Goal: Use online tool/utility: Utilize a website feature to perform a specific function

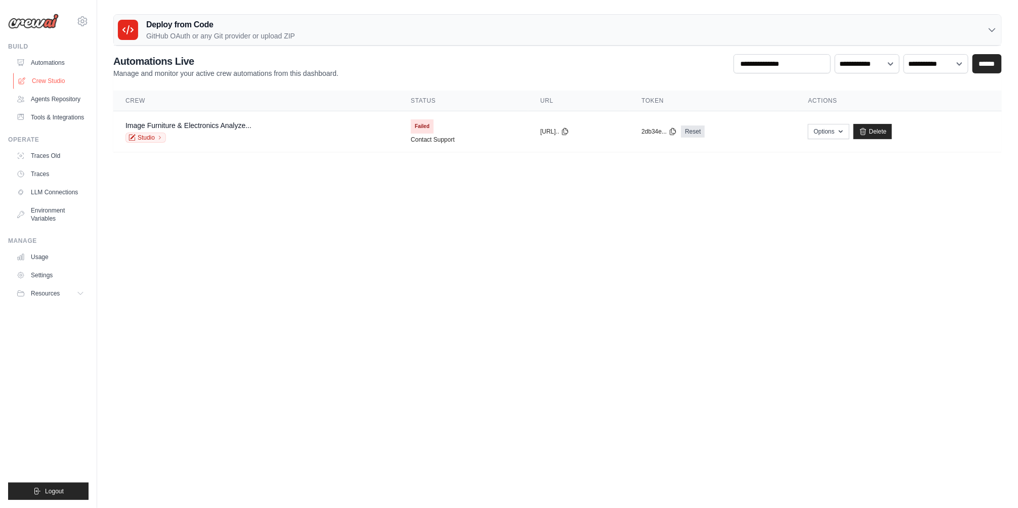
click at [53, 83] on link "Crew Studio" at bounding box center [51, 81] width 76 height 16
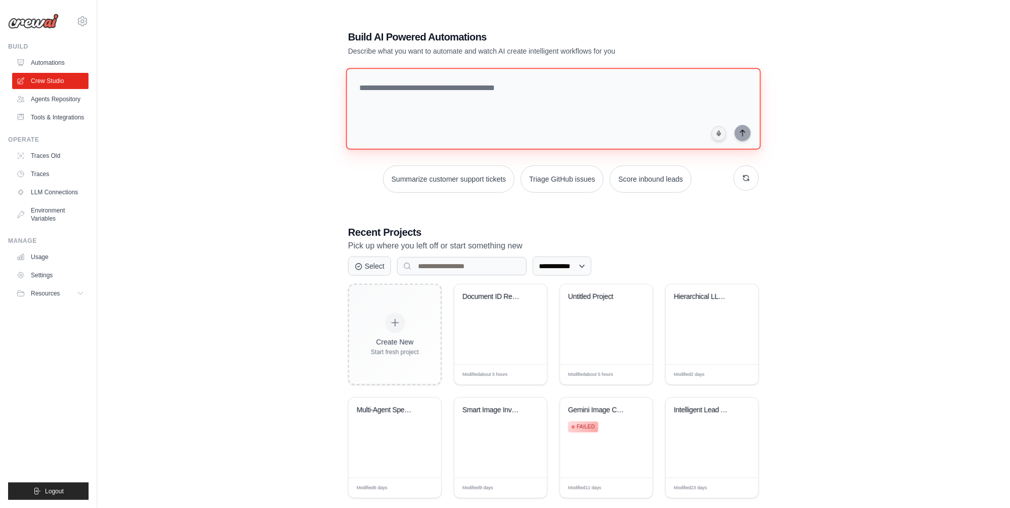
click at [472, 138] on textarea at bounding box center [553, 109] width 415 height 82
paste textarea "**********"
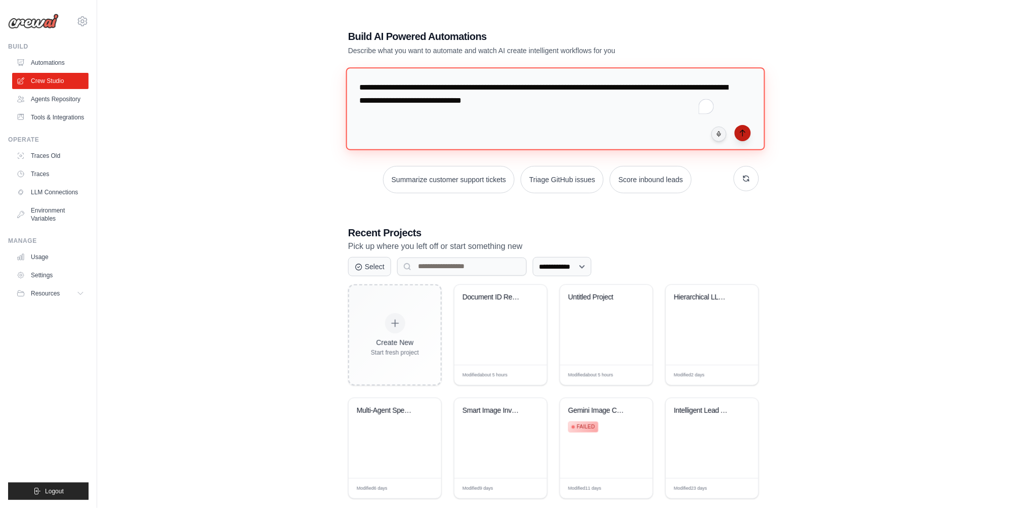
type textarea "**********"
click at [746, 130] on icon "submit" at bounding box center [743, 133] width 8 height 8
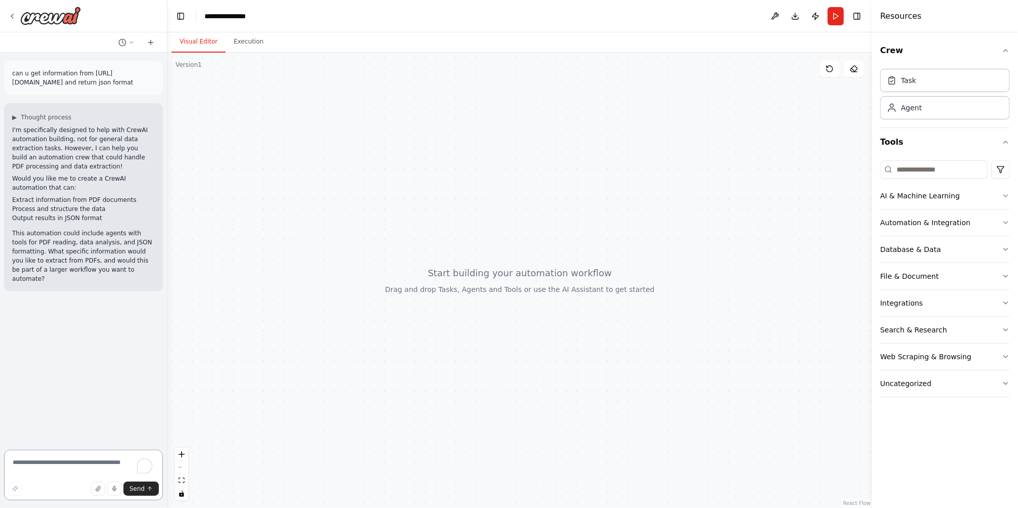
click at [49, 480] on textarea "To enrich screen reader interactions, please activate Accessibility in Grammarl…" at bounding box center [83, 475] width 159 height 51
type textarea "***"
click at [151, 489] on icon "submit" at bounding box center [150, 489] width 6 height 6
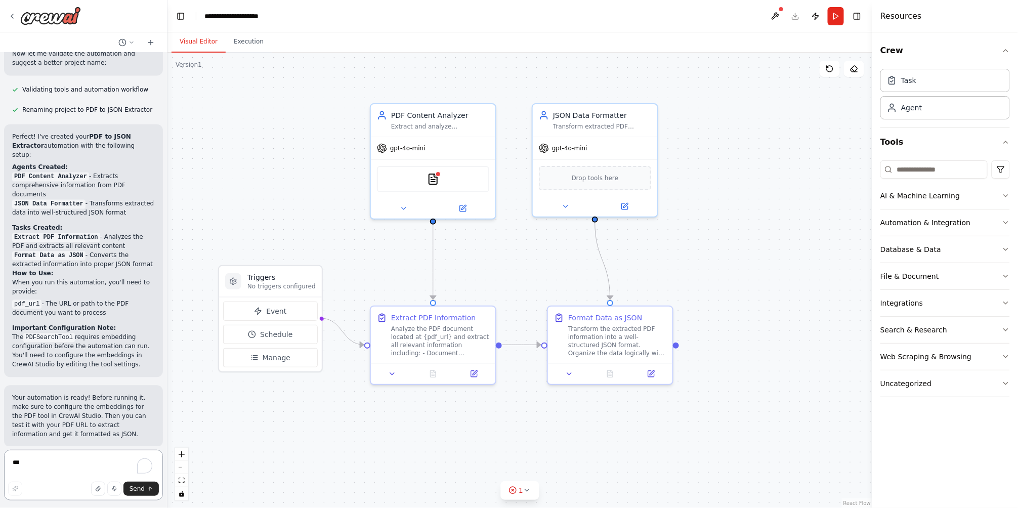
scroll to position [919, 0]
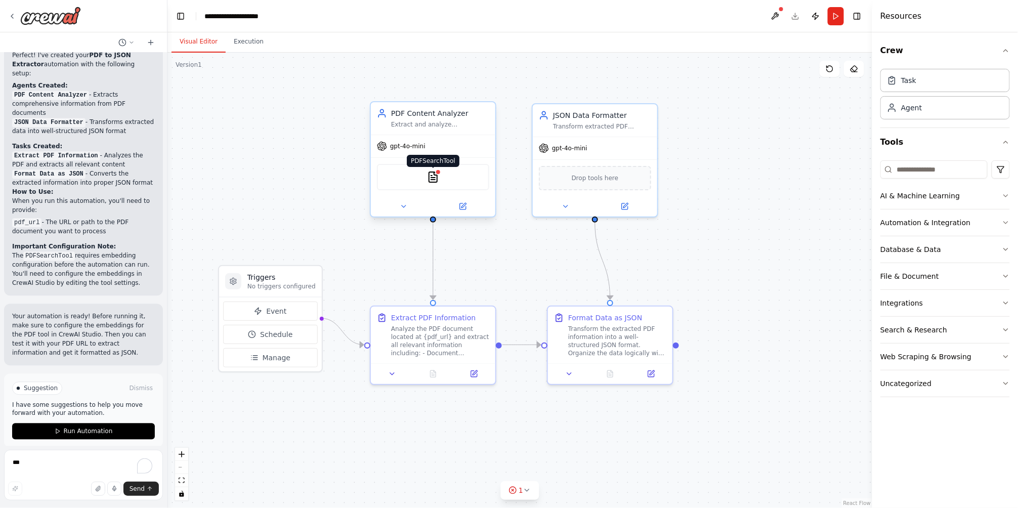
click at [433, 177] on img at bounding box center [433, 177] width 12 height 12
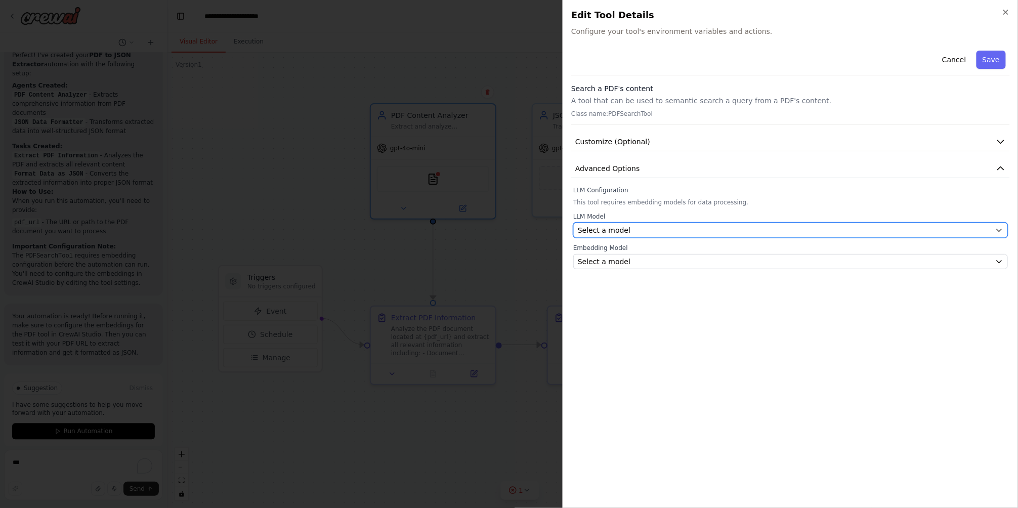
click at [610, 226] on span "Select a model" at bounding box center [604, 230] width 53 height 10
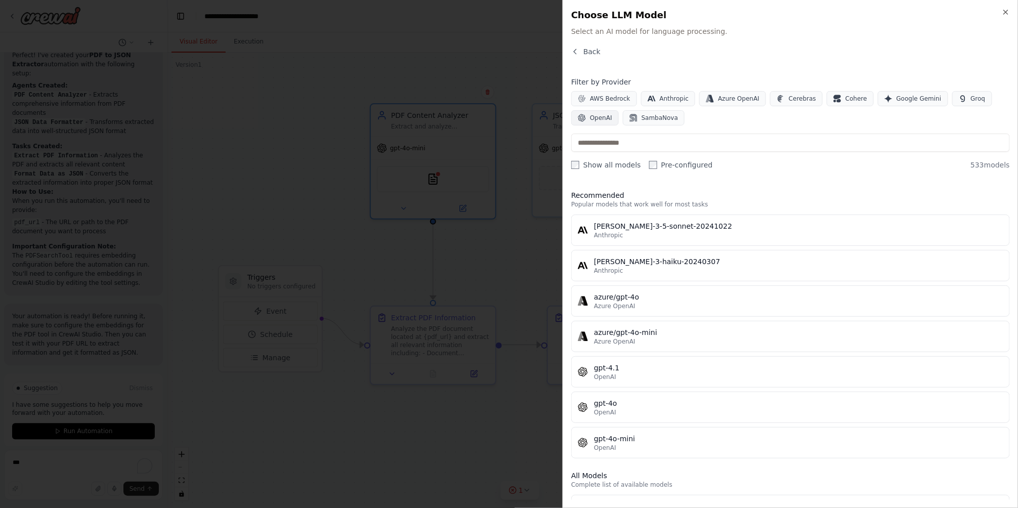
click at [602, 115] on span "OpenAI" at bounding box center [601, 118] width 22 height 8
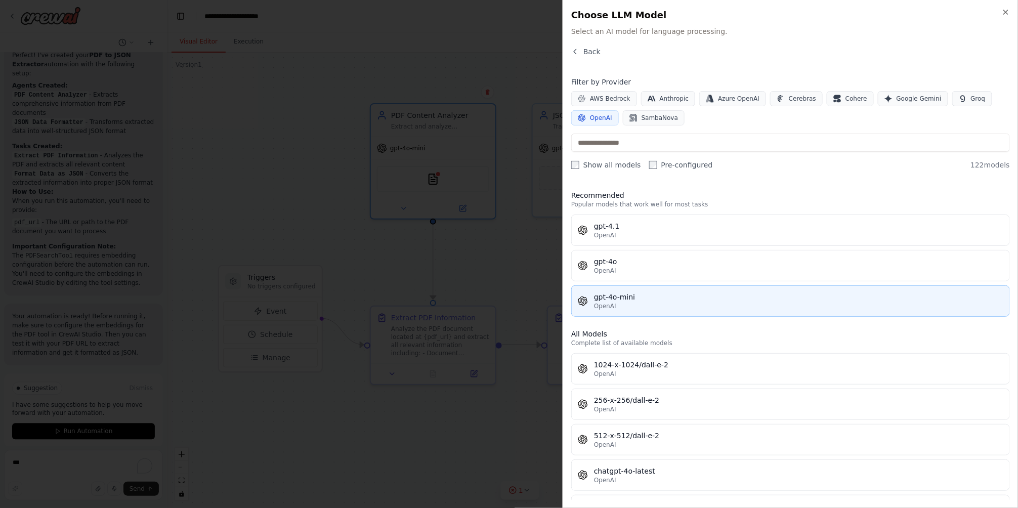
click at [618, 294] on div "gpt-4o-mini" at bounding box center [799, 297] width 410 height 10
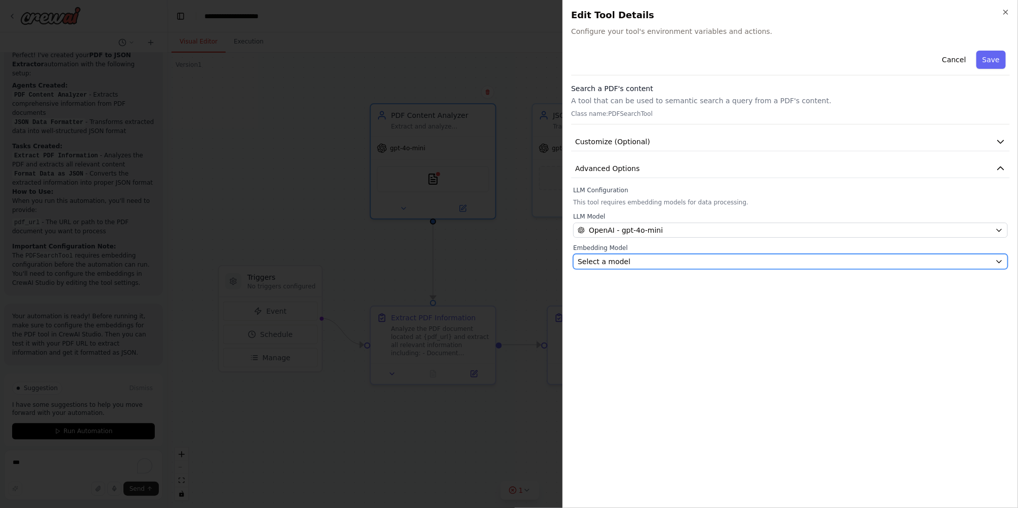
click at [681, 267] on button "Select a model" at bounding box center [791, 261] width 435 height 15
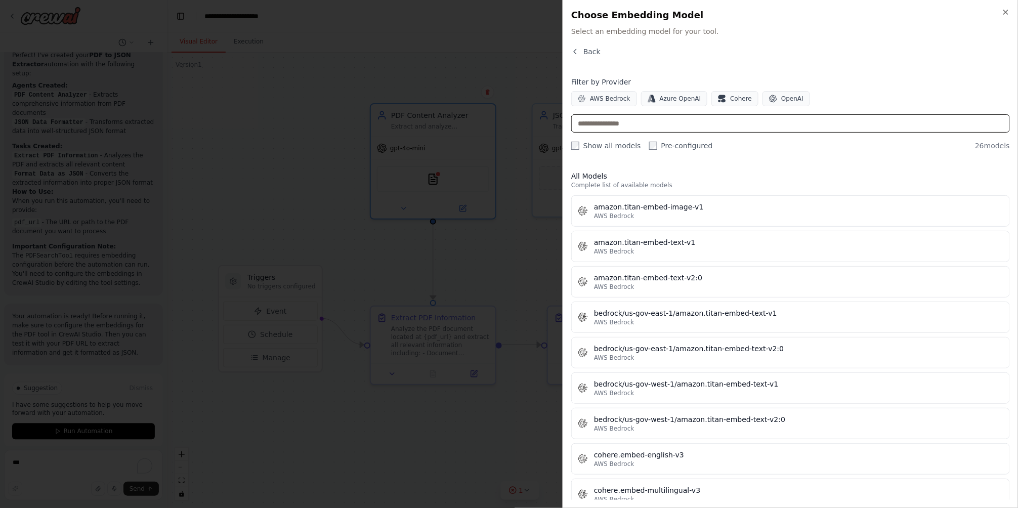
click at [659, 125] on input "text" at bounding box center [790, 123] width 439 height 18
type input "*"
click at [576, 47] on button "Back" at bounding box center [585, 52] width 29 height 10
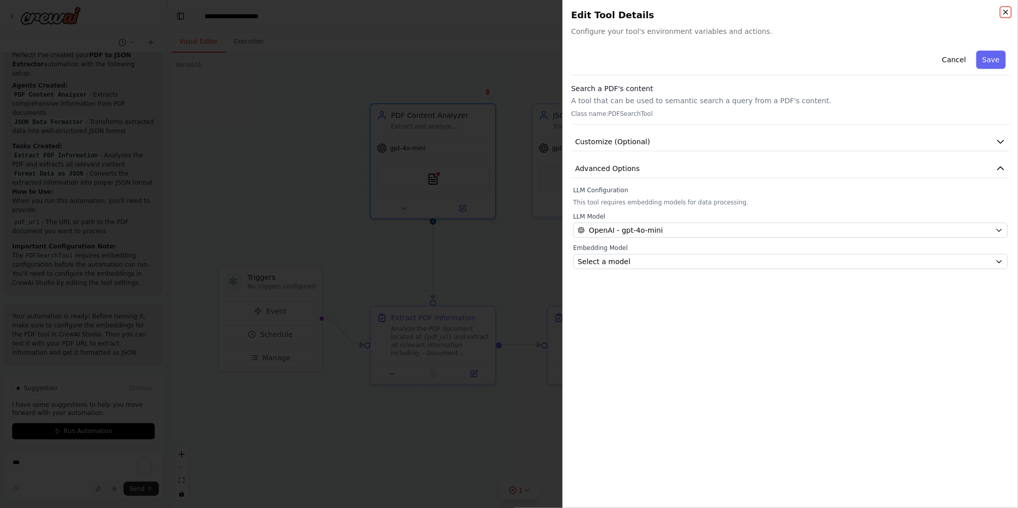
click at [1007, 9] on icon "button" at bounding box center [1006, 12] width 8 height 8
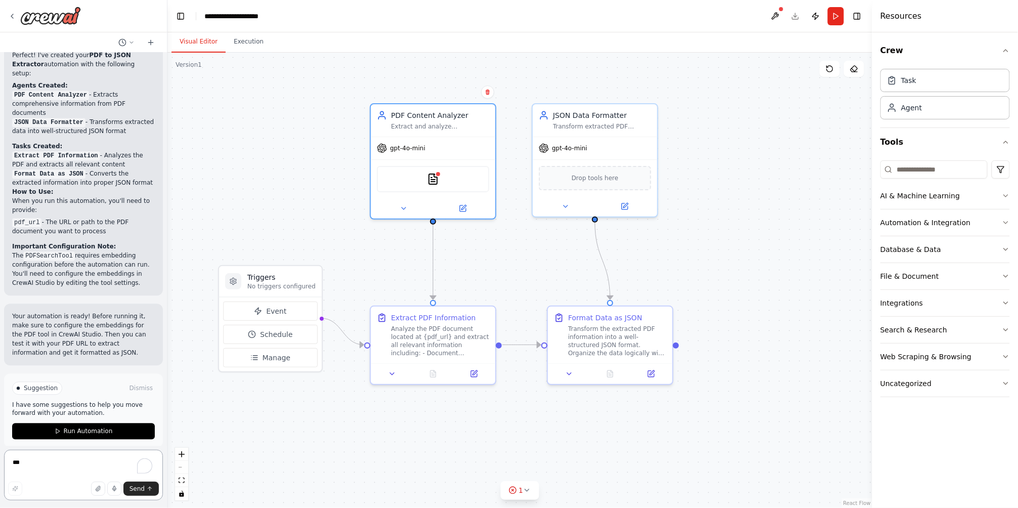
click at [59, 472] on textarea "***" at bounding box center [83, 475] width 159 height 51
type textarea "**********"
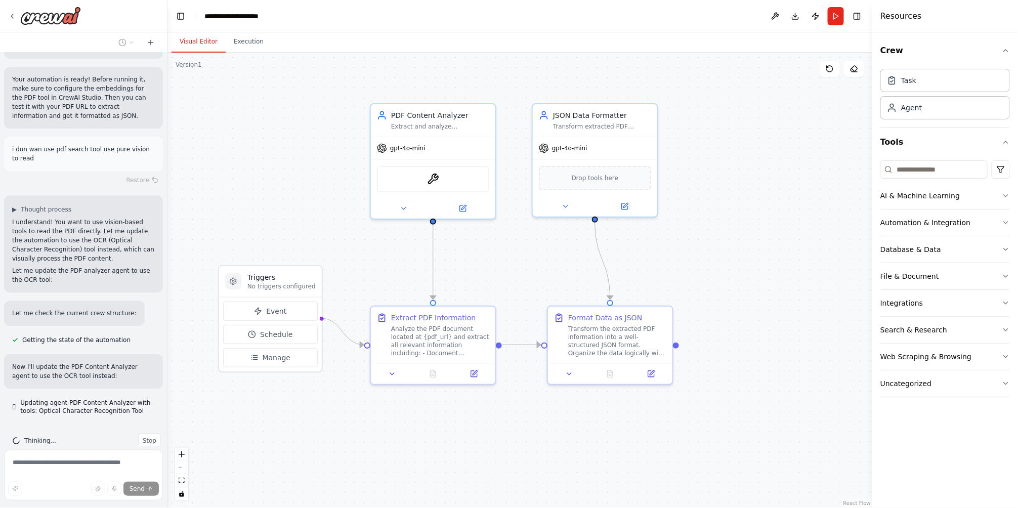
scroll to position [1165, 0]
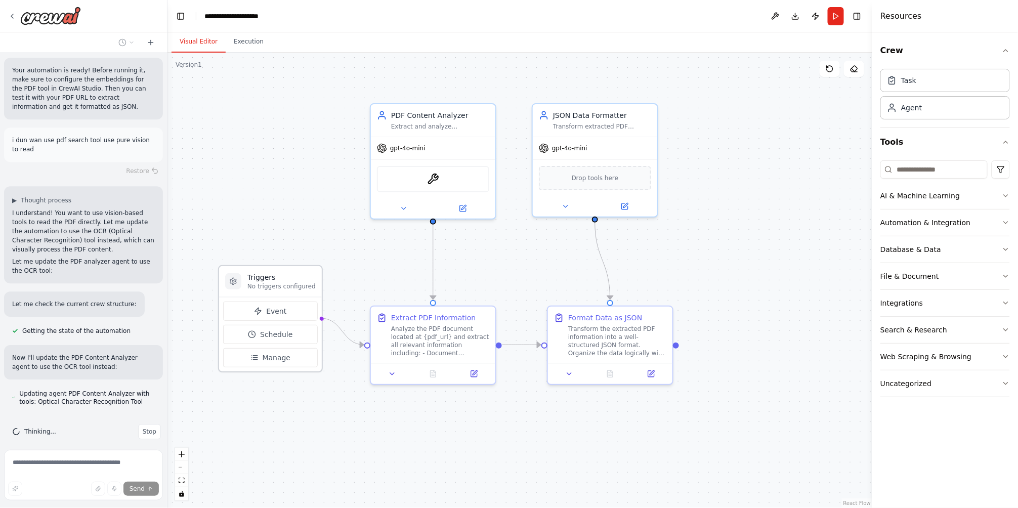
click at [297, 290] on p "No triggers configured" at bounding box center [282, 286] width 68 height 8
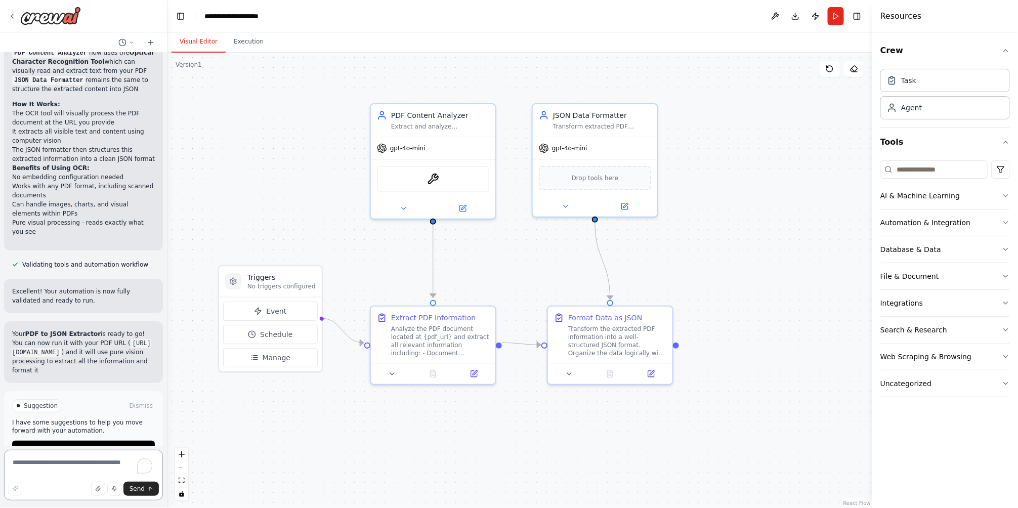
scroll to position [1608, 0]
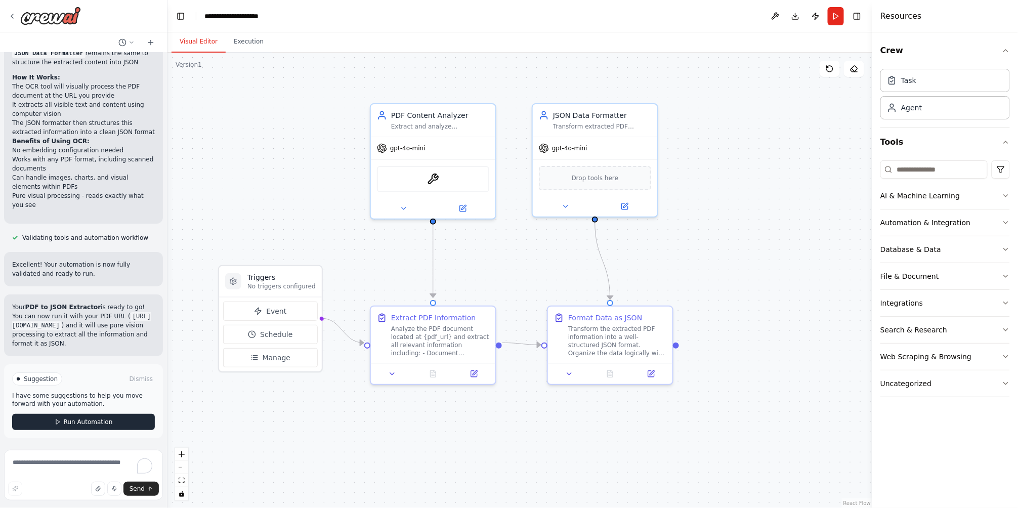
click at [72, 417] on button "Run Automation" at bounding box center [83, 422] width 143 height 16
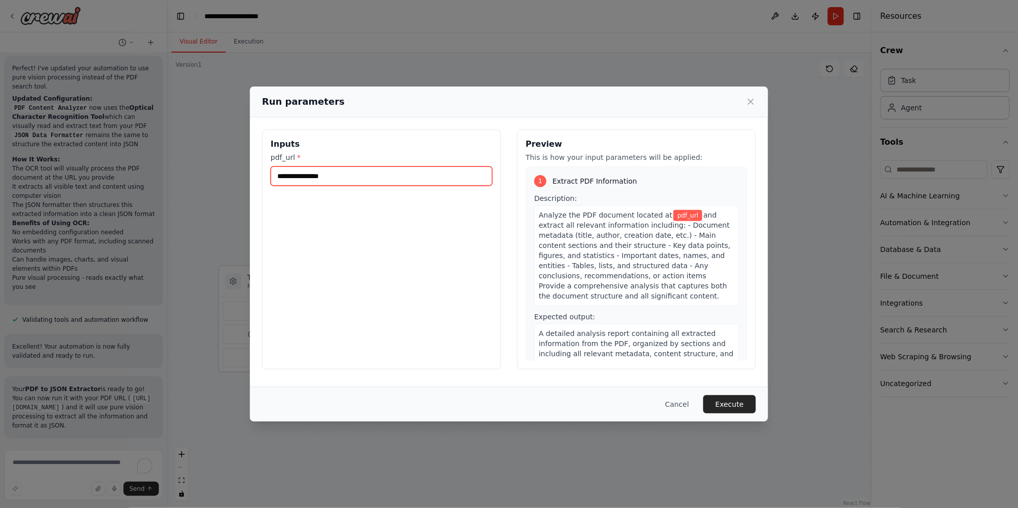
click at [350, 180] on input "pdf_url *" at bounding box center [382, 176] width 222 height 19
drag, startPoint x: 49, startPoint y: 395, endPoint x: 417, endPoint y: 393, distance: 368.0
click at [49, 395] on div "Run parameters Inputs pdf_url * Preview This is how your input parameters will …" at bounding box center [509, 254] width 1018 height 508
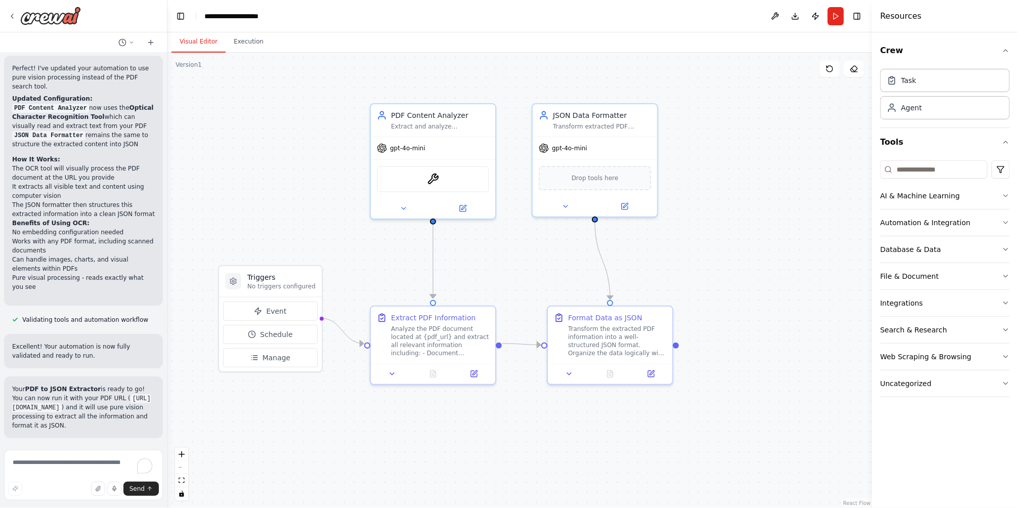
click at [17, 394] on code "[URL][DOMAIN_NAME]" at bounding box center [81, 403] width 139 height 18
drag, startPoint x: 15, startPoint y: 387, endPoint x: 117, endPoint y: 405, distance: 103.9
click at [117, 405] on code "[URL][DOMAIN_NAME]" at bounding box center [81, 403] width 139 height 18
copy code "[URL][DOMAIN_NAME]"
click at [837, 17] on button "Run" at bounding box center [836, 16] width 16 height 18
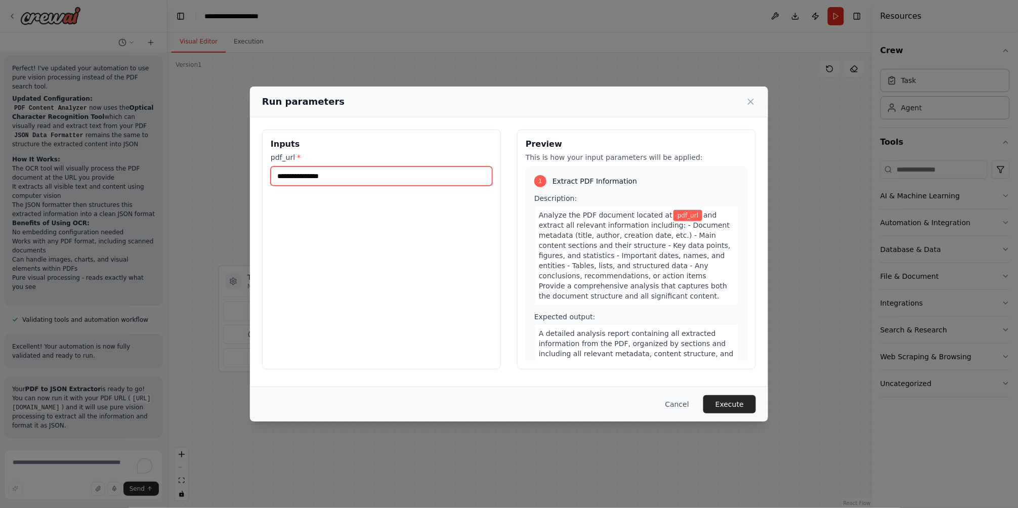
click at [397, 177] on input "pdf_url *" at bounding box center [382, 176] width 222 height 19
paste input "**********"
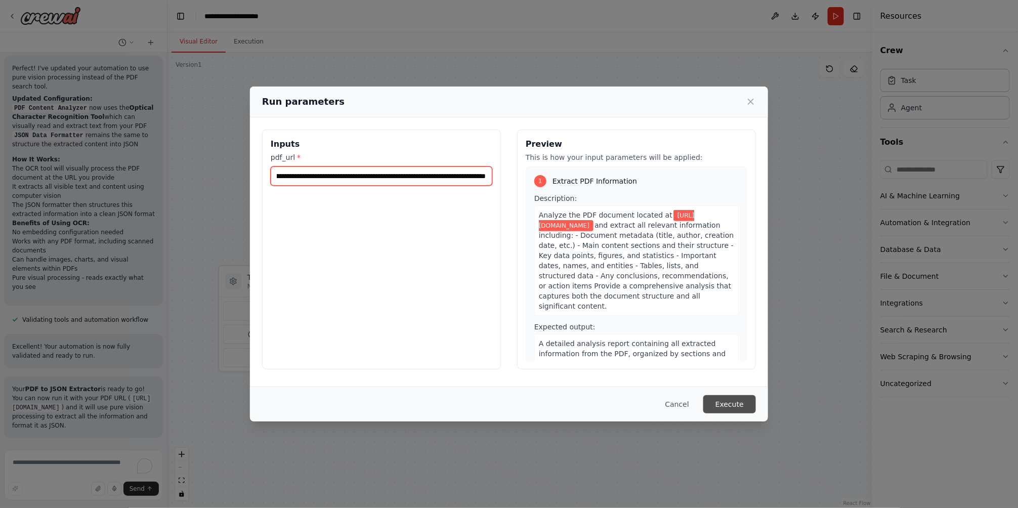
type input "**********"
click at [723, 409] on button "Execute" at bounding box center [730, 404] width 53 height 18
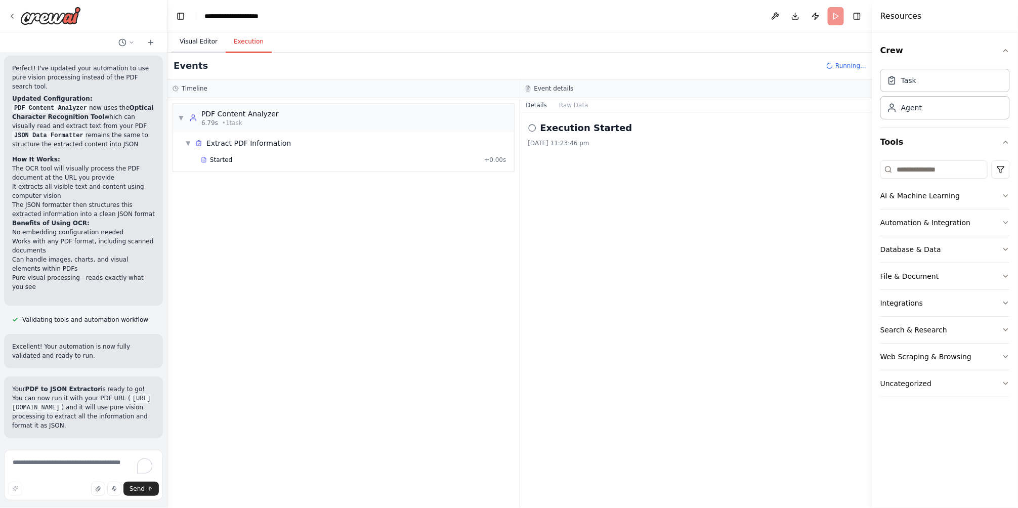
click at [202, 44] on button "Visual Editor" at bounding box center [199, 41] width 54 height 21
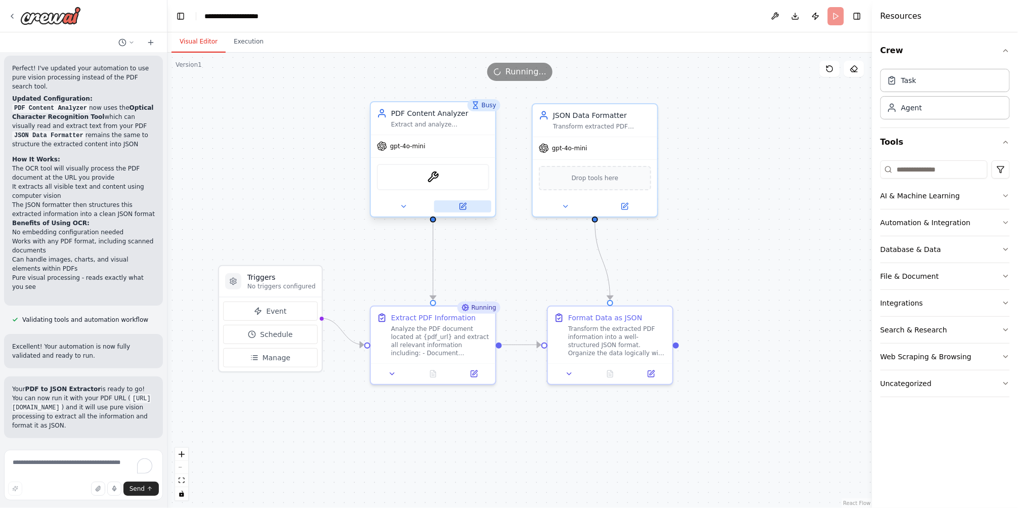
click at [464, 208] on icon at bounding box center [463, 206] width 6 height 6
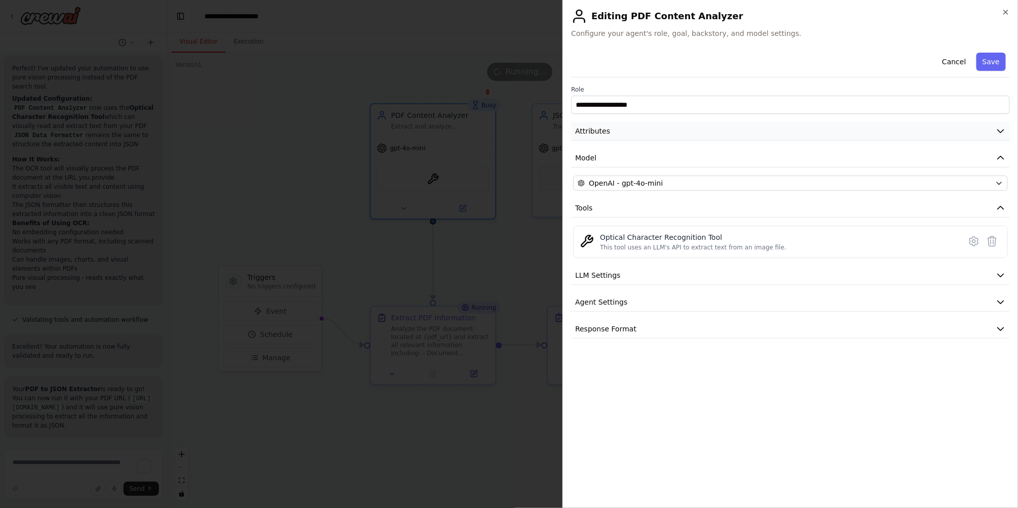
click at [619, 134] on button "Attributes" at bounding box center [790, 131] width 439 height 19
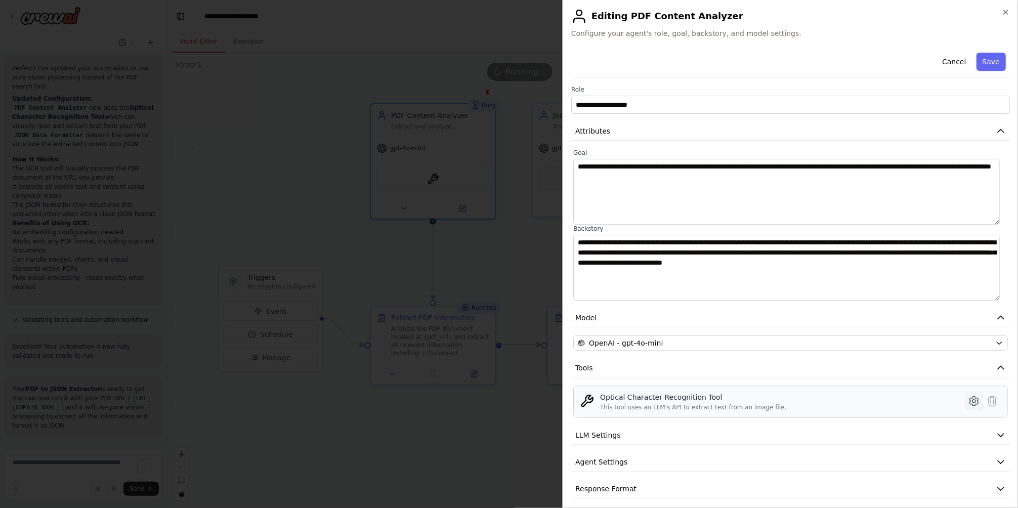
click at [968, 397] on icon at bounding box center [974, 401] width 12 height 12
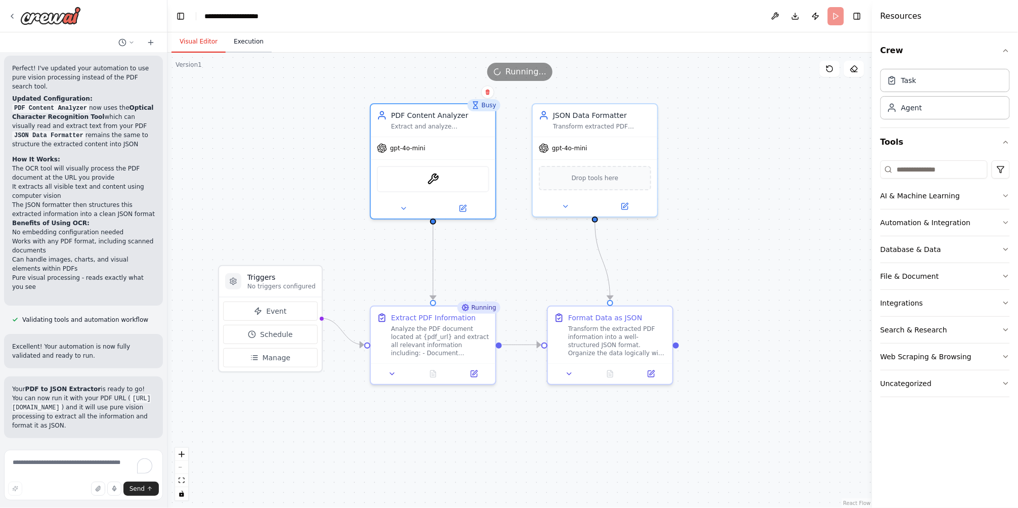
click at [238, 39] on button "Execution" at bounding box center [249, 41] width 46 height 21
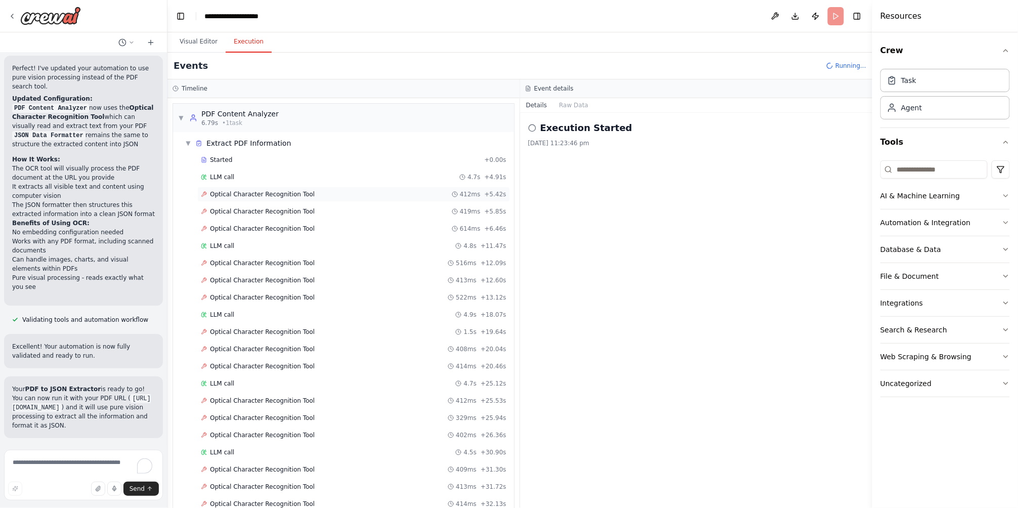
click at [279, 197] on span "Optical Character Recognition Tool" at bounding box center [262, 194] width 105 height 8
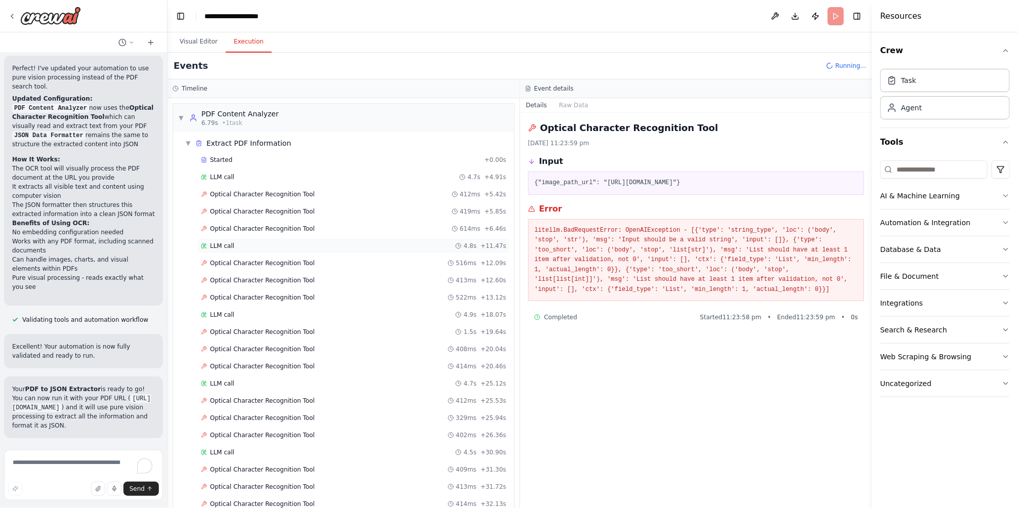
click at [340, 254] on div "LLM call 4.8s + 11.47s" at bounding box center [353, 245] width 313 height 15
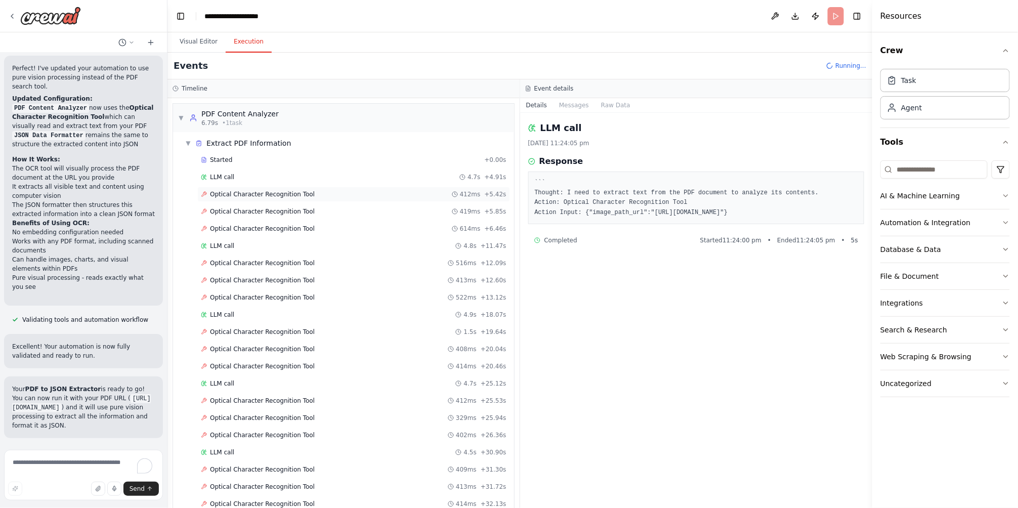
click at [350, 197] on div "Optical Character Recognition Tool 412ms + 5.42s" at bounding box center [354, 194] width 306 height 8
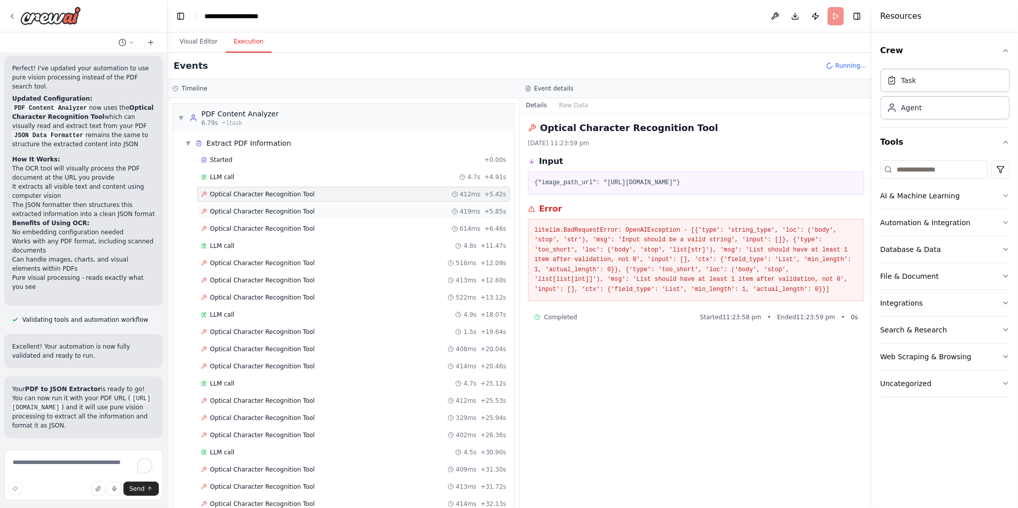
click at [343, 216] on div "Optical Character Recognition Tool 419ms + 5.85s" at bounding box center [353, 211] width 313 height 15
click at [343, 225] on div "Optical Character Recognition Tool 614ms + 6.46s" at bounding box center [354, 229] width 306 height 8
click at [332, 241] on div "LLM call 4.8s + 11.47s" at bounding box center [353, 245] width 313 height 15
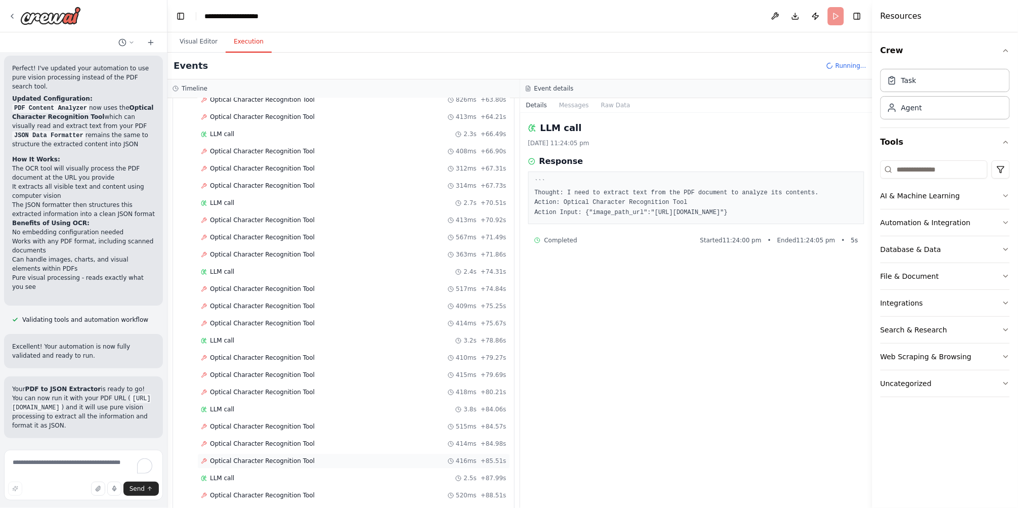
scroll to position [1003, 0]
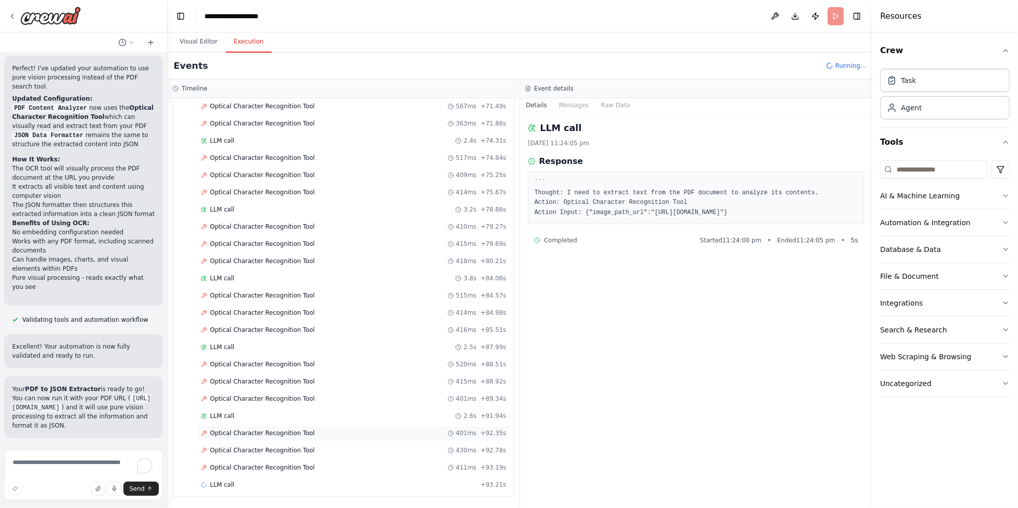
click at [326, 434] on div "Optical Character Recognition Tool 401ms + 92.35s" at bounding box center [354, 433] width 306 height 8
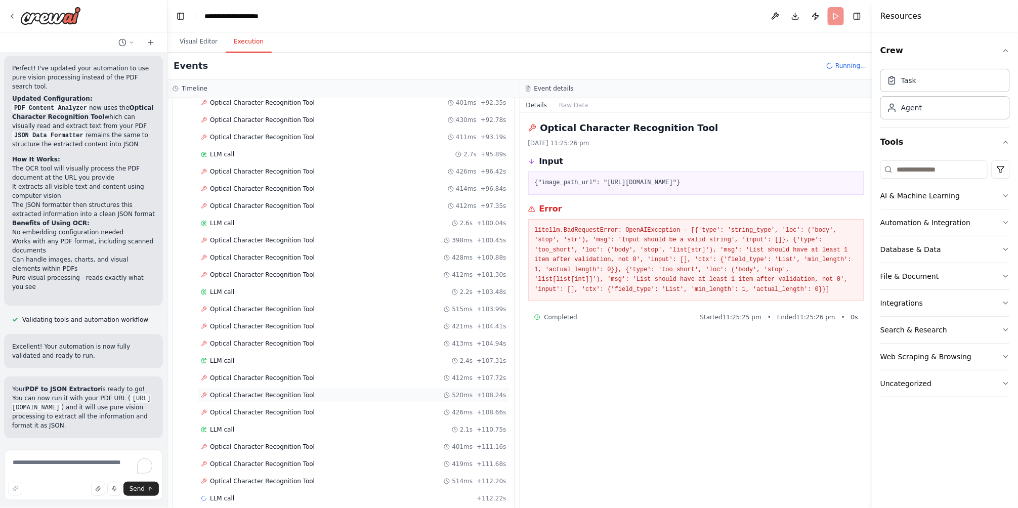
scroll to position [1348, 0]
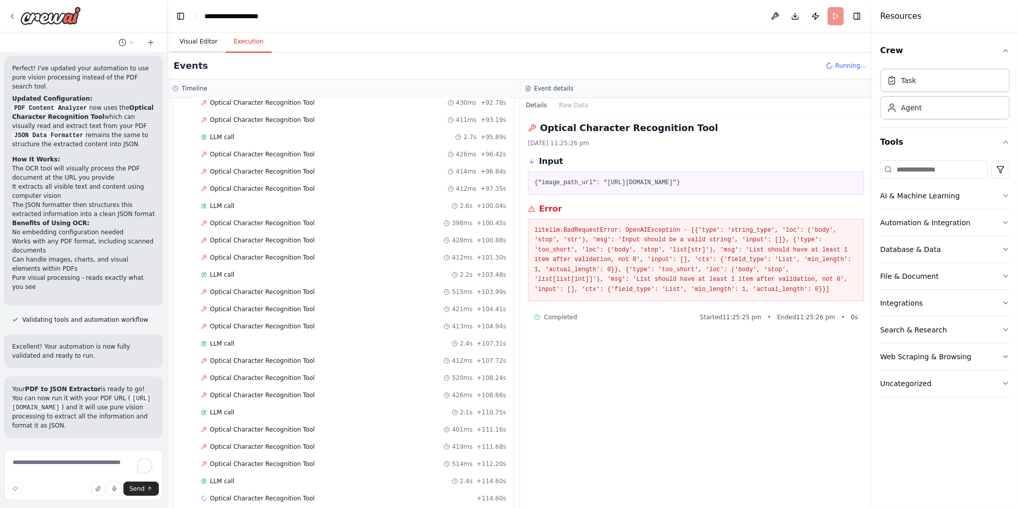
click at [197, 34] on button "Visual Editor" at bounding box center [199, 41] width 54 height 21
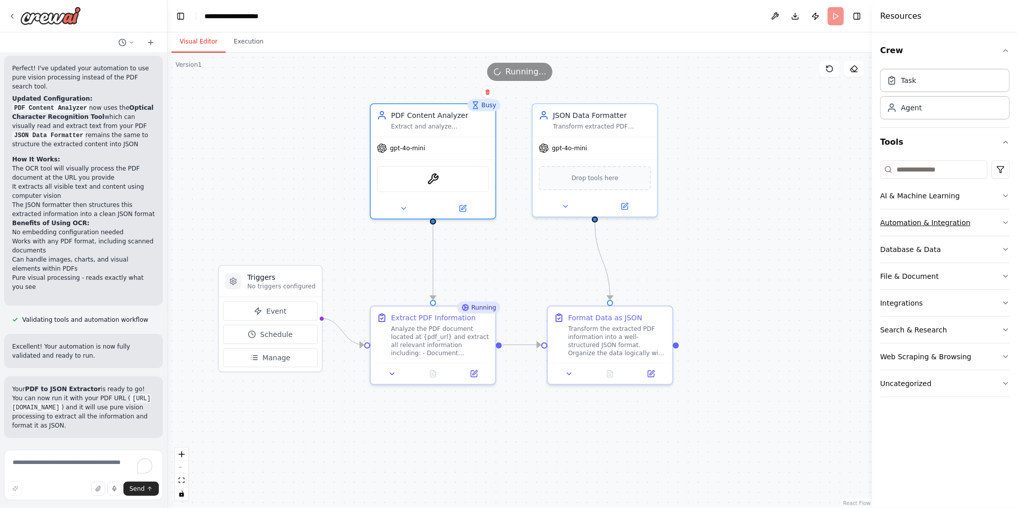
click at [928, 226] on div "Automation & Integration" at bounding box center [926, 223] width 91 height 10
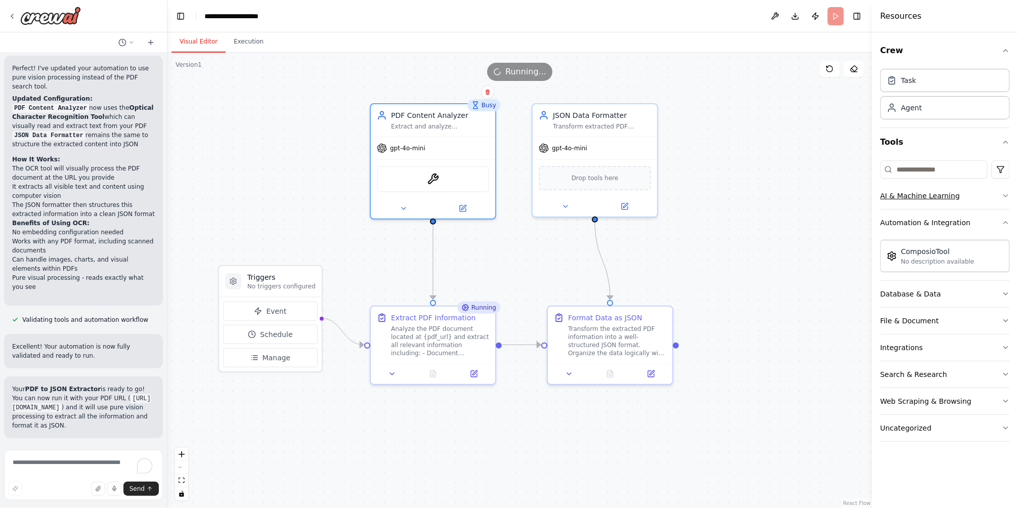
click at [957, 208] on button "AI & Machine Learning" at bounding box center [946, 196] width 130 height 26
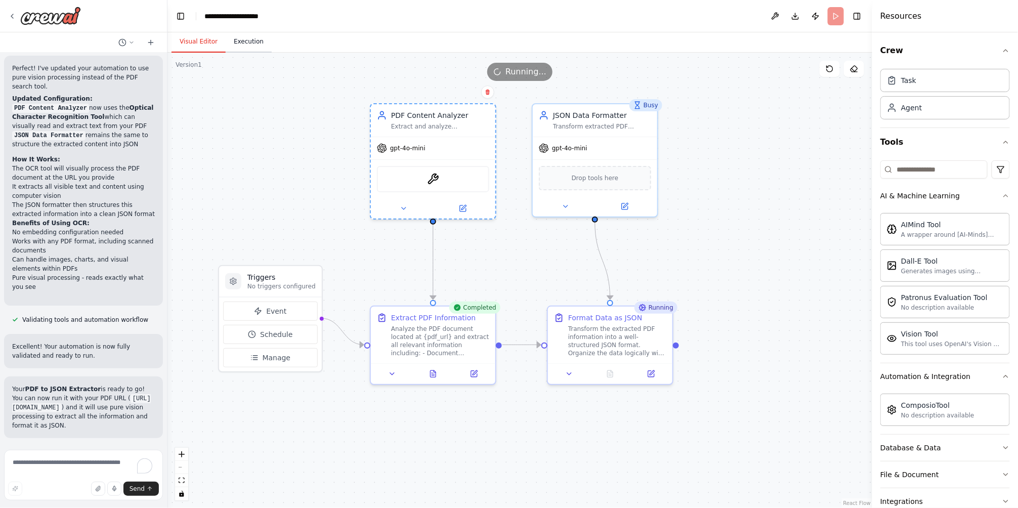
click at [248, 49] on button "Execution" at bounding box center [249, 41] width 46 height 21
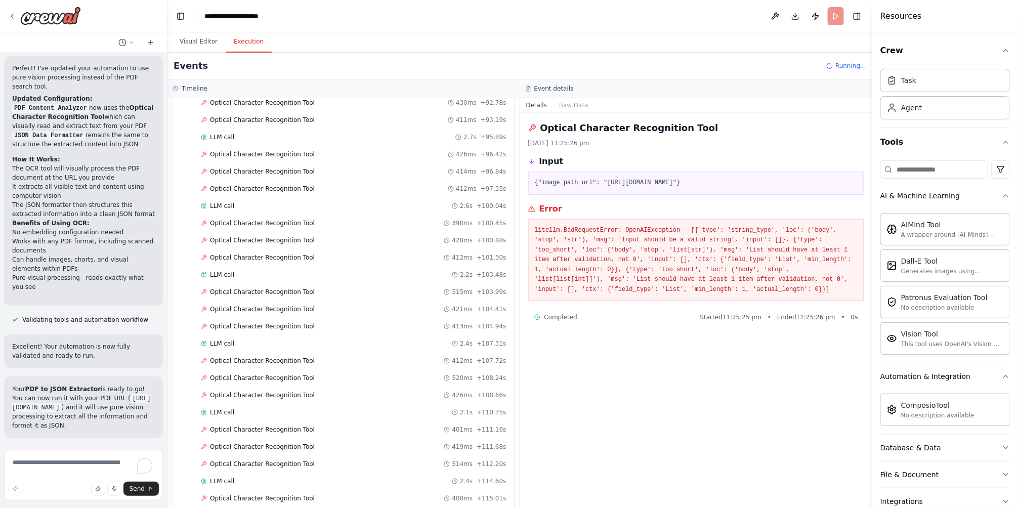
scroll to position [1526, 0]
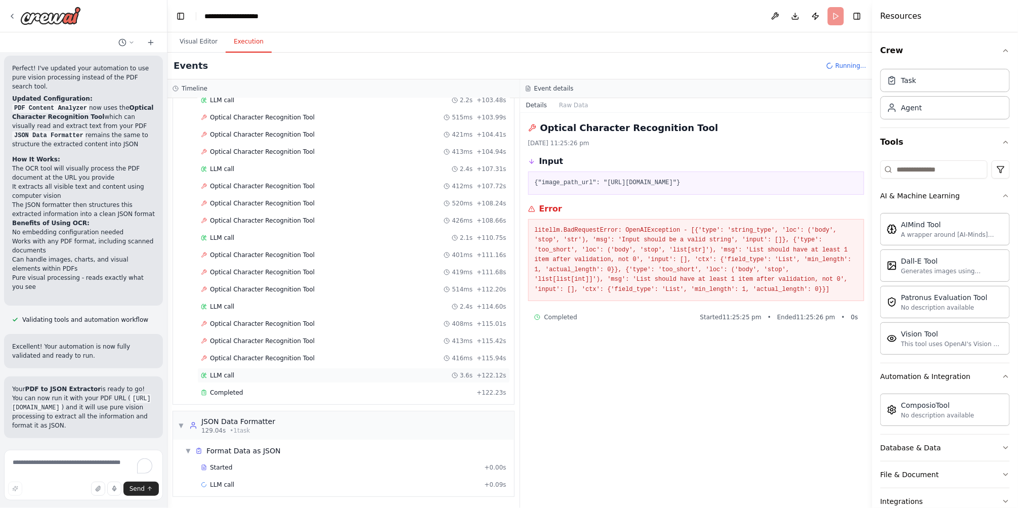
click at [232, 376] on div "LLM call 3.6s + 122.12s" at bounding box center [354, 376] width 306 height 8
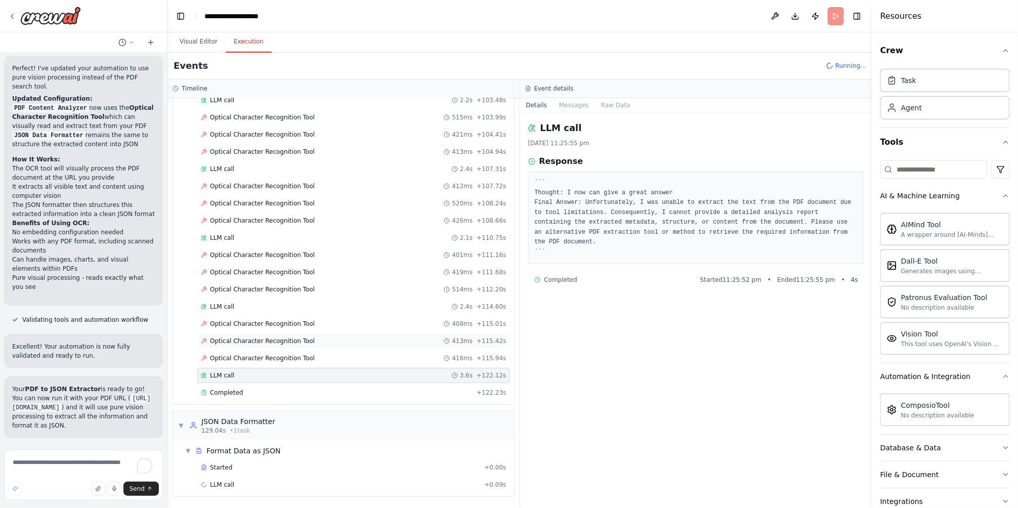
click at [250, 336] on div "Optical Character Recognition Tool 413ms + 115.42s" at bounding box center [353, 341] width 313 height 15
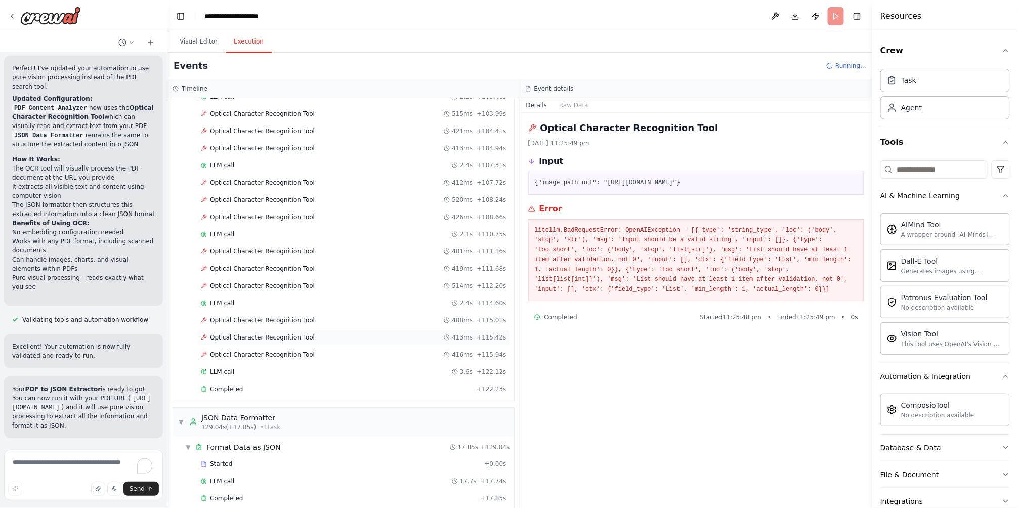
scroll to position [1608, 0]
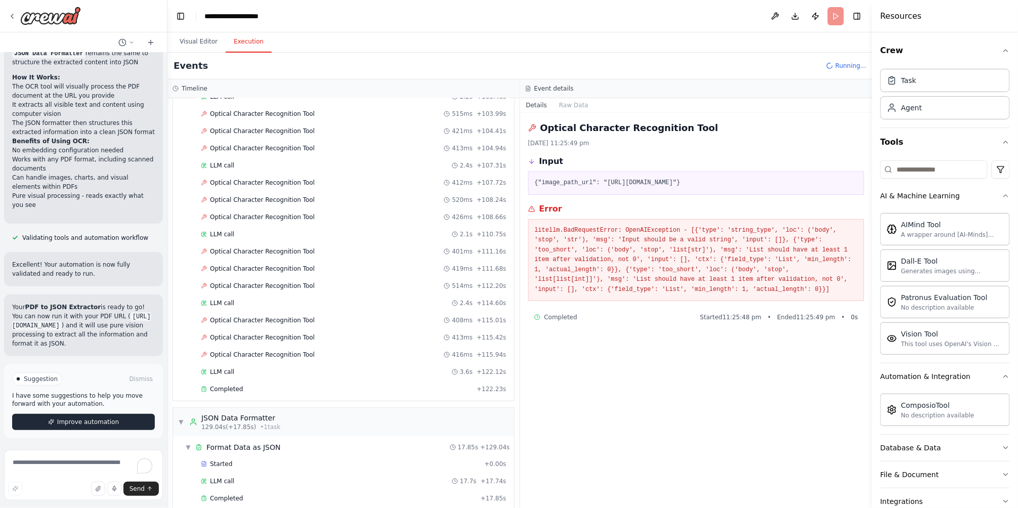
click at [112, 426] on span "Improve automation" at bounding box center [88, 422] width 62 height 8
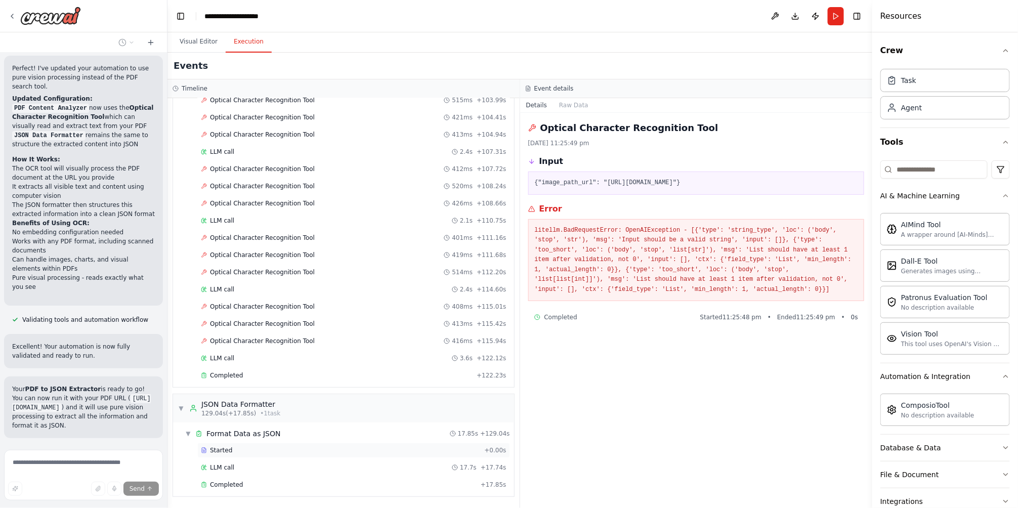
scroll to position [1566, 0]
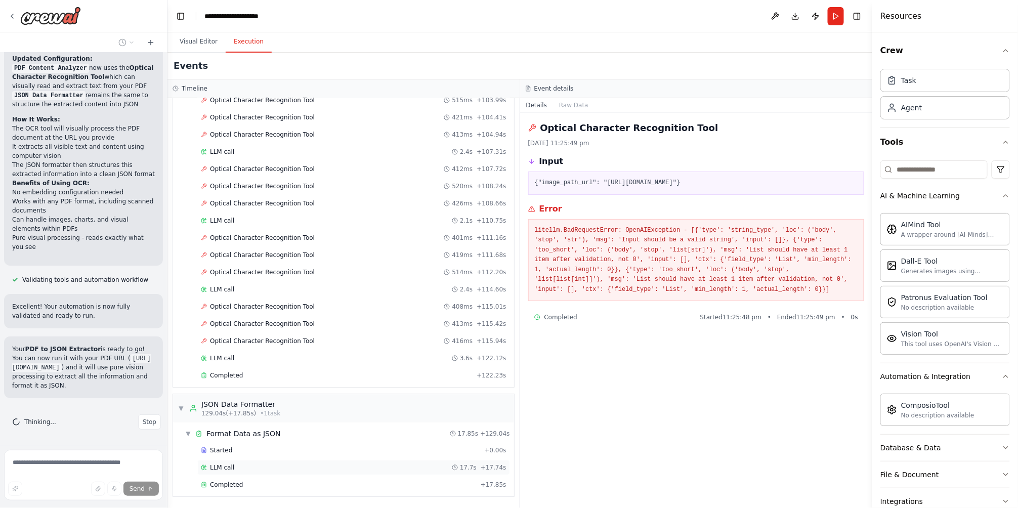
click at [228, 471] on span "LLM call" at bounding box center [222, 468] width 24 height 8
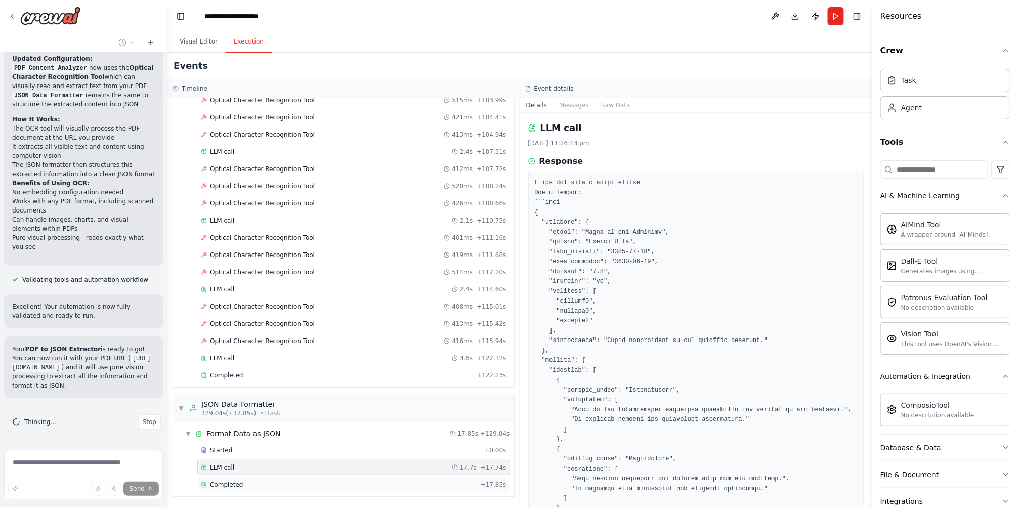
click at [229, 480] on div "Completed + 17.85s" at bounding box center [353, 484] width 313 height 15
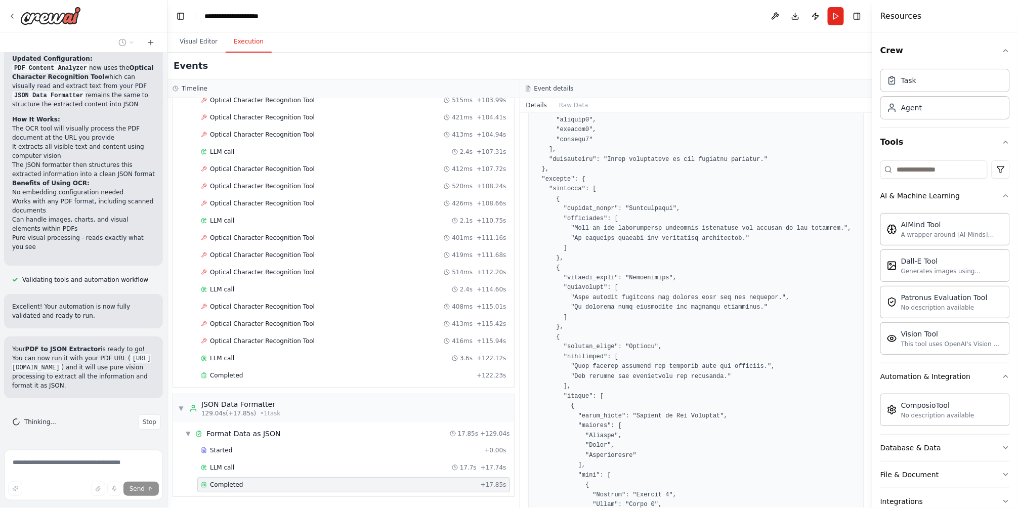
scroll to position [533, 0]
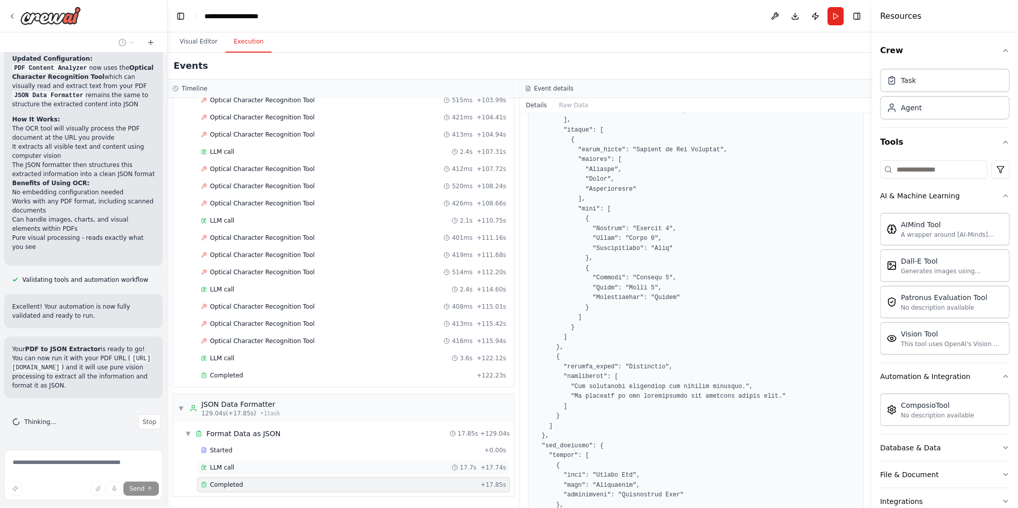
click at [254, 473] on div "LLM call 17.7s + 17.74s" at bounding box center [353, 467] width 313 height 15
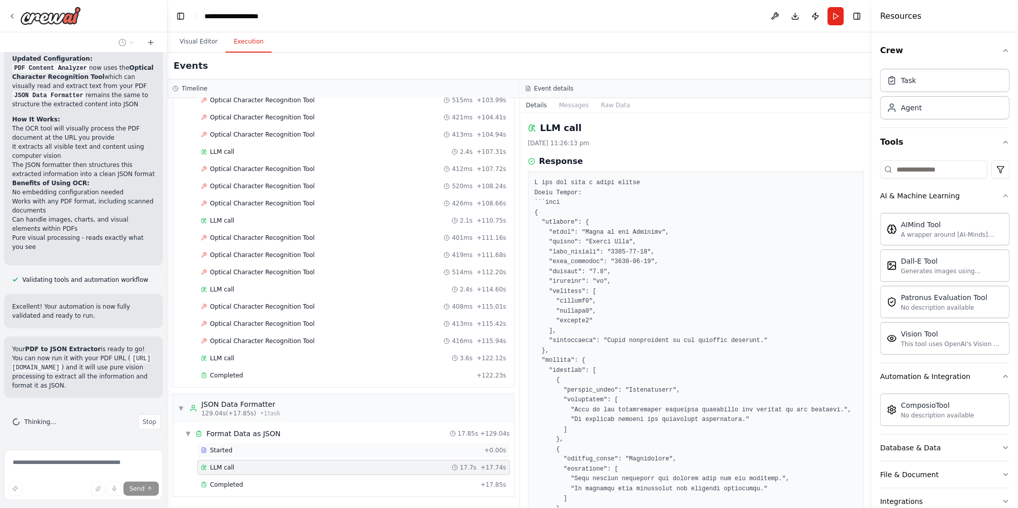
click at [270, 448] on div "Started" at bounding box center [340, 450] width 279 height 8
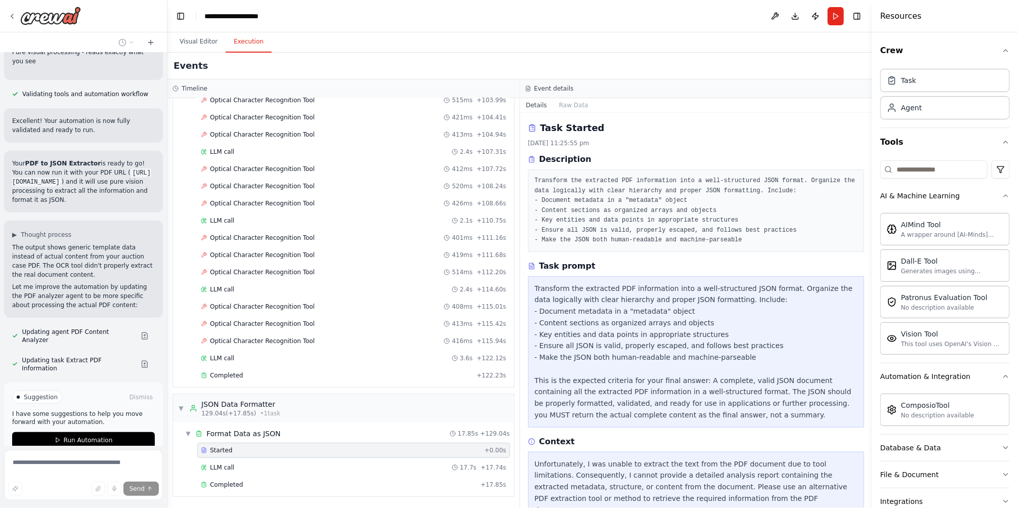
scroll to position [1801, 0]
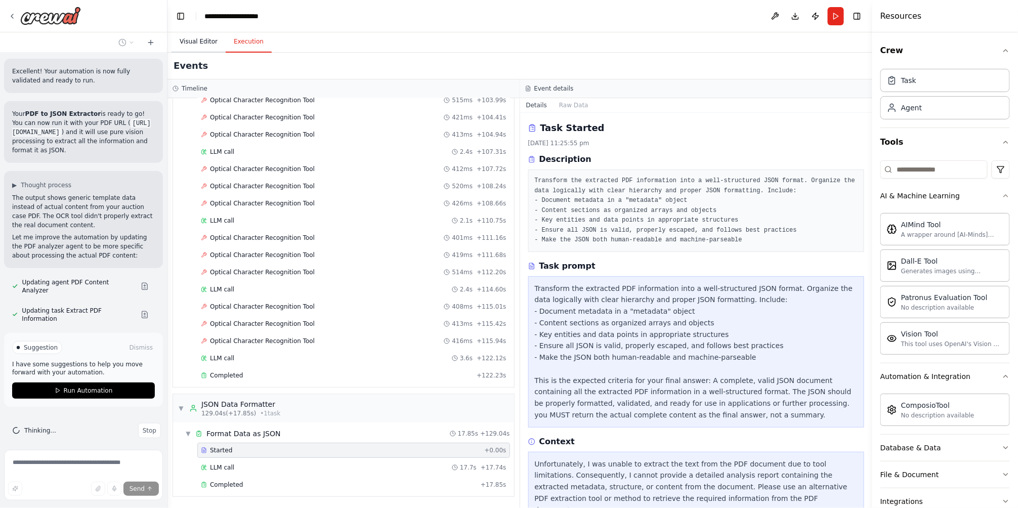
click at [206, 40] on button "Visual Editor" at bounding box center [199, 41] width 54 height 21
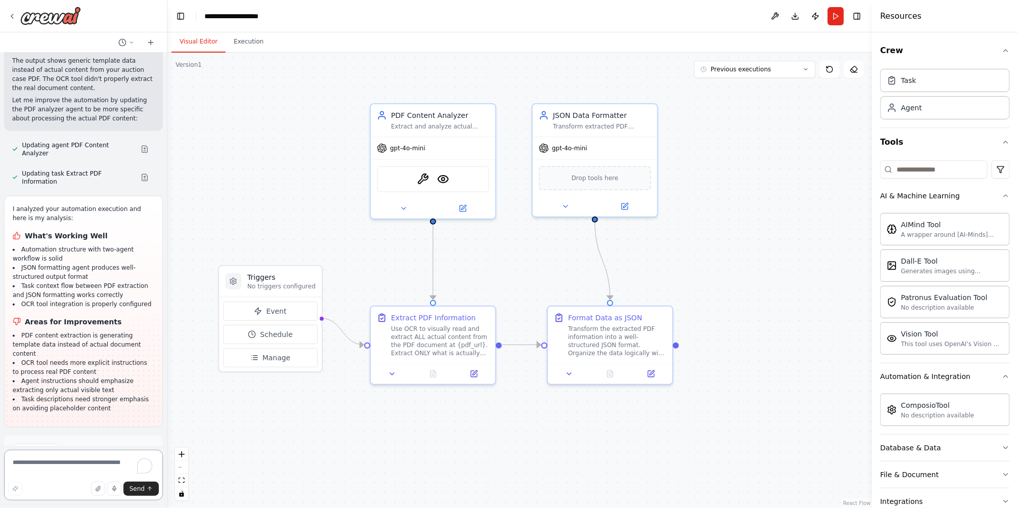
scroll to position [1993, 0]
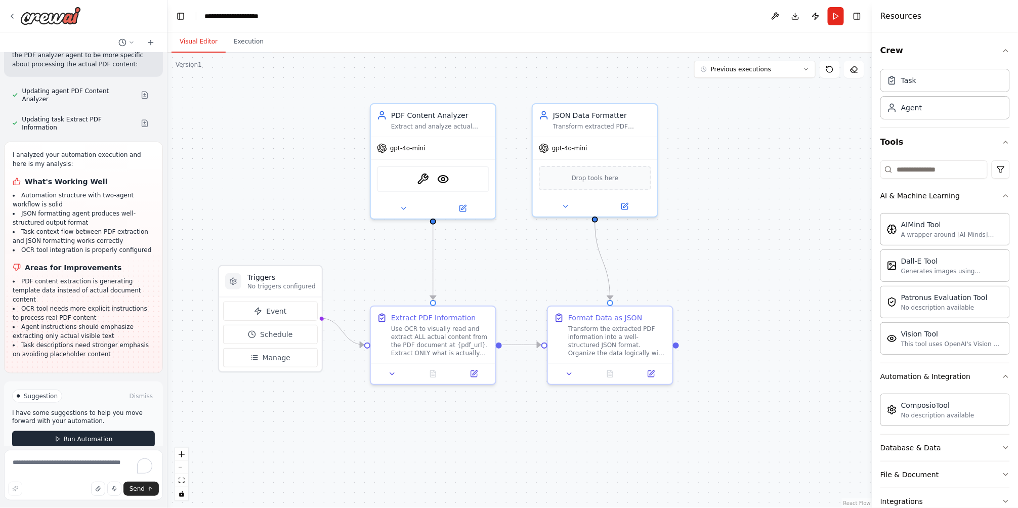
click at [93, 435] on span "Run Automation" at bounding box center [88, 439] width 49 height 8
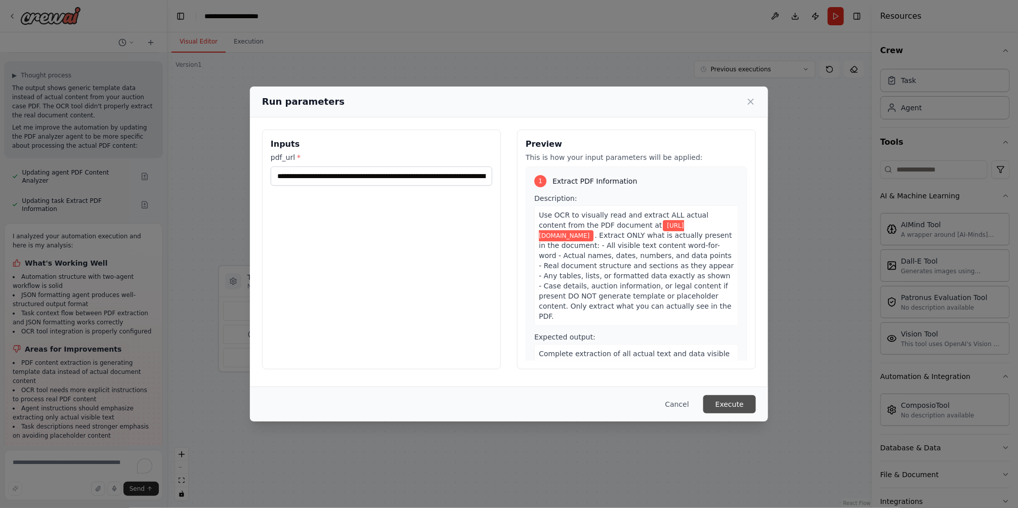
drag, startPoint x: 726, startPoint y: 415, endPoint x: 732, endPoint y: 403, distance: 13.4
click at [727, 412] on div "Cancel Execute" at bounding box center [509, 404] width 518 height 35
click at [732, 403] on button "Execute" at bounding box center [730, 404] width 53 height 18
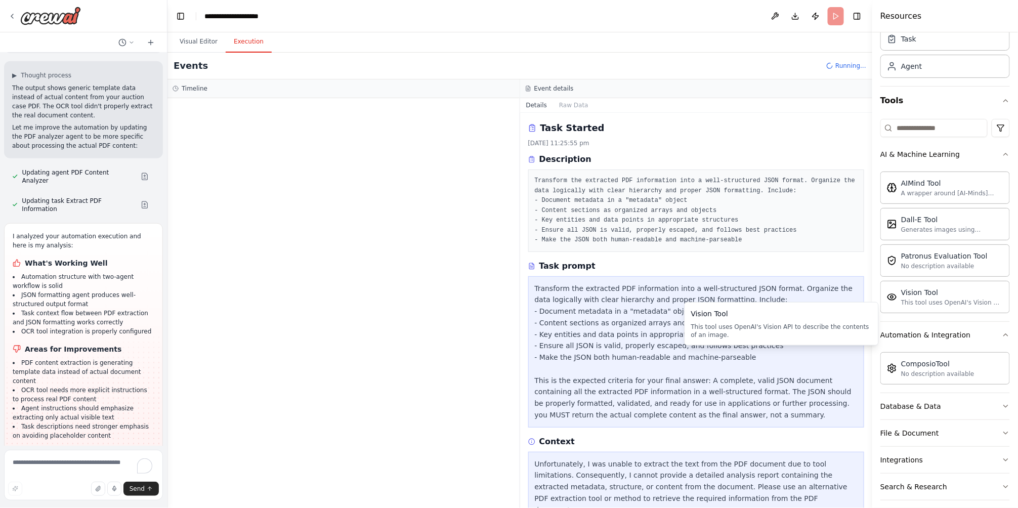
scroll to position [104, 0]
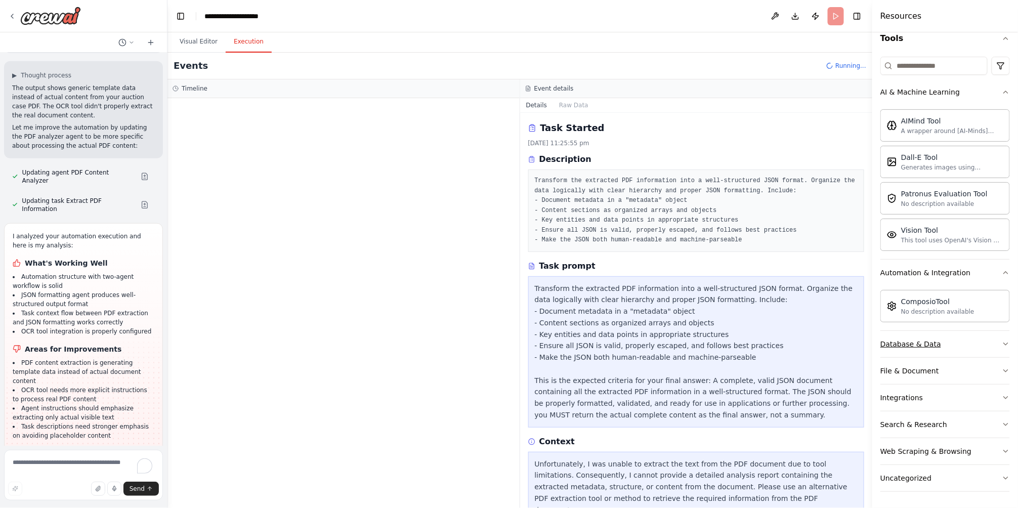
click at [990, 345] on button "Database & Data" at bounding box center [946, 344] width 130 height 26
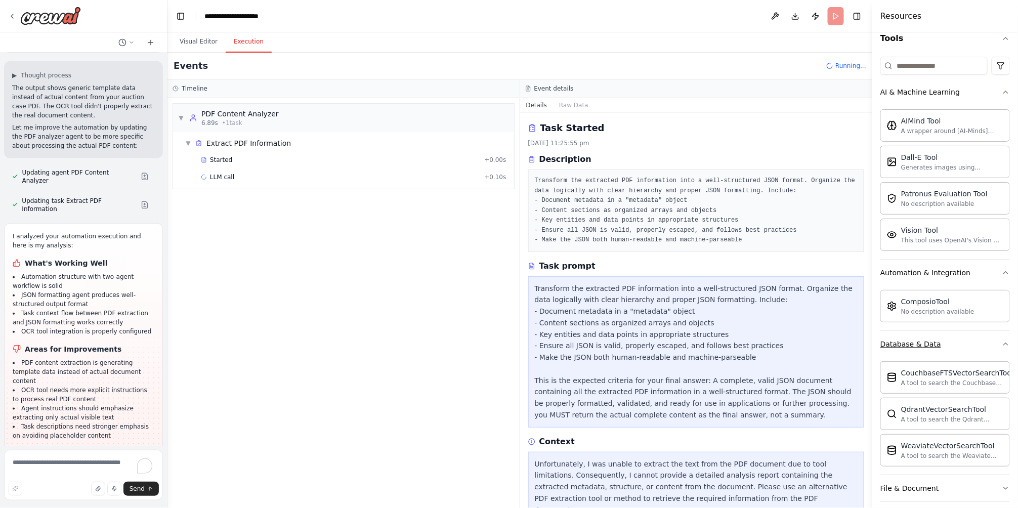
click at [990, 345] on button "Database & Data" at bounding box center [946, 344] width 130 height 26
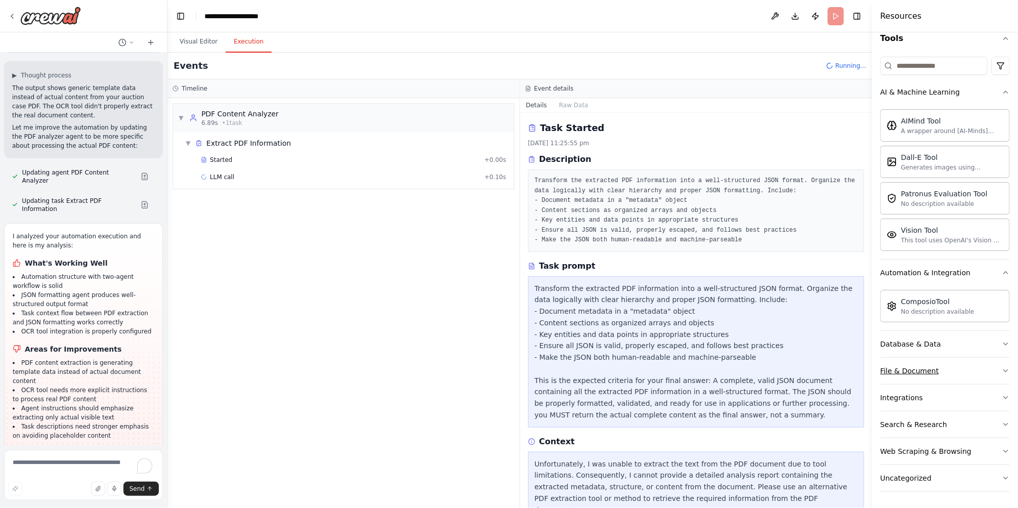
click at [1002, 370] on icon "button" at bounding box center [1006, 371] width 8 height 8
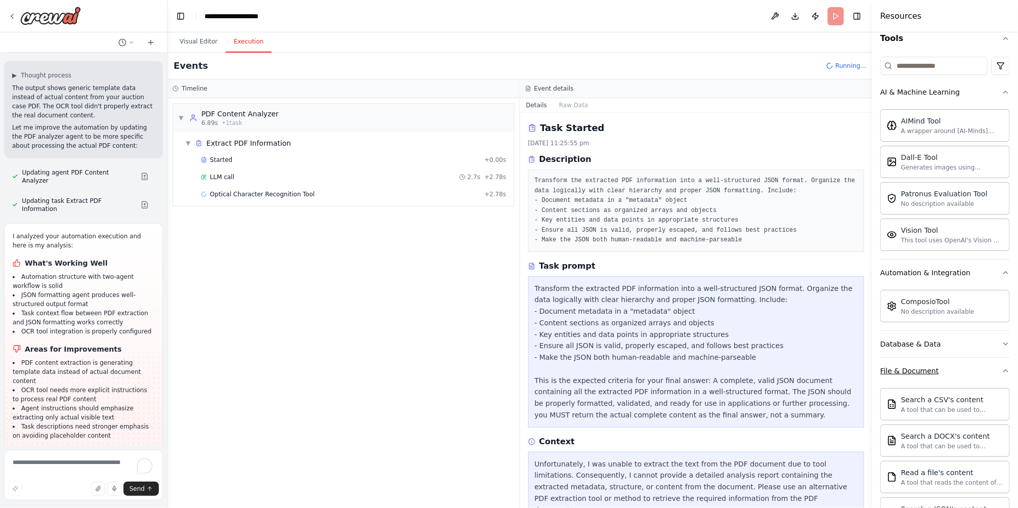
click at [1002, 370] on icon "button" at bounding box center [1006, 371] width 8 height 8
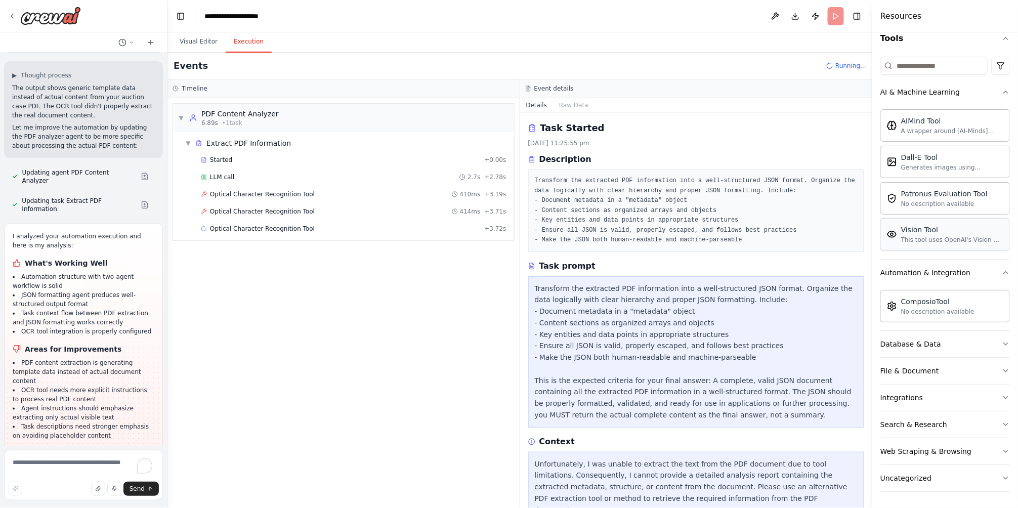
click at [984, 244] on div "Vision Tool This tool uses OpenAI's Vision API to describe the contents of an i…" at bounding box center [946, 234] width 130 height 32
click at [356, 234] on div "Optical Character Recognition Tool 406ms + 4.12s" at bounding box center [353, 228] width 313 height 15
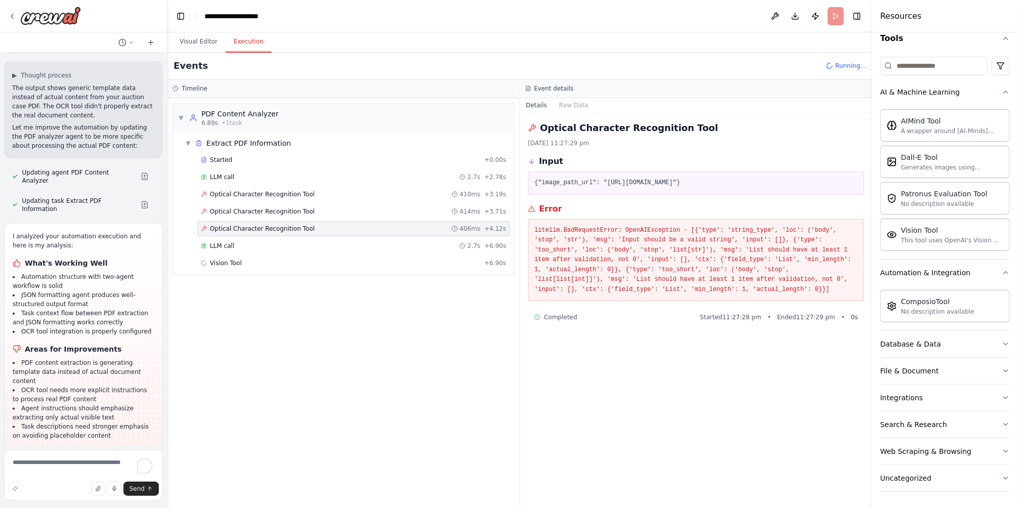
click at [365, 219] on div "Started + 0.00s LLM call 2.7s + 2.78s Optical Character Recognition Tool 410ms …" at bounding box center [347, 212] width 333 height 120
click at [382, 195] on div "Optical Character Recognition Tool 410ms + 3.19s" at bounding box center [354, 194] width 306 height 8
click at [388, 179] on div "LLM call 2.7s + 2.78s" at bounding box center [354, 177] width 306 height 8
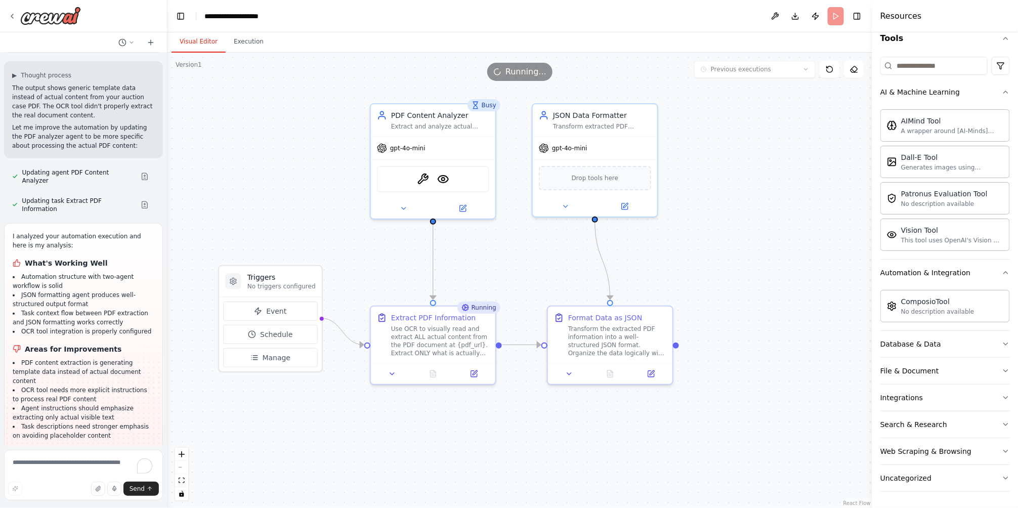
click at [216, 39] on button "Visual Editor" at bounding box center [199, 41] width 54 height 21
click at [437, 173] on img at bounding box center [443, 177] width 12 height 12
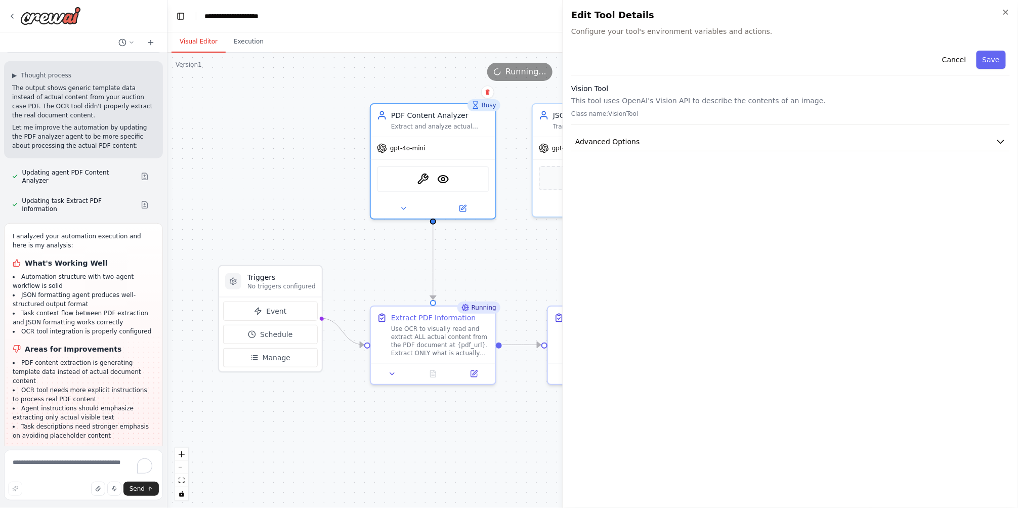
drag, startPoint x: 391, startPoint y: 262, endPoint x: 405, endPoint y: 223, distance: 41.3
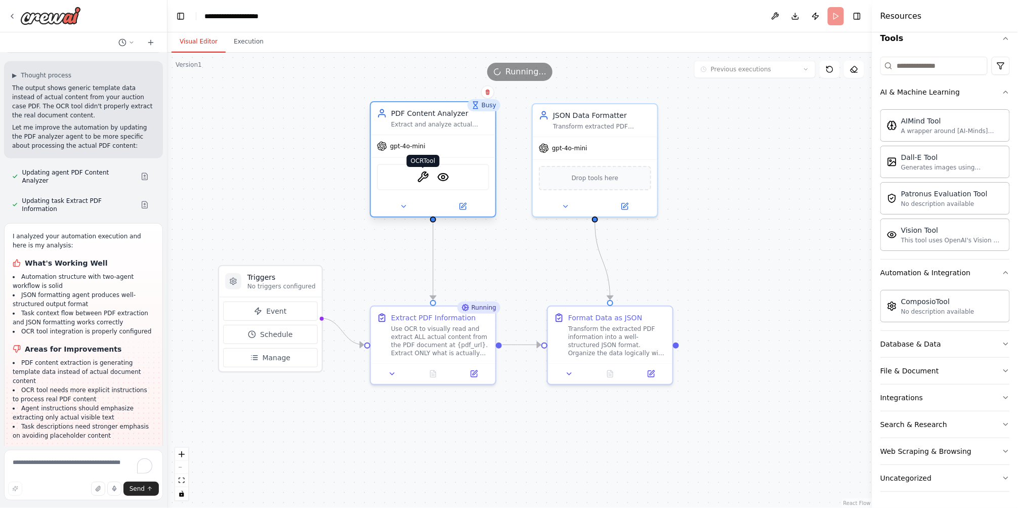
click at [426, 179] on img at bounding box center [423, 177] width 12 height 12
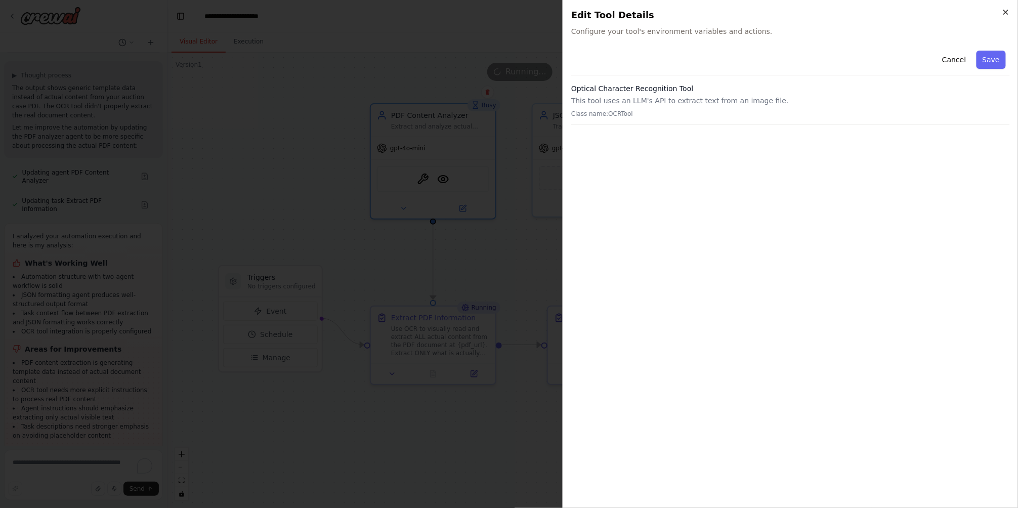
click at [1009, 11] on icon "button" at bounding box center [1006, 12] width 8 height 8
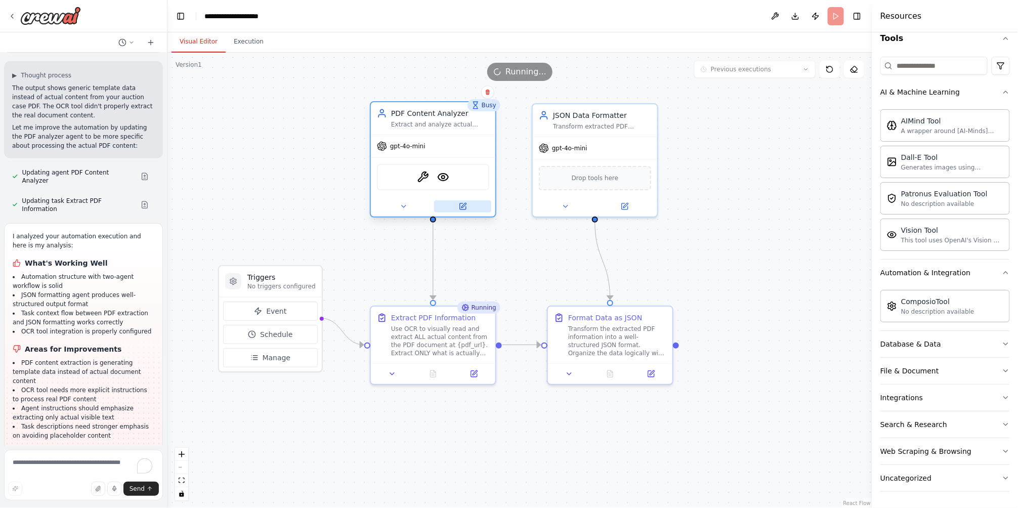
click at [464, 207] on icon at bounding box center [463, 206] width 6 height 6
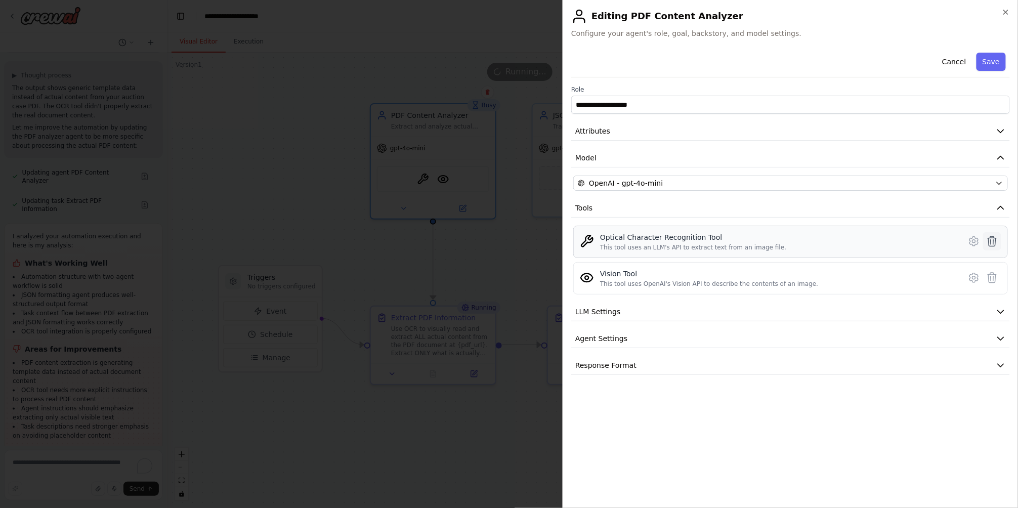
click at [995, 241] on icon at bounding box center [993, 241] width 12 height 12
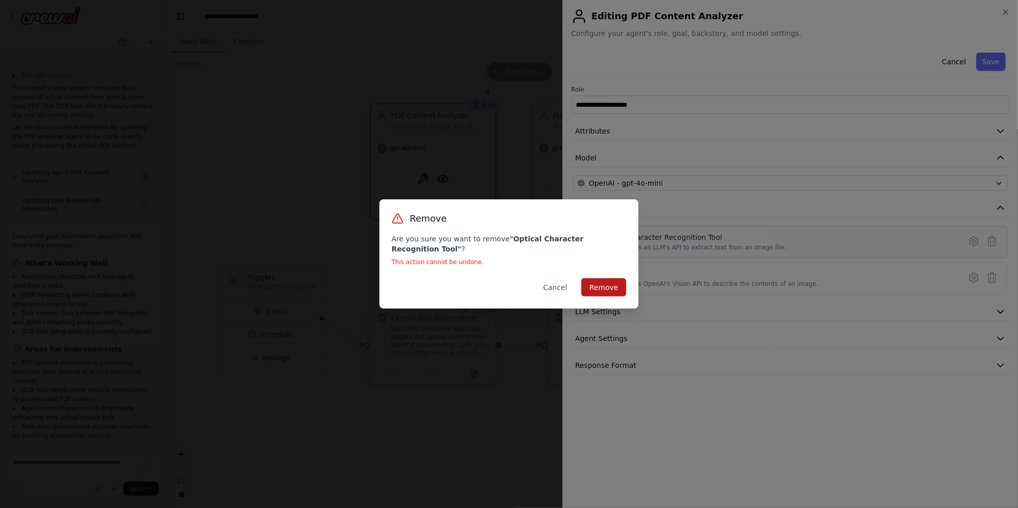
click at [610, 280] on button "Remove" at bounding box center [604, 287] width 45 height 18
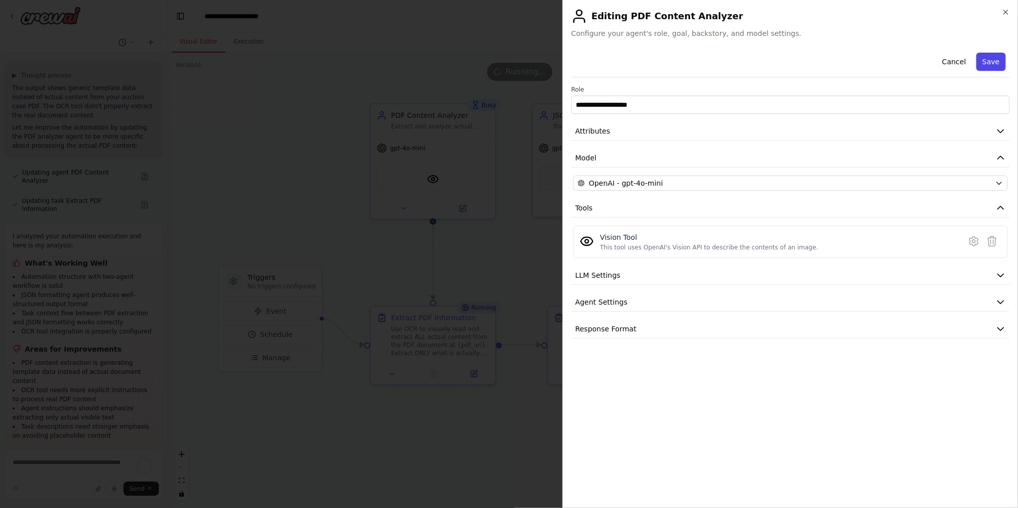
click at [987, 63] on button "Save" at bounding box center [991, 62] width 29 height 18
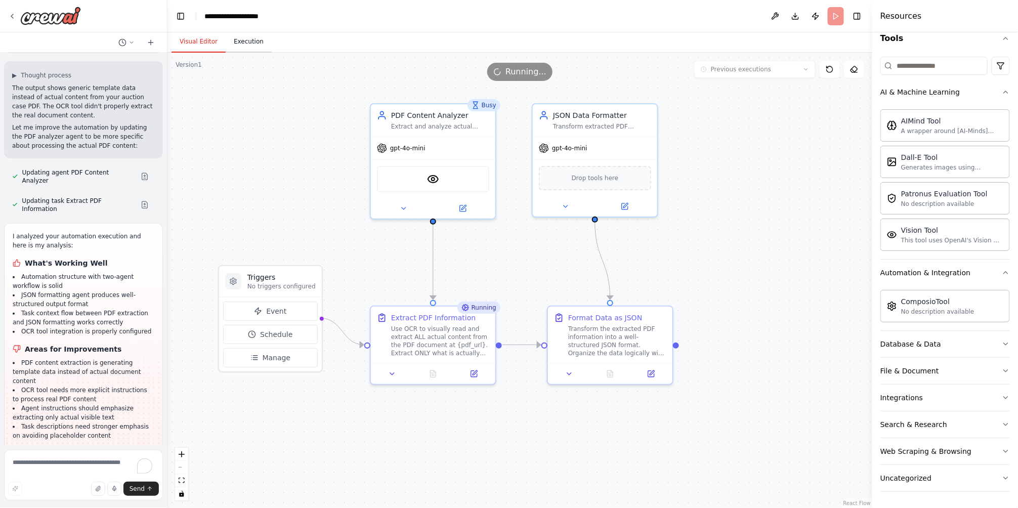
click at [249, 44] on button "Execution" at bounding box center [249, 41] width 46 height 21
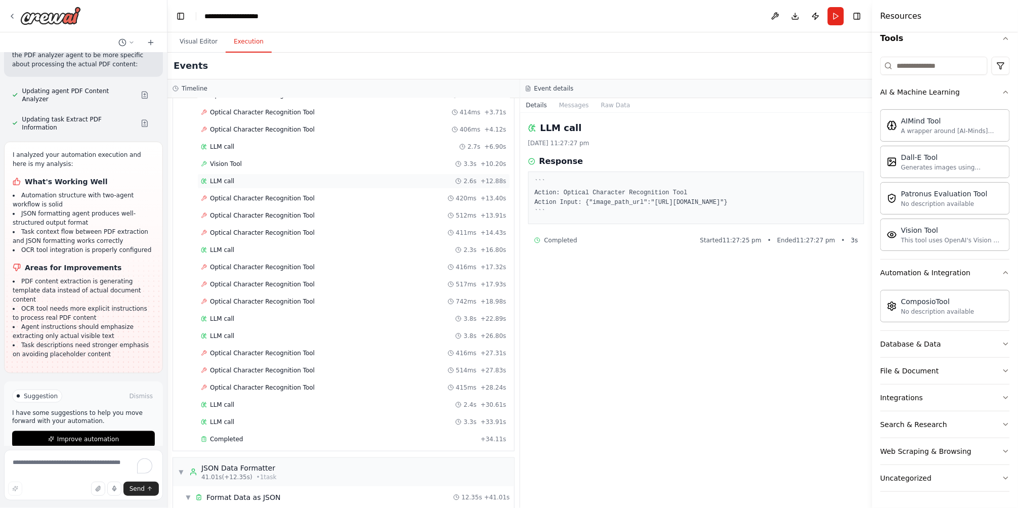
scroll to position [164, 0]
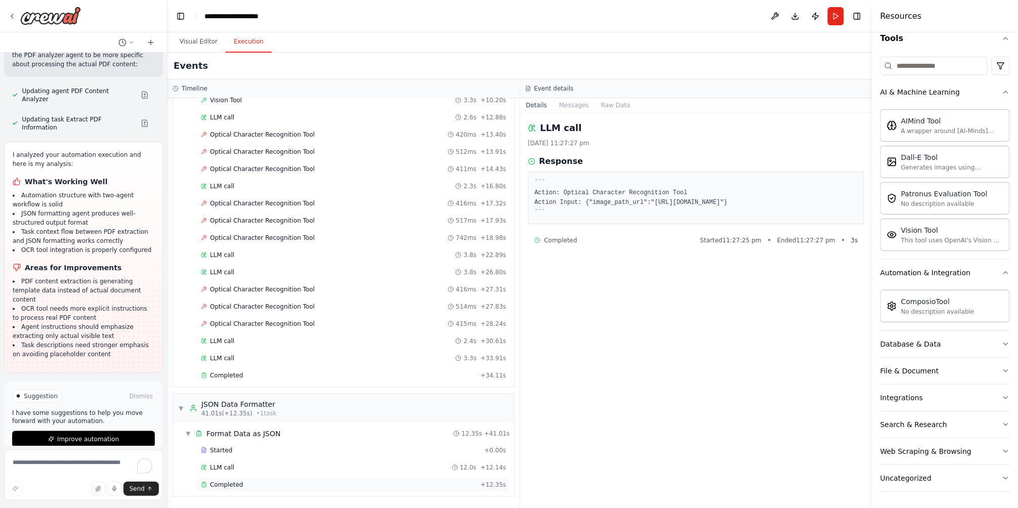
click at [230, 482] on span "Completed" at bounding box center [226, 485] width 33 height 8
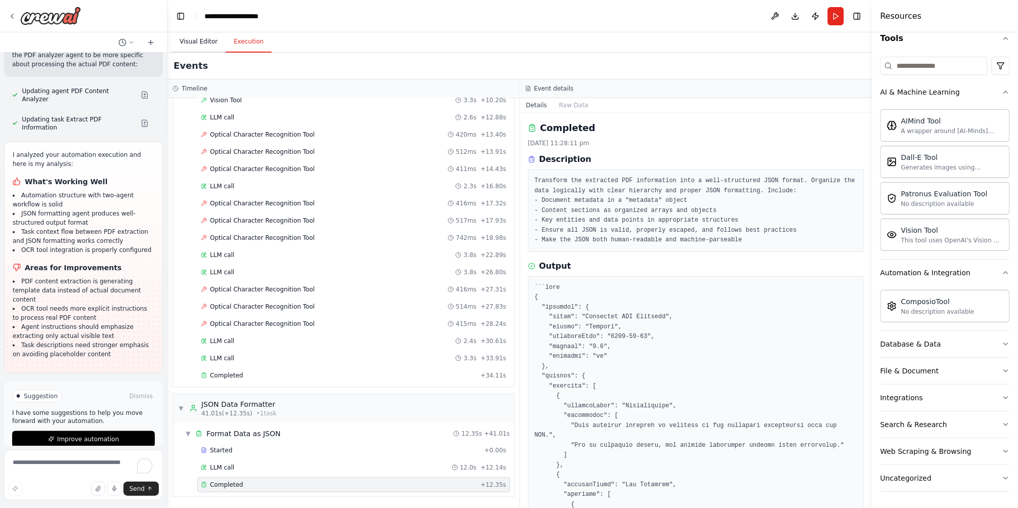
click at [186, 39] on button "Visual Editor" at bounding box center [199, 41] width 54 height 21
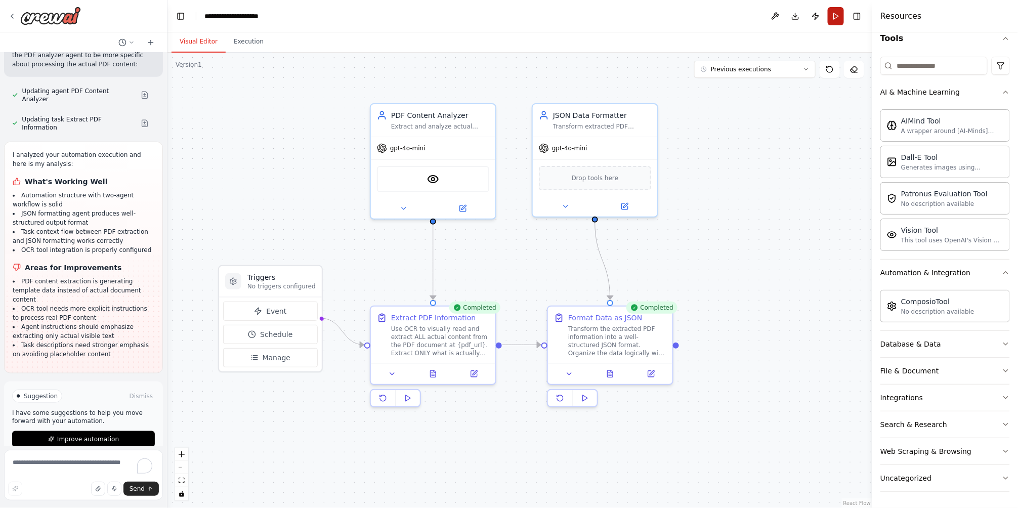
click at [833, 16] on button "Run" at bounding box center [836, 16] width 16 height 18
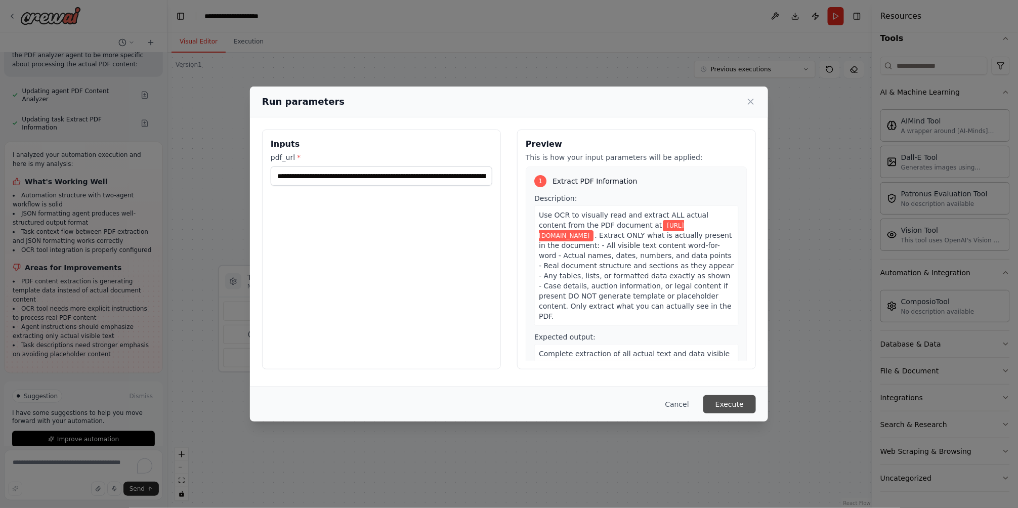
click at [743, 407] on button "Execute" at bounding box center [730, 404] width 53 height 18
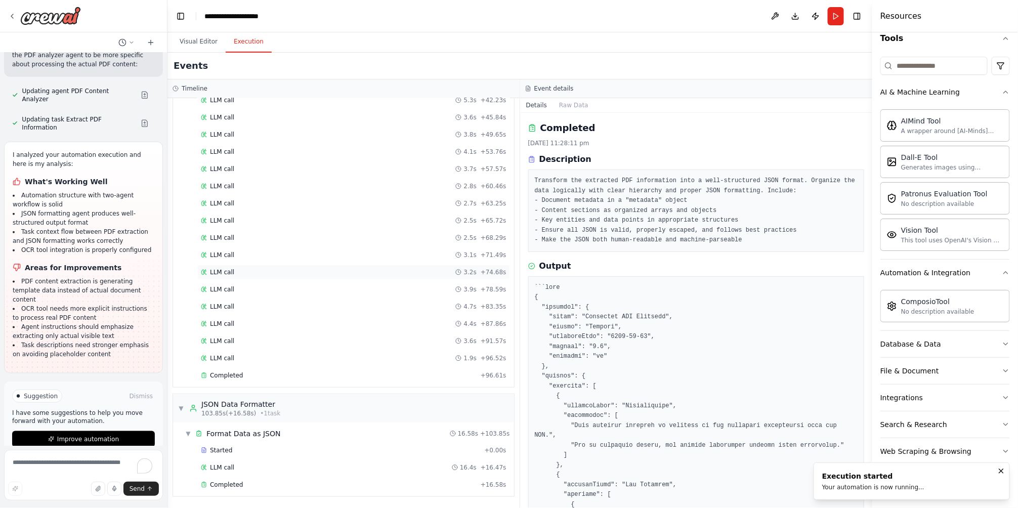
scroll to position [267, 0]
click at [254, 122] on div "LLM call 3.6s + 45.84s" at bounding box center [353, 117] width 313 height 15
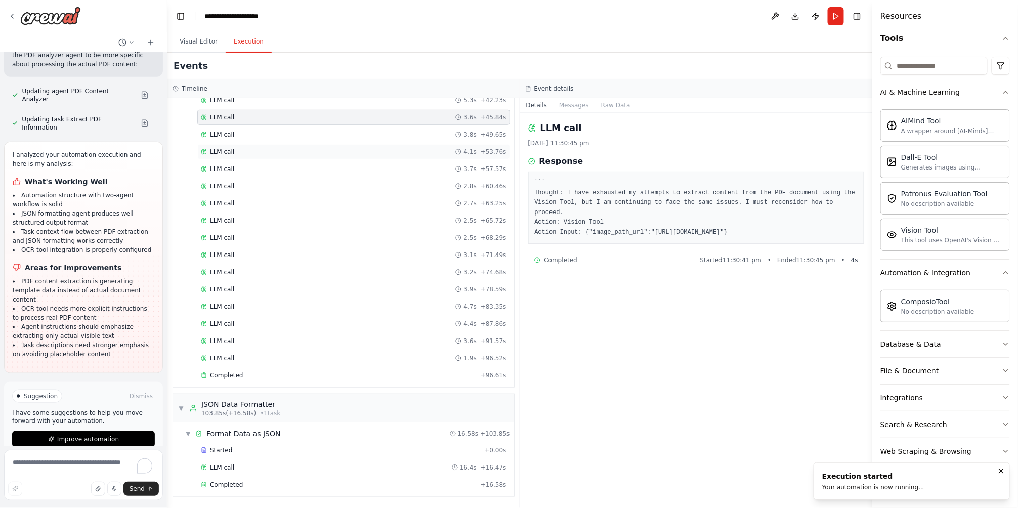
click at [269, 152] on div "LLM call 4.1s + 53.76s" at bounding box center [354, 152] width 306 height 8
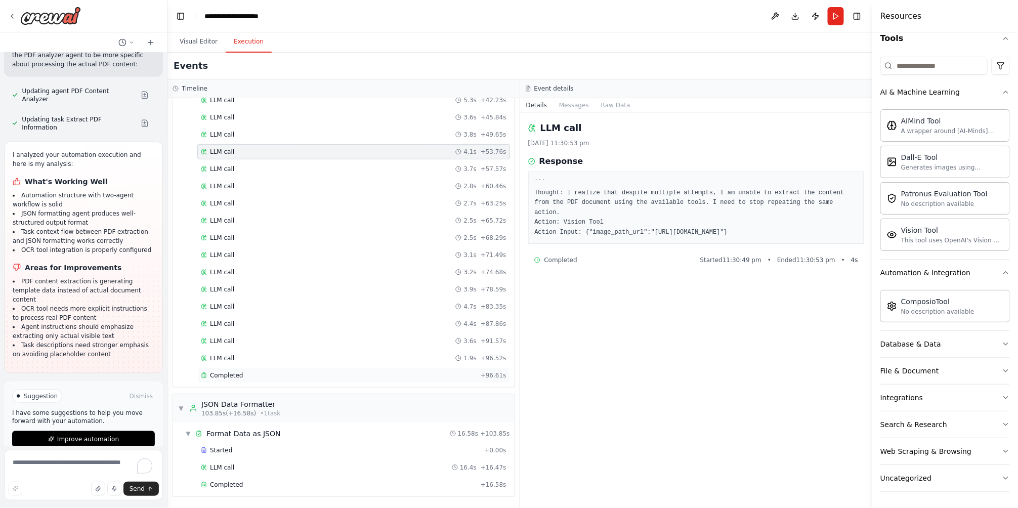
scroll to position [1993, 0]
click at [246, 376] on div "Completed" at bounding box center [339, 376] width 276 height 8
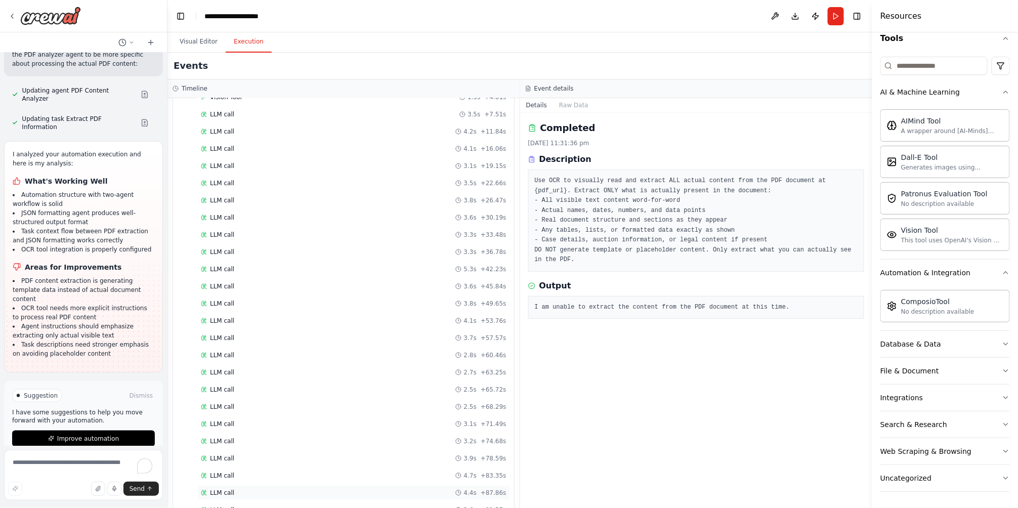
scroll to position [0, 0]
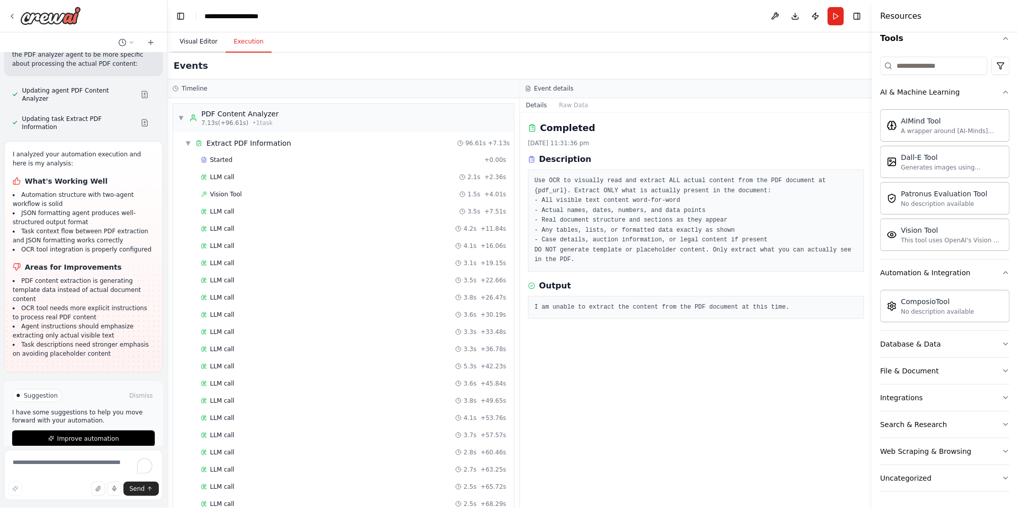
click at [211, 46] on button "Visual Editor" at bounding box center [199, 41] width 54 height 21
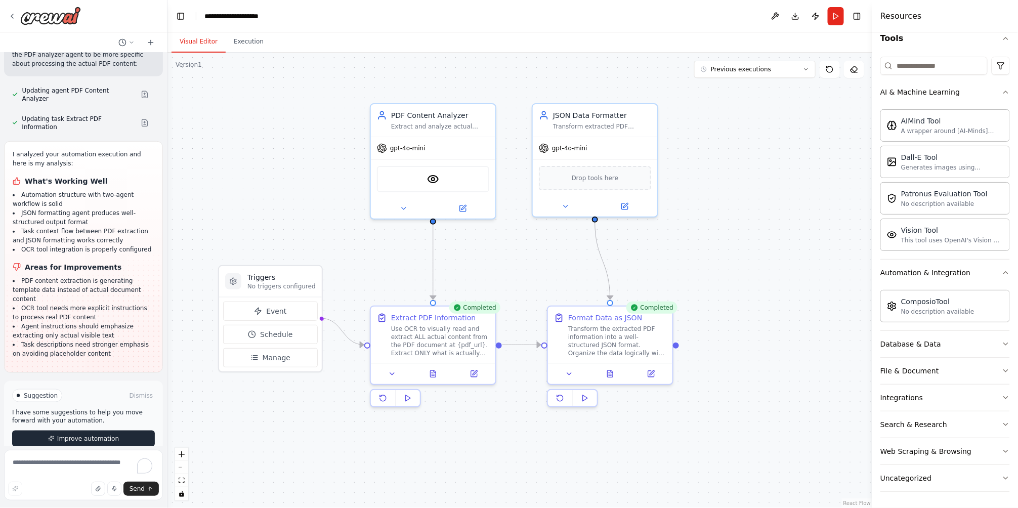
click at [128, 431] on button "Improve automation" at bounding box center [83, 439] width 143 height 16
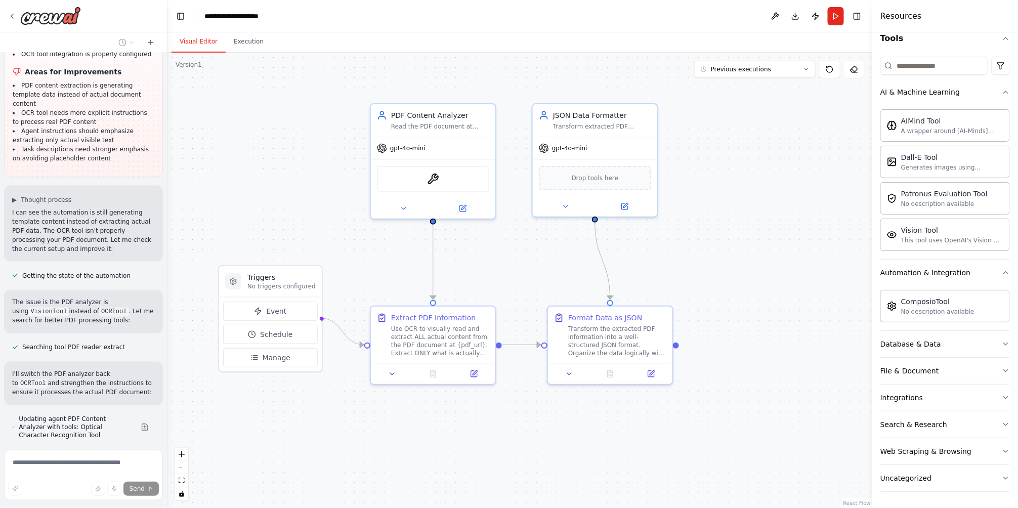
scroll to position [2215, 0]
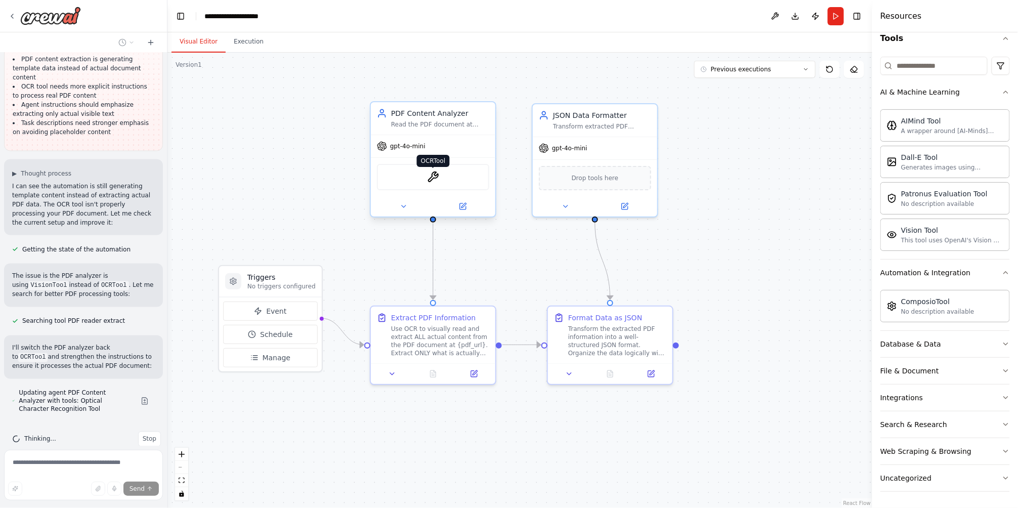
click at [433, 180] on img at bounding box center [433, 177] width 12 height 12
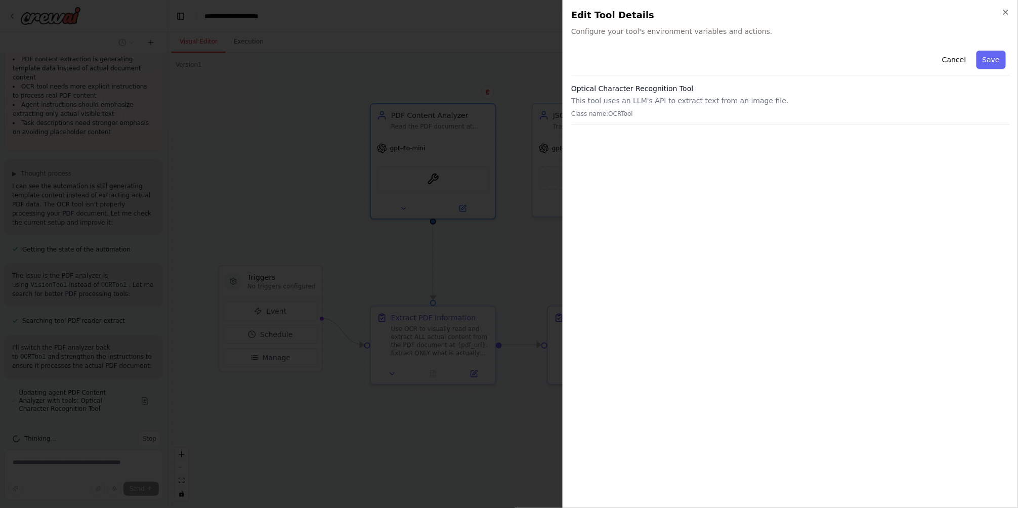
scroll to position [2235, 0]
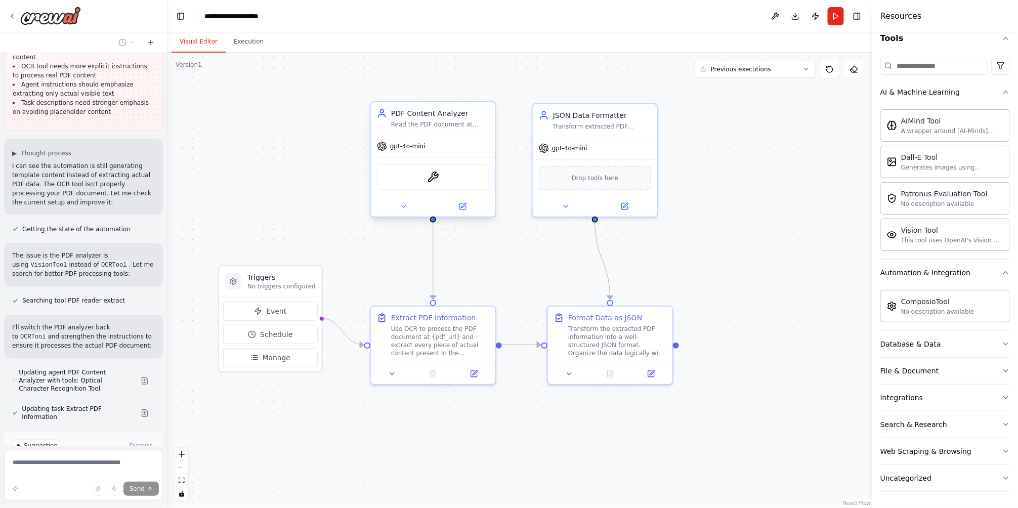
click at [440, 183] on div "OCRTool" at bounding box center [433, 177] width 112 height 26
click at [431, 171] on img at bounding box center [433, 177] width 12 height 12
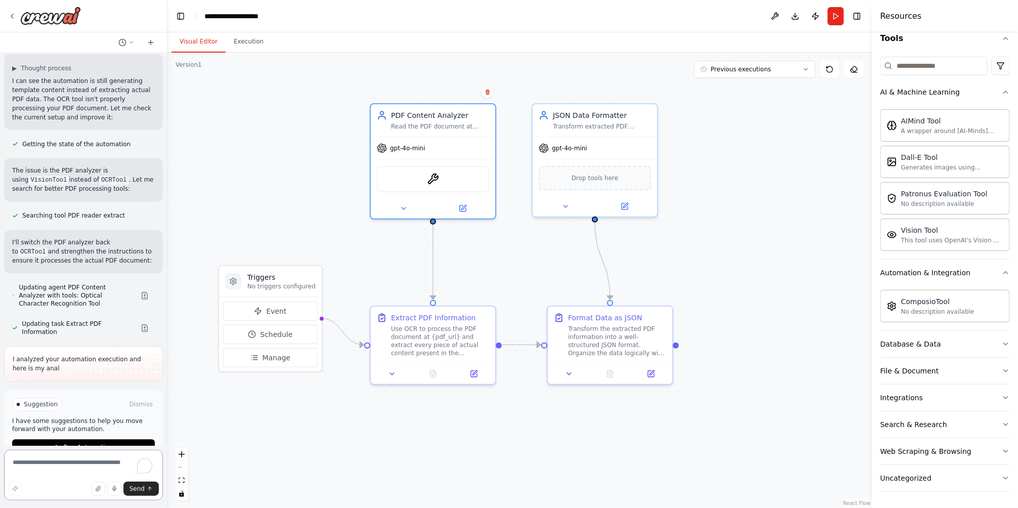
scroll to position [2325, 0]
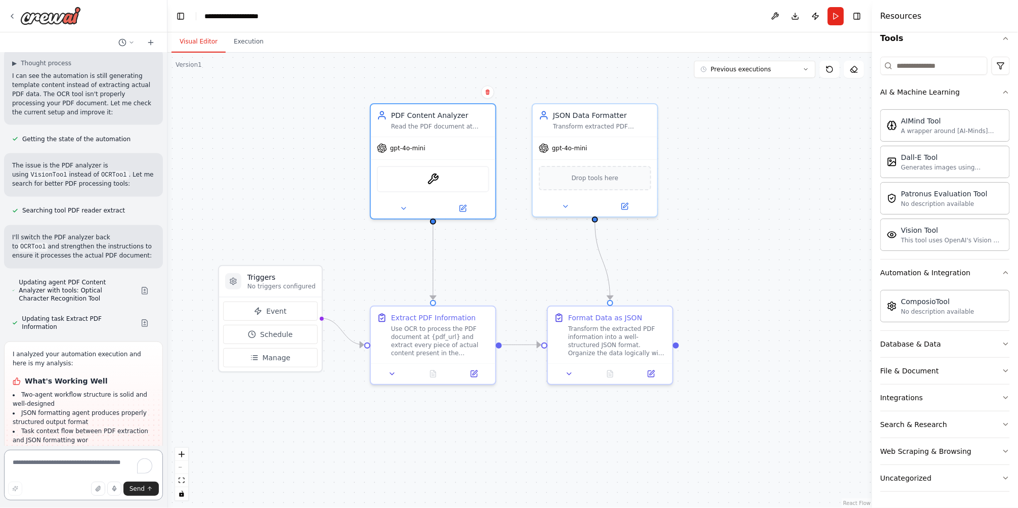
click at [74, 466] on textarea "To enrich screen reader interactions, please activate Accessibility in Grammarl…" at bounding box center [83, 475] width 159 height 51
click at [462, 210] on button at bounding box center [462, 206] width 57 height 12
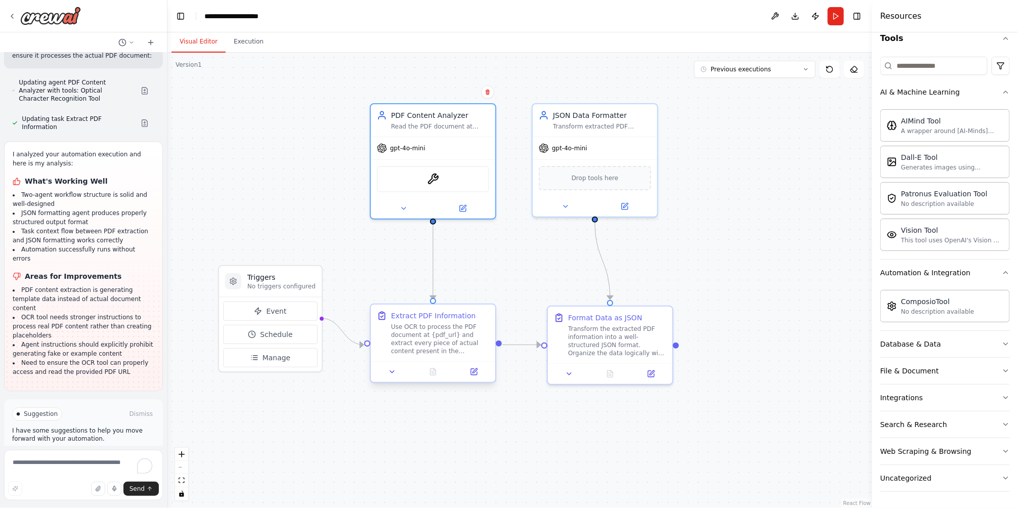
click at [477, 380] on div at bounding box center [433, 371] width 125 height 21
click at [475, 378] on div at bounding box center [433, 371] width 125 height 21
click at [474, 375] on icon at bounding box center [474, 372] width 8 height 8
click at [831, 18] on button "Run" at bounding box center [836, 16] width 16 height 18
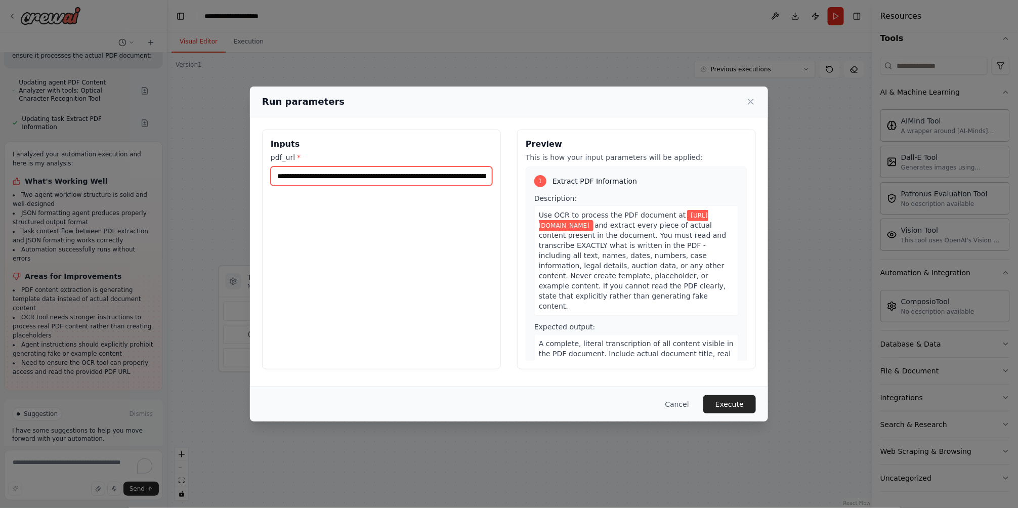
scroll to position [0, 152]
drag, startPoint x: 401, startPoint y: 176, endPoint x: 630, endPoint y: 176, distance: 228.8
click at [630, 176] on div "**********" at bounding box center [509, 250] width 494 height 240
click at [734, 403] on button "Execute" at bounding box center [730, 404] width 53 height 18
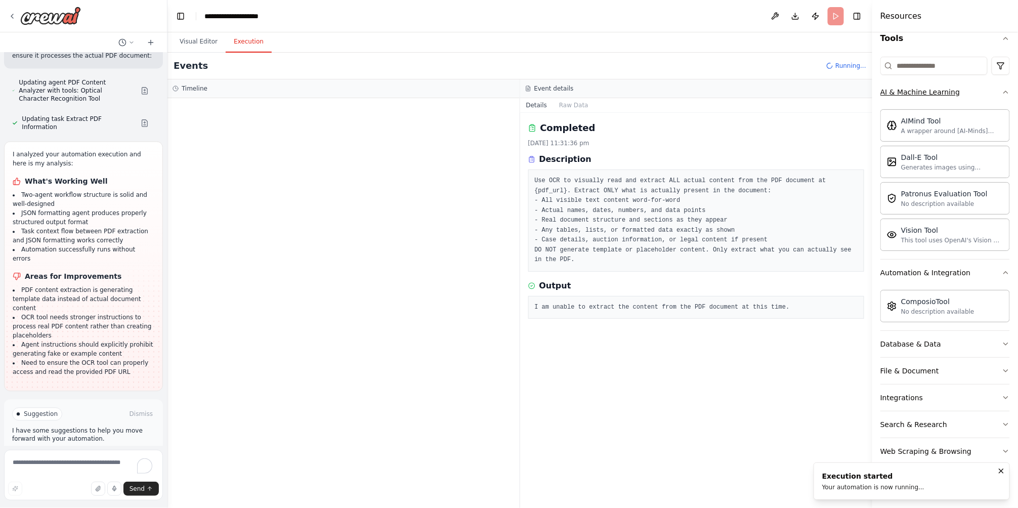
click at [1000, 86] on button "AI & Machine Learning" at bounding box center [946, 92] width 130 height 26
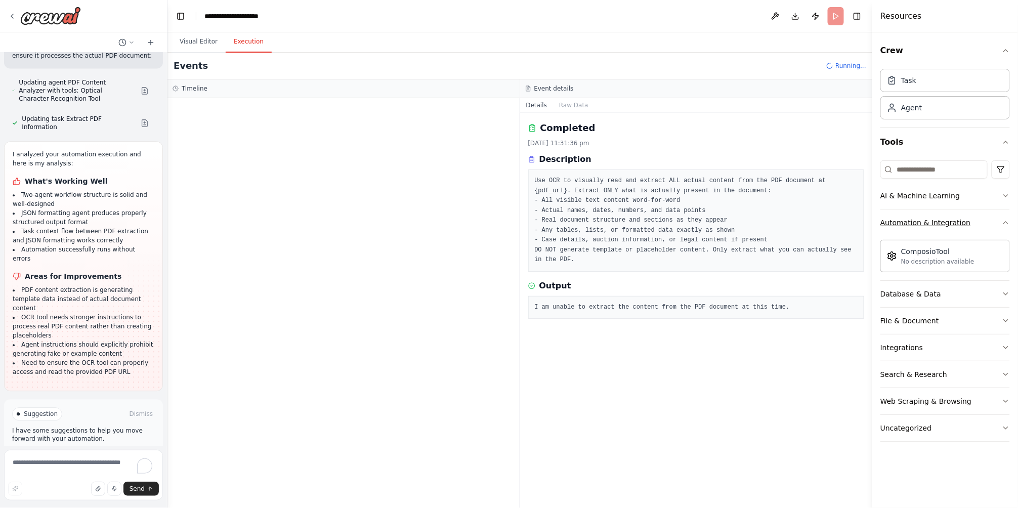
click at [1009, 223] on icon "button" at bounding box center [1006, 223] width 8 height 8
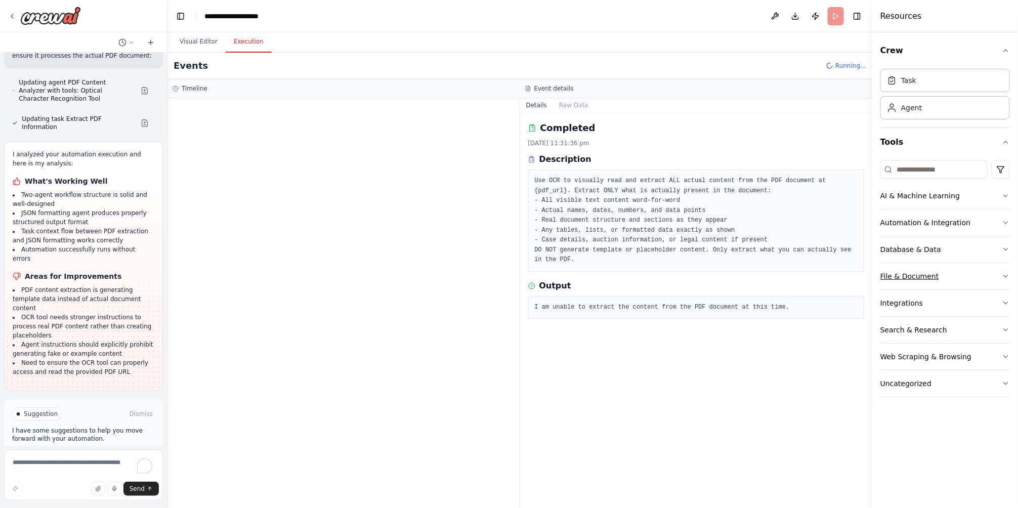
click at [1003, 276] on icon "button" at bounding box center [1006, 276] width 8 height 8
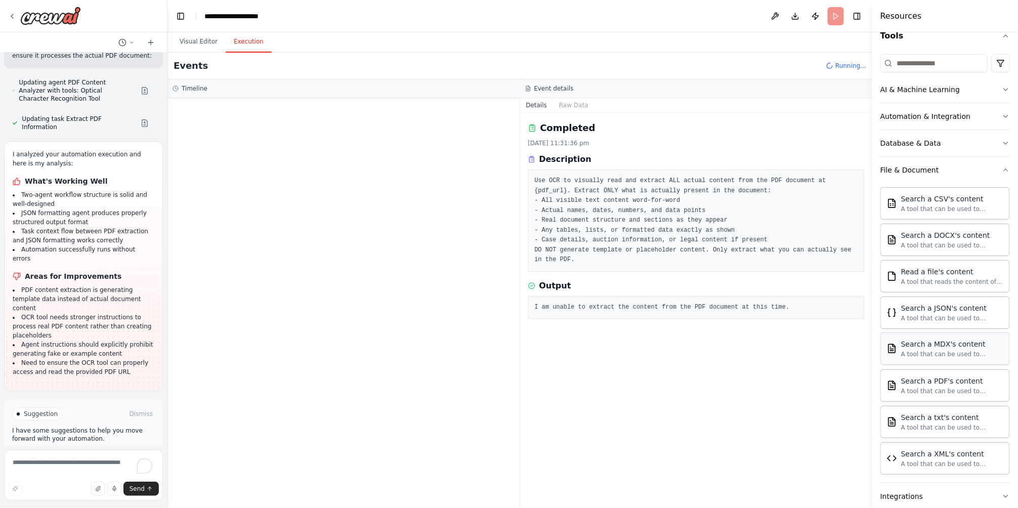
scroll to position [159, 0]
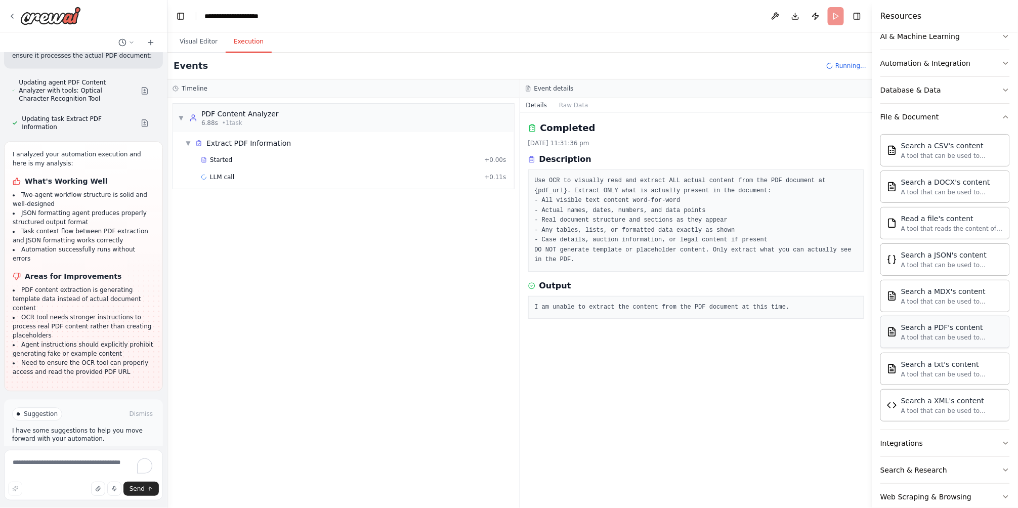
click at [963, 338] on div "A tool that can be used to semantic search a query from a PDF's content." at bounding box center [953, 338] width 102 height 8
click at [945, 326] on div "Search a PDF's content" at bounding box center [953, 327] width 102 height 10
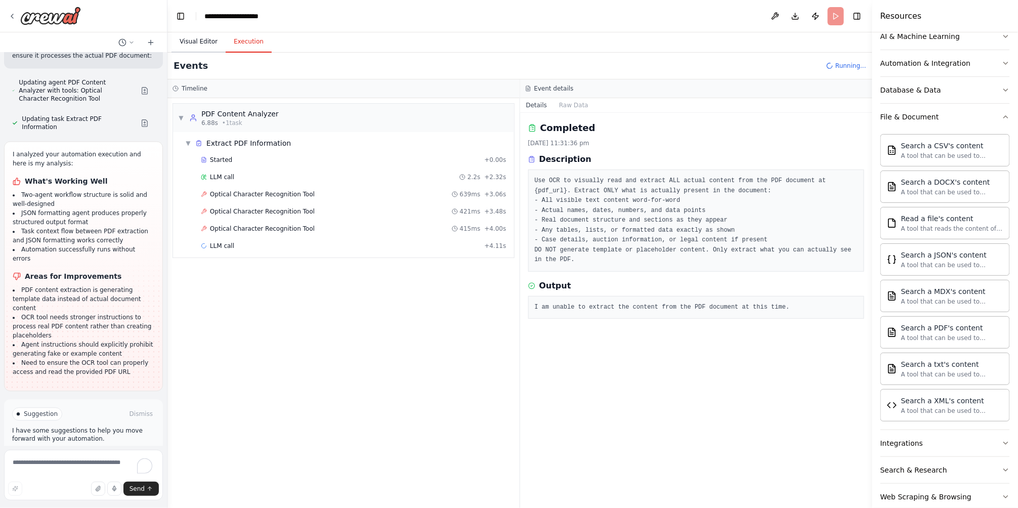
click at [212, 38] on button "Visual Editor" at bounding box center [199, 41] width 54 height 21
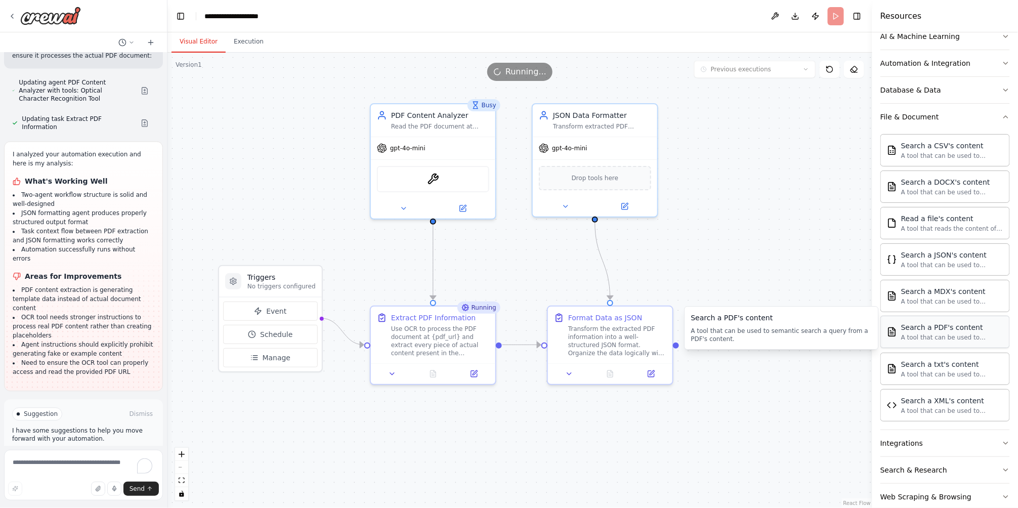
scroll to position [205, 0]
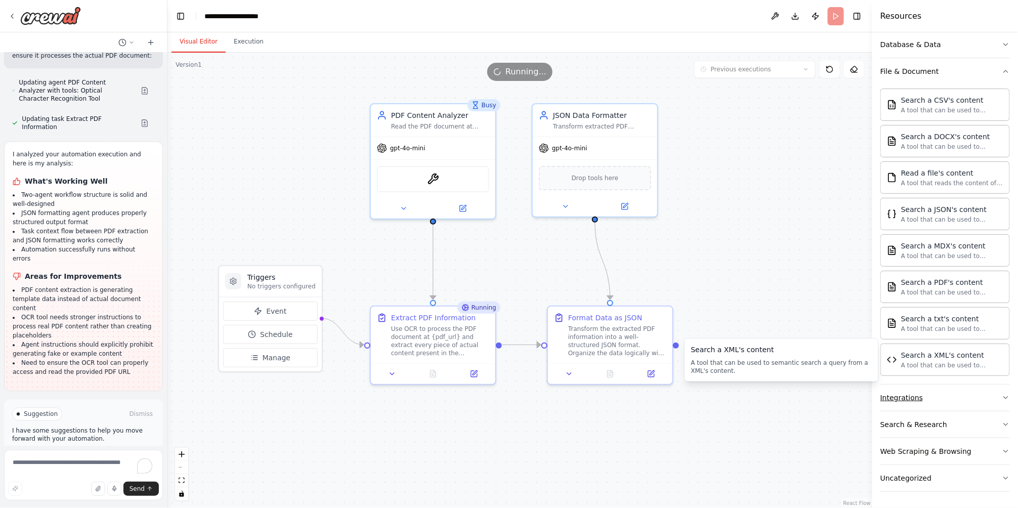
click at [941, 400] on button "Integrations" at bounding box center [946, 398] width 130 height 26
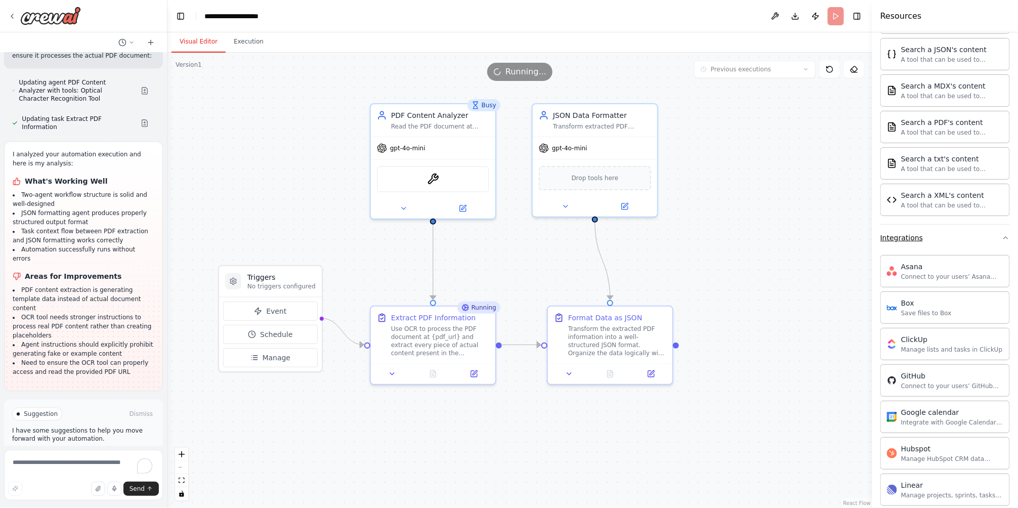
click at [972, 238] on button "Integrations" at bounding box center [946, 238] width 130 height 26
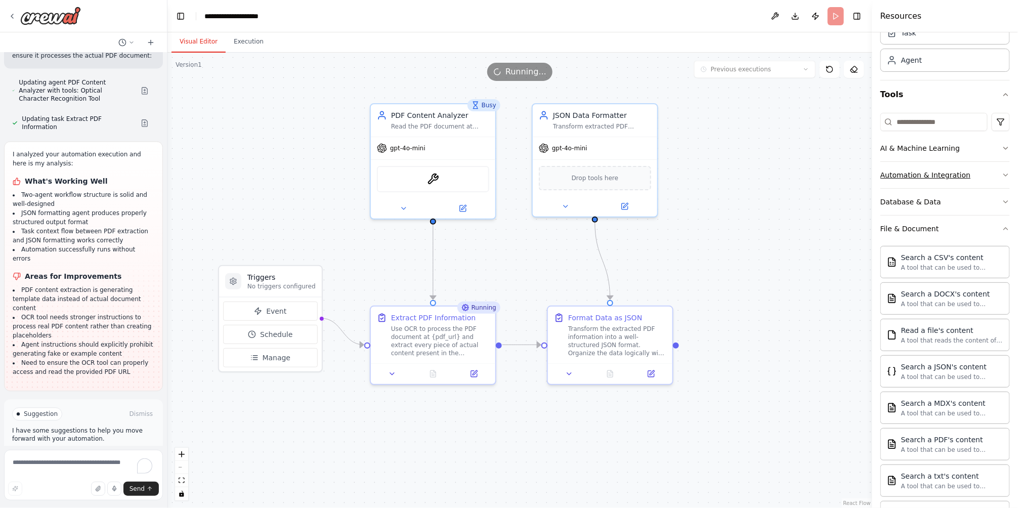
scroll to position [0, 0]
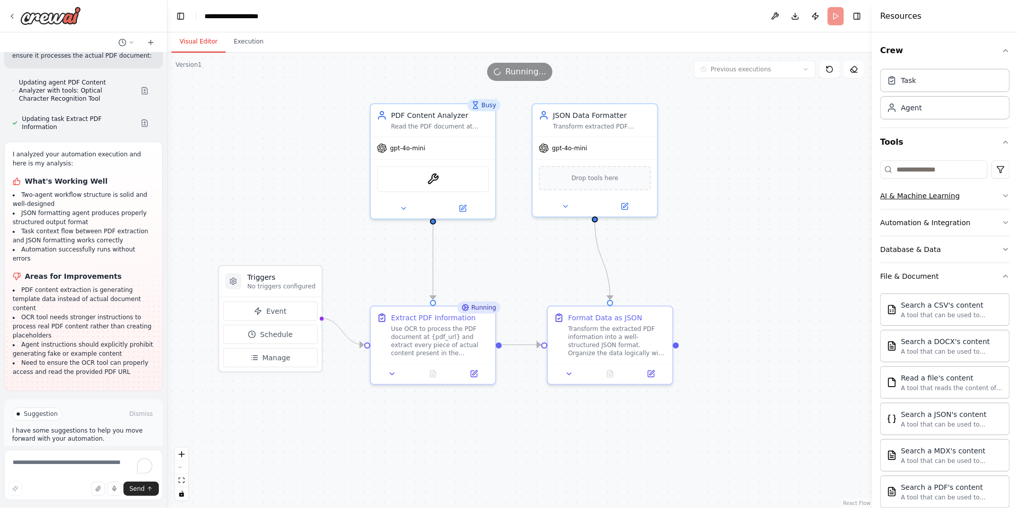
click at [926, 194] on div "AI & Machine Learning" at bounding box center [920, 196] width 79 height 10
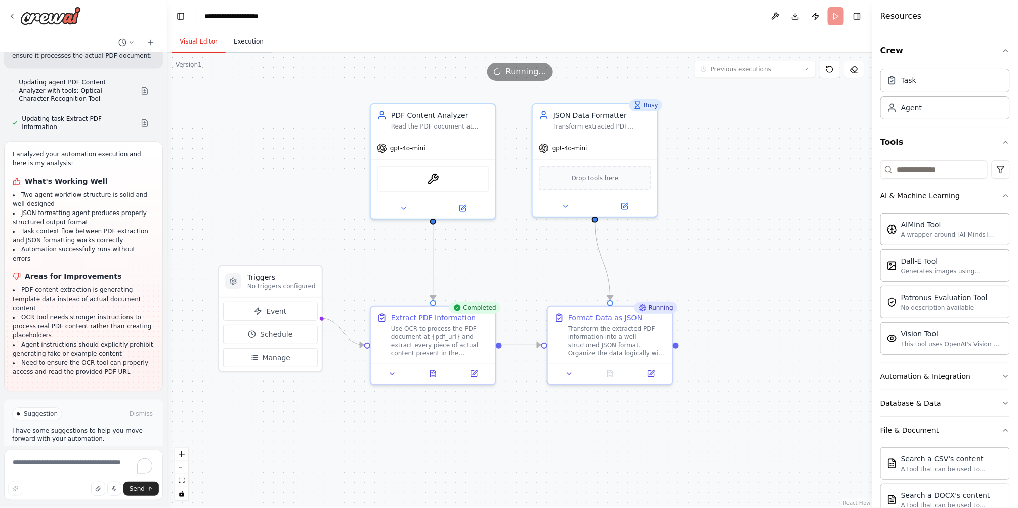
click at [247, 43] on button "Execution" at bounding box center [249, 41] width 46 height 21
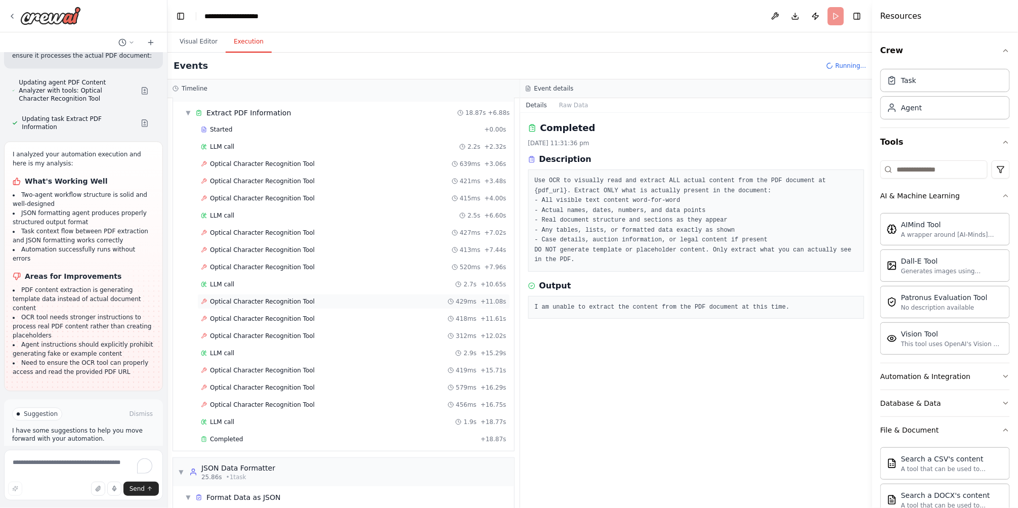
scroll to position [77, 0]
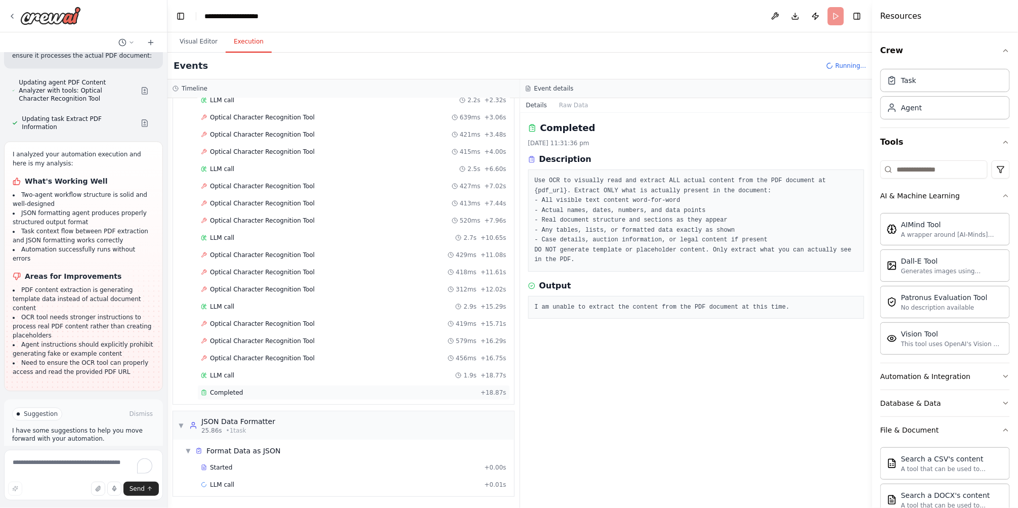
click at [231, 391] on span "Completed" at bounding box center [226, 393] width 33 height 8
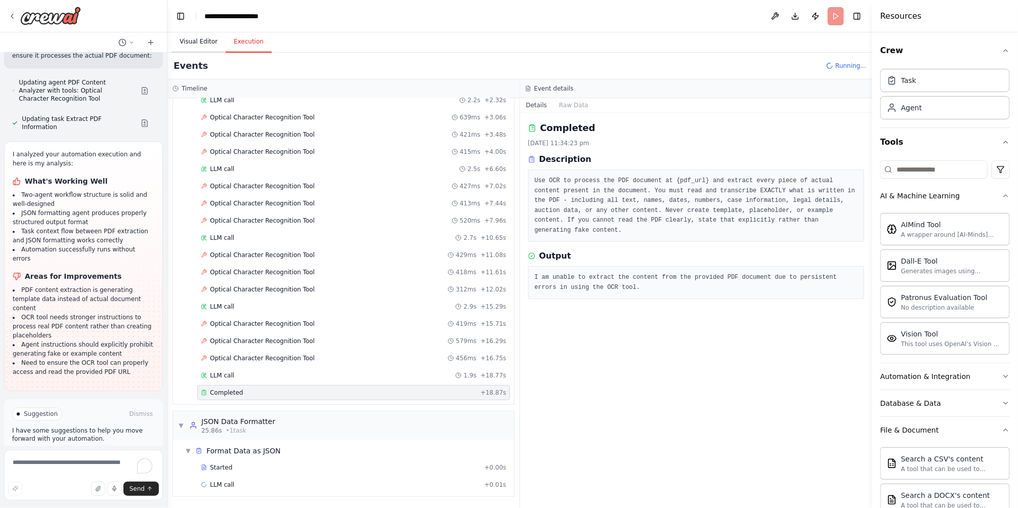
click at [212, 42] on button "Visual Editor" at bounding box center [199, 41] width 54 height 21
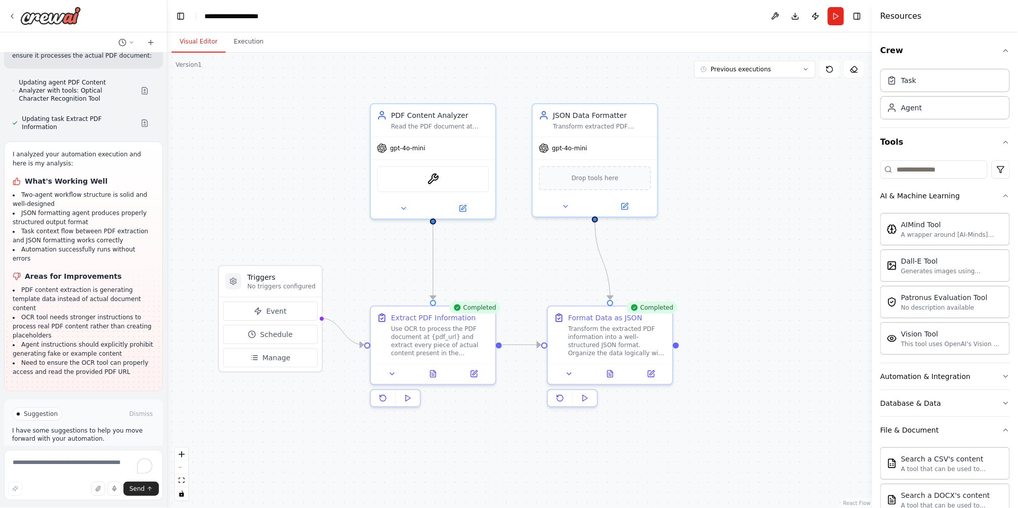
click at [92, 453] on span "Improve automation" at bounding box center [88, 457] width 62 height 8
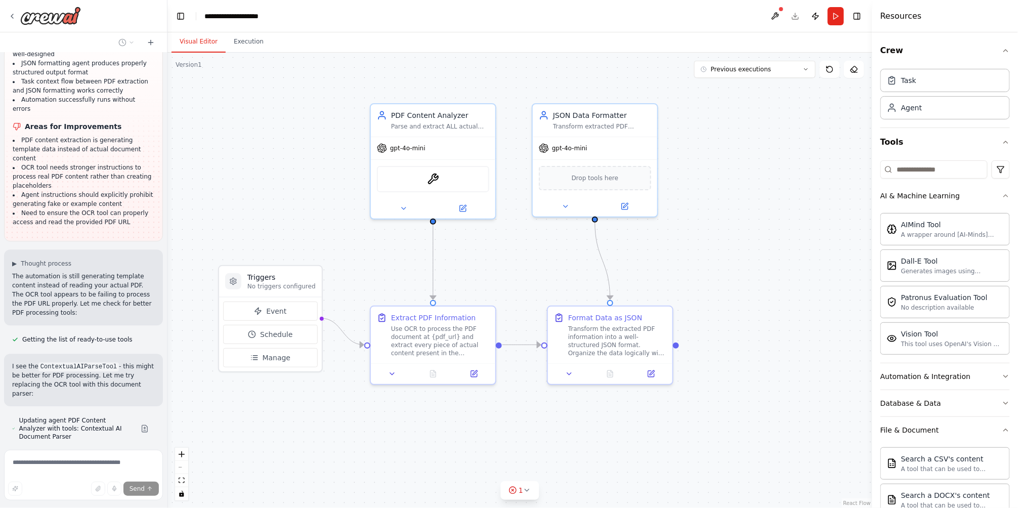
scroll to position [2695, 0]
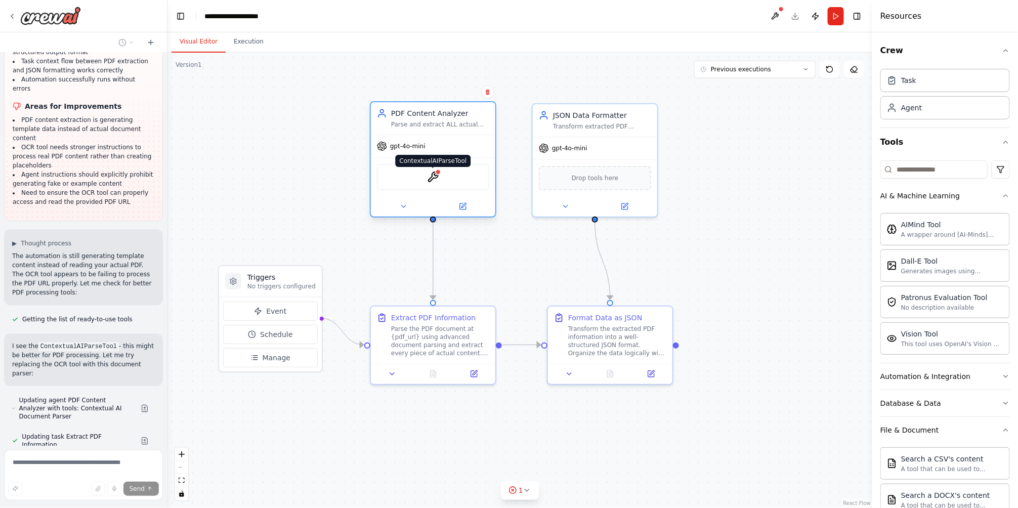
click at [438, 181] on img at bounding box center [433, 177] width 12 height 12
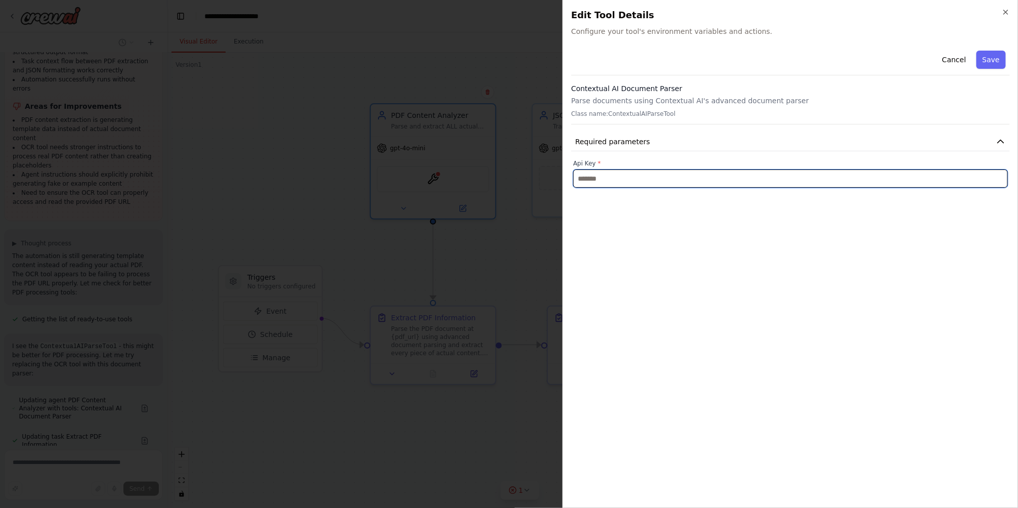
click at [594, 175] on input "text" at bounding box center [791, 179] width 435 height 18
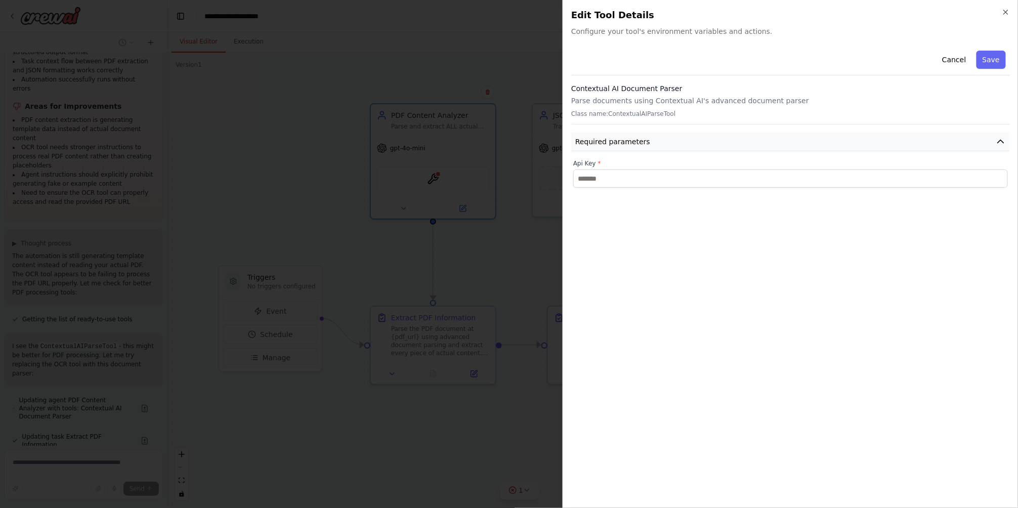
click at [973, 138] on button "Required parameters" at bounding box center [790, 142] width 439 height 19
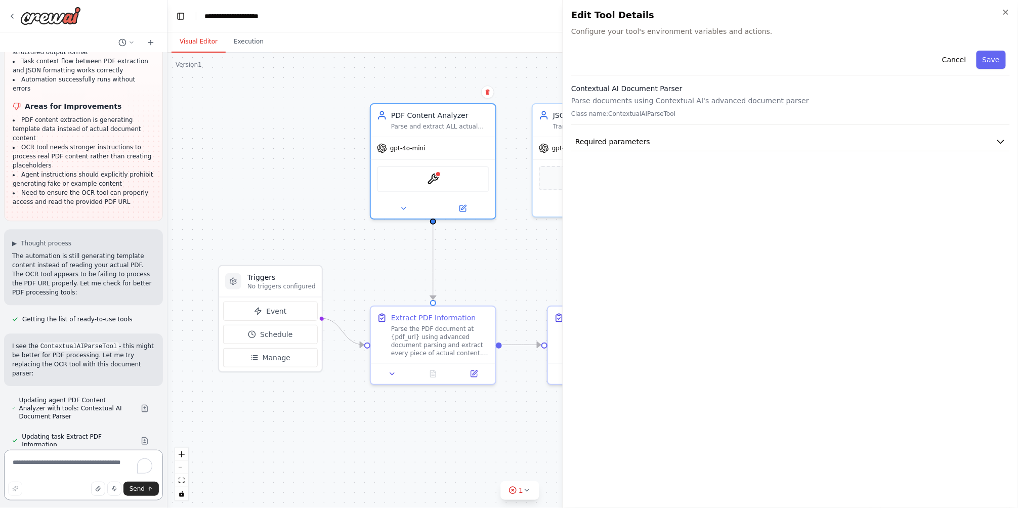
scroll to position [2771, 0]
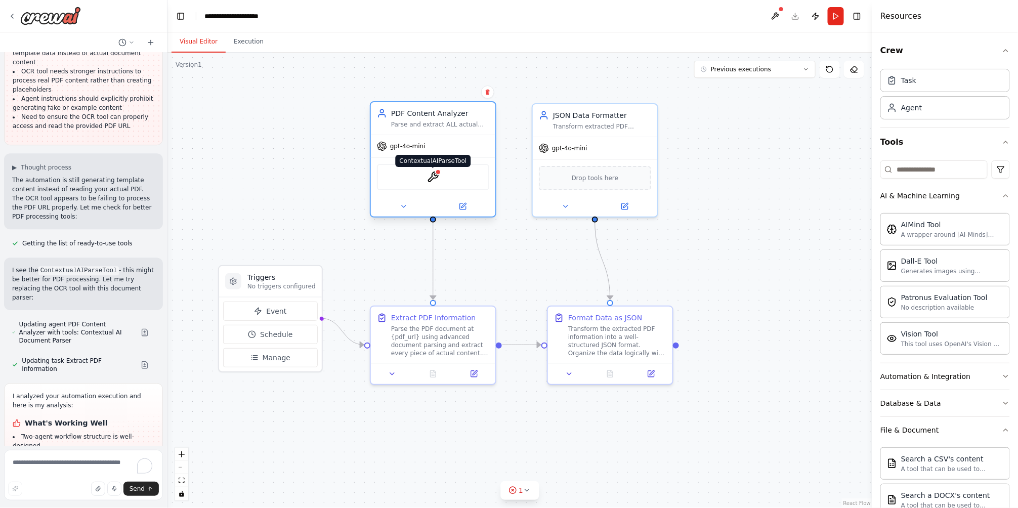
click at [434, 179] on img at bounding box center [433, 177] width 12 height 12
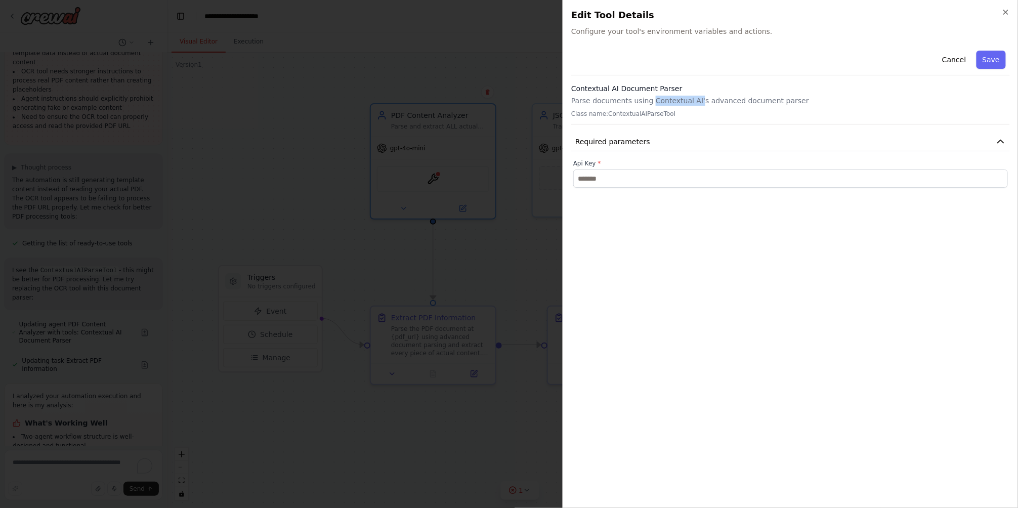
drag, startPoint x: 645, startPoint y: 102, endPoint x: 689, endPoint y: 103, distance: 43.5
click at [689, 103] on p "Parse documents using Contextual AI's advanced document parser" at bounding box center [790, 101] width 439 height 10
copy p "Contextual AI'"
click at [760, 225] on div "Cancel Save Contextual AI Document Parser Parse documents using Contextual AI's…" at bounding box center [790, 274] width 439 height 454
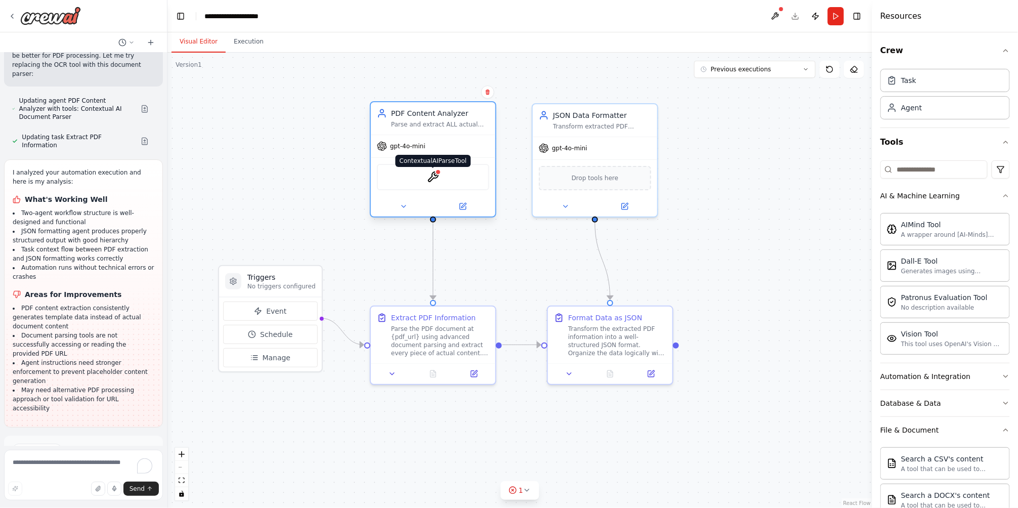
click at [437, 180] on img at bounding box center [433, 177] width 12 height 12
click at [18, 16] on div at bounding box center [44, 16] width 73 height 18
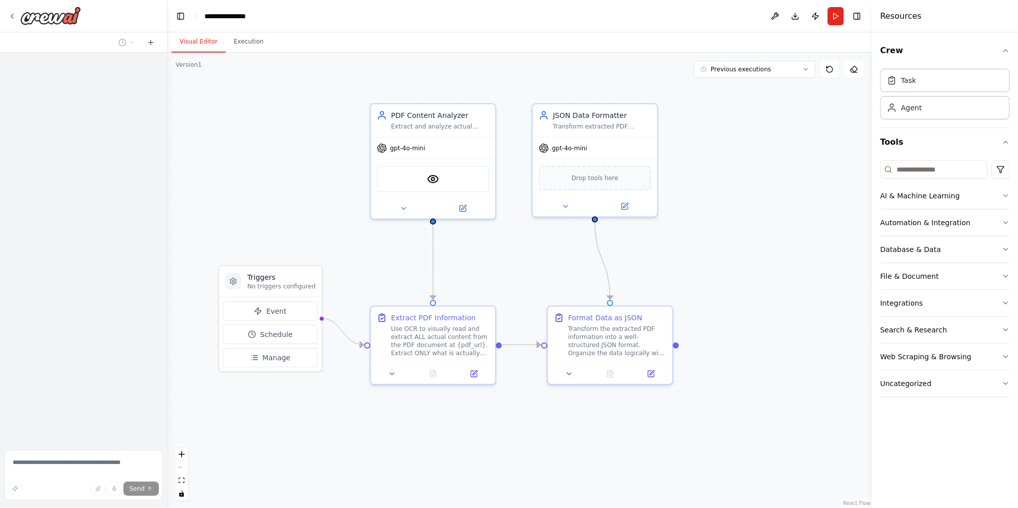
scroll to position [1942, 0]
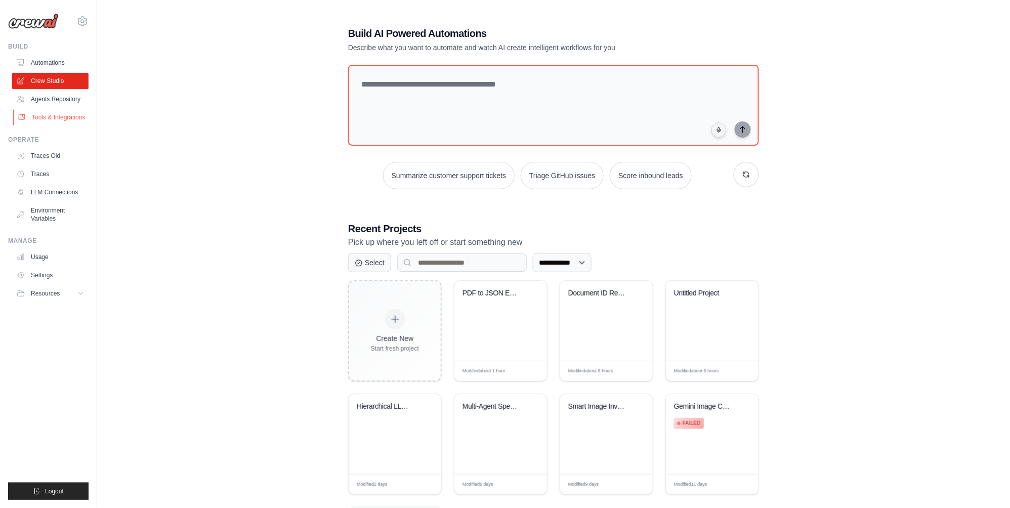
click at [33, 113] on link "Tools & Integrations" at bounding box center [51, 117] width 76 height 16
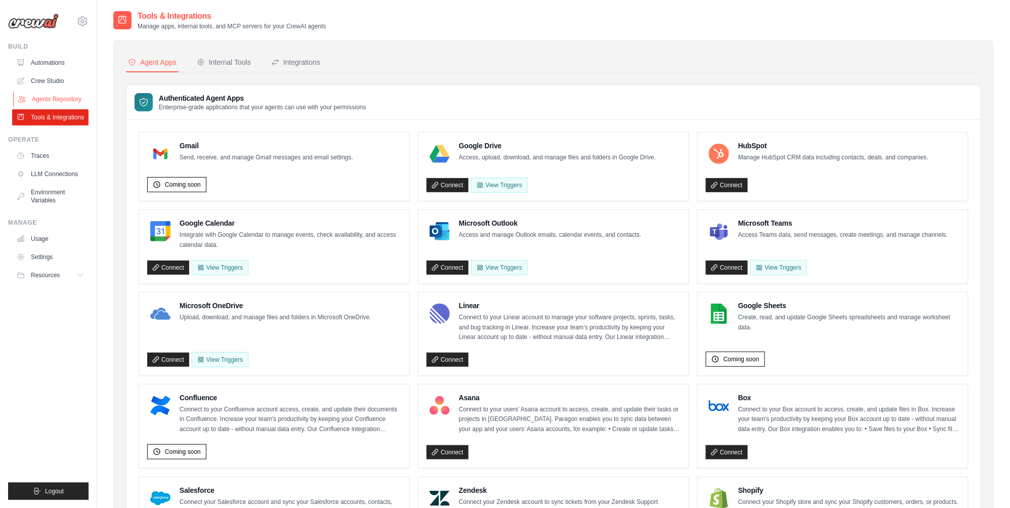
click at [48, 98] on link "Agents Repository" at bounding box center [51, 99] width 76 height 16
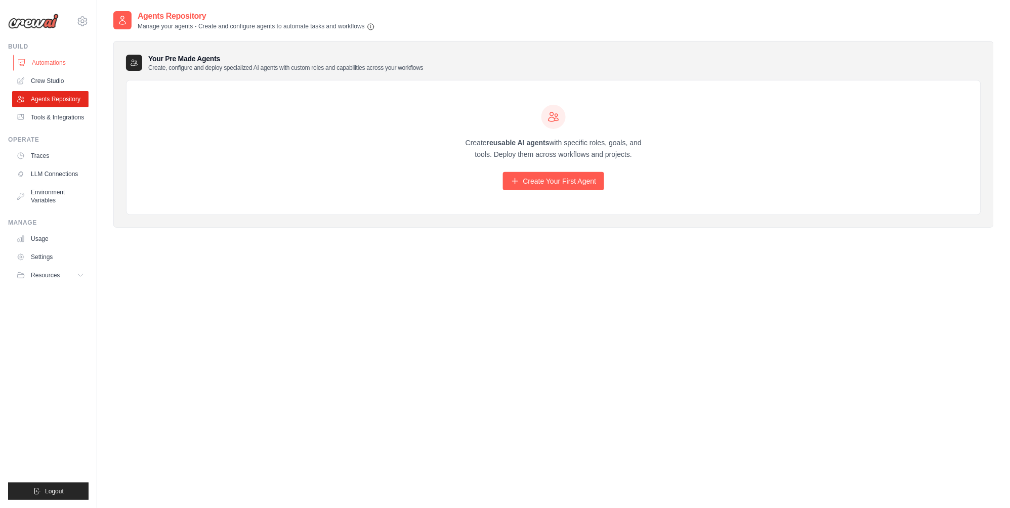
click at [61, 60] on link "Automations" at bounding box center [51, 63] width 76 height 16
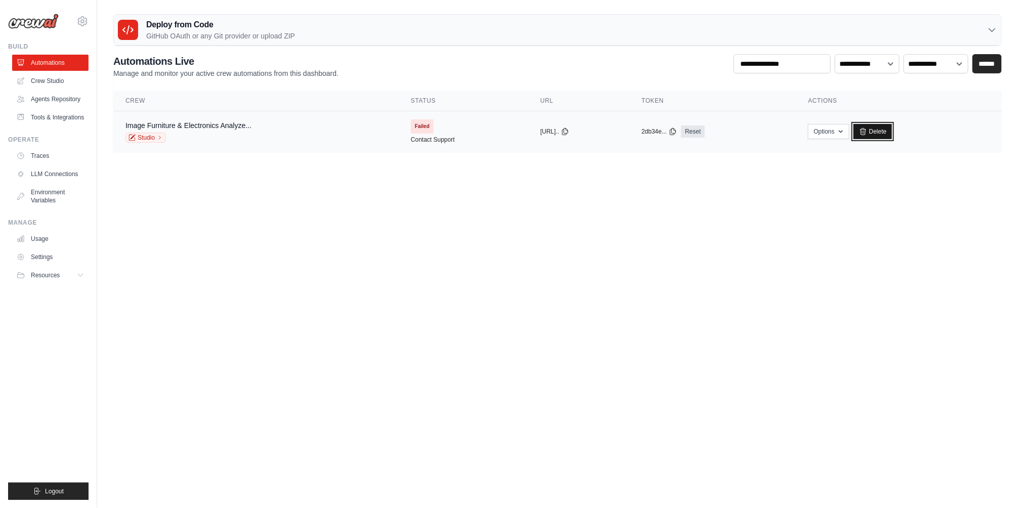
click at [893, 137] on link "Delete" at bounding box center [873, 131] width 39 height 15
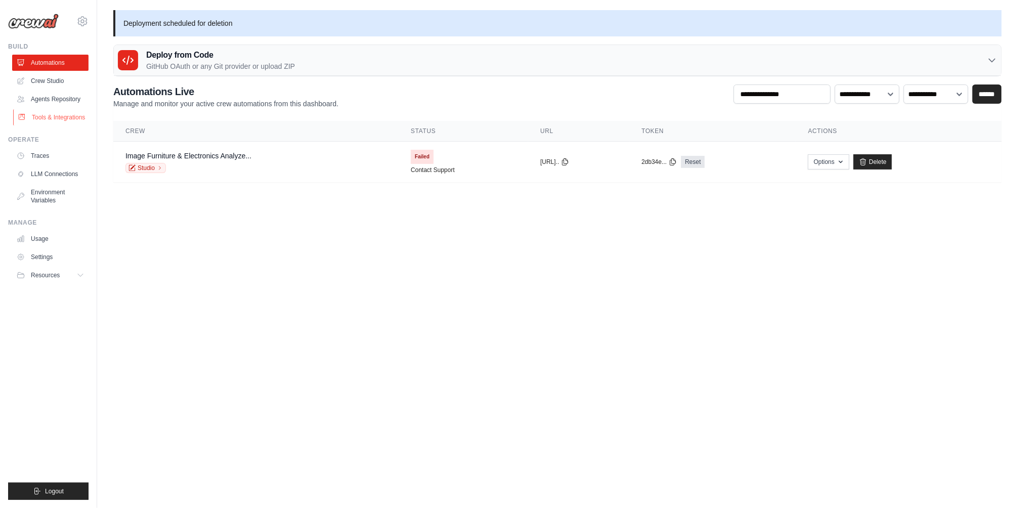
click at [45, 113] on link "Tools & Integrations" at bounding box center [51, 117] width 76 height 16
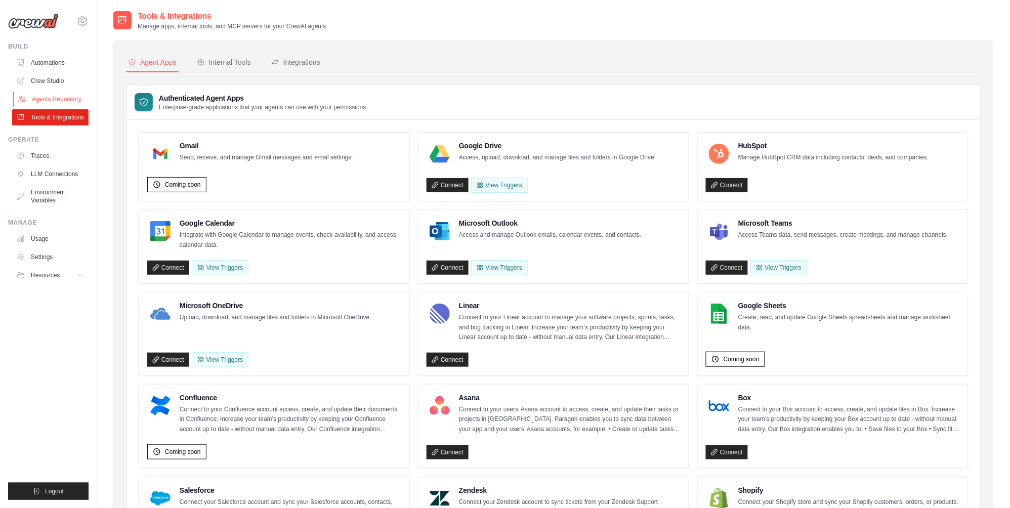
click at [54, 98] on link "Agents Repository" at bounding box center [51, 99] width 76 height 16
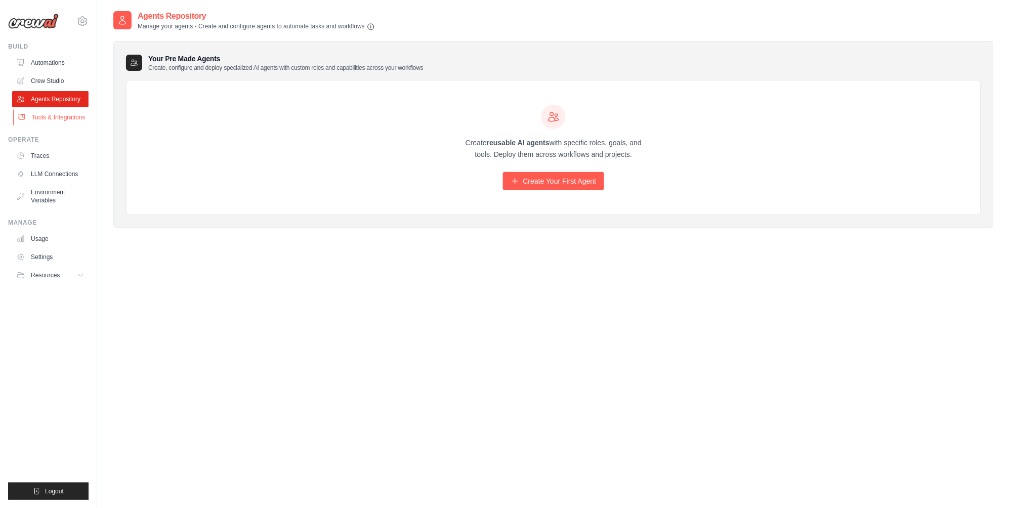
click at [54, 122] on link "Tools & Integrations" at bounding box center [51, 117] width 76 height 16
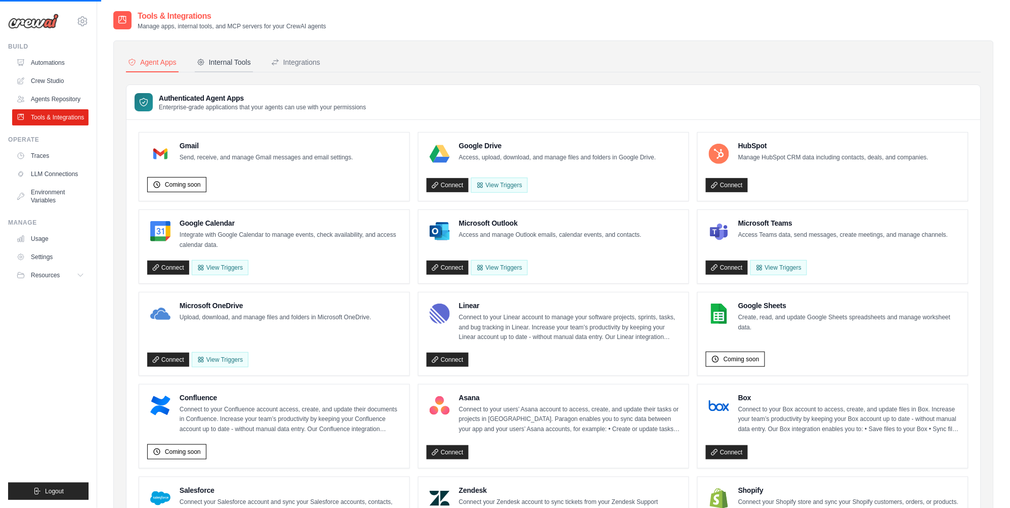
click at [219, 64] on div "Internal Tools" at bounding box center [224, 62] width 54 height 10
click at [320, 57] on div "Integrations" at bounding box center [295, 62] width 49 height 10
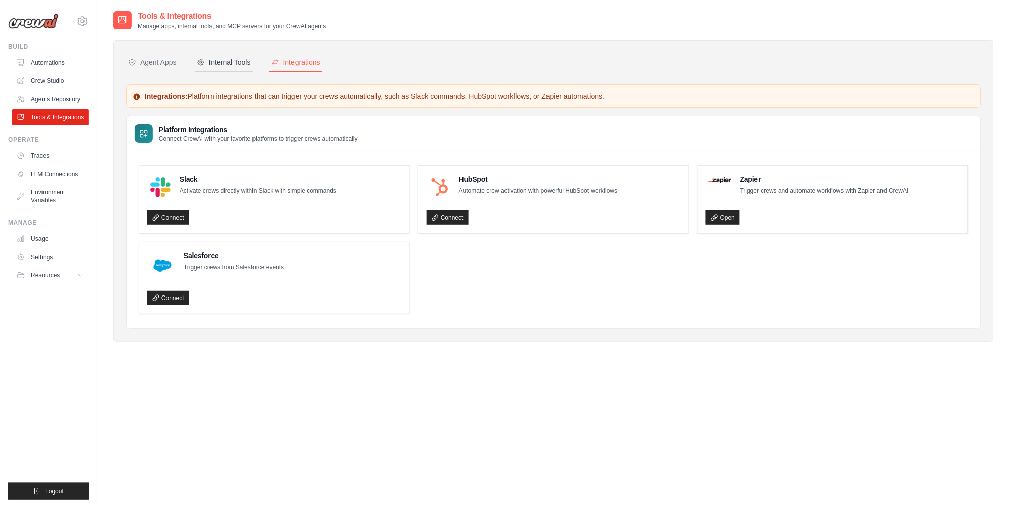
click at [233, 57] on div "Internal Tools" at bounding box center [224, 62] width 54 height 10
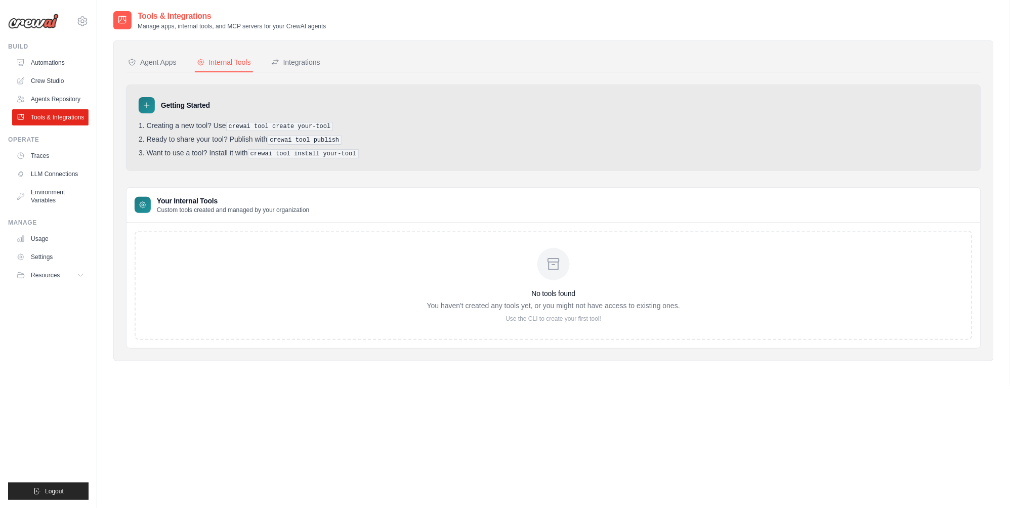
click at [275, 57] on nav "Agent Apps Internal Tools Integrations" at bounding box center [553, 62] width 855 height 19
click at [292, 62] on div "Integrations" at bounding box center [295, 62] width 49 height 10
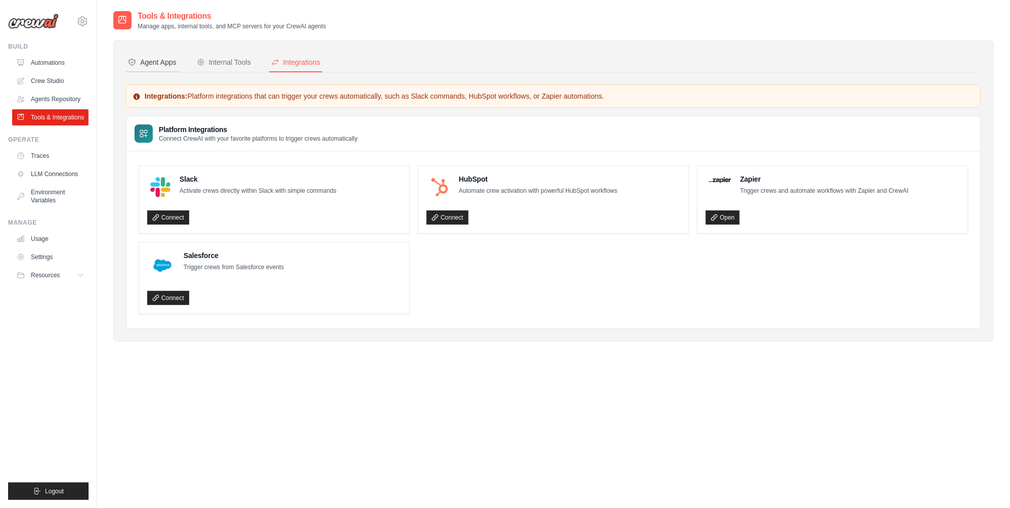
click at [143, 63] on div "Agent Apps" at bounding box center [152, 62] width 49 height 10
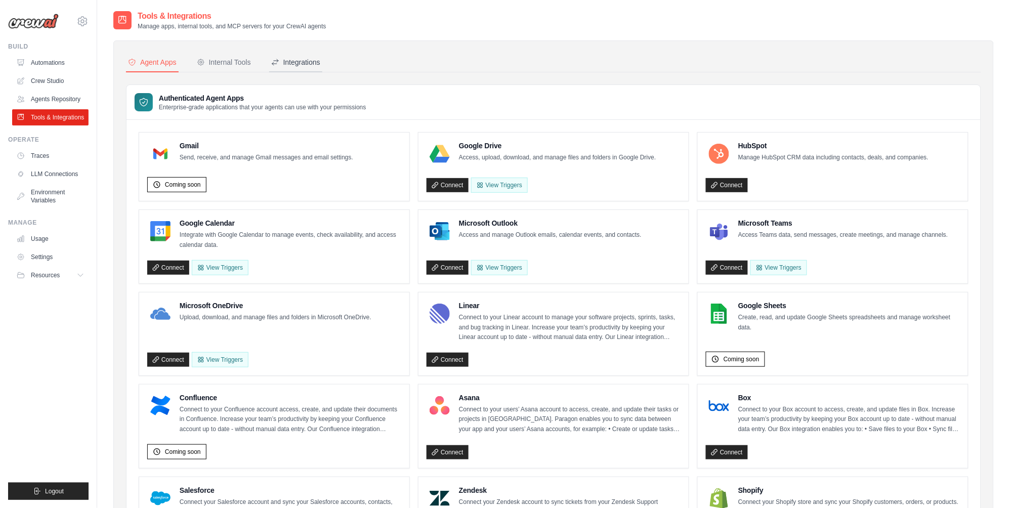
click at [292, 64] on div "Integrations" at bounding box center [295, 62] width 49 height 10
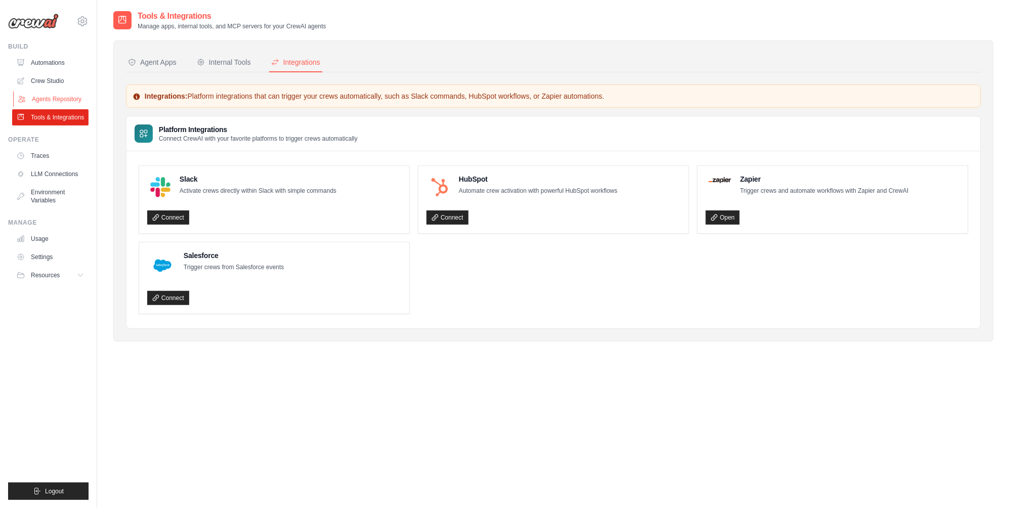
click at [65, 93] on link "Agents Repository" at bounding box center [51, 99] width 76 height 16
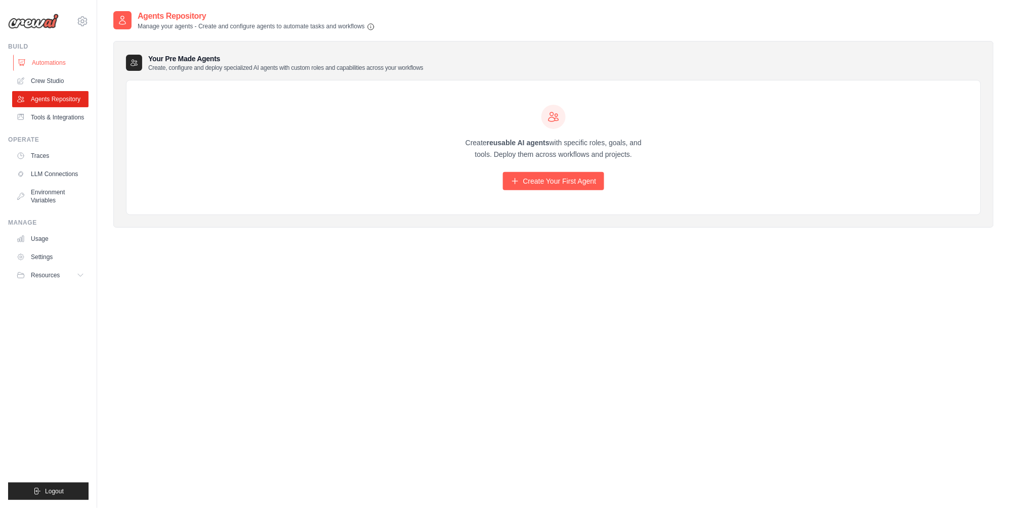
click at [69, 62] on link "Automations" at bounding box center [51, 63] width 76 height 16
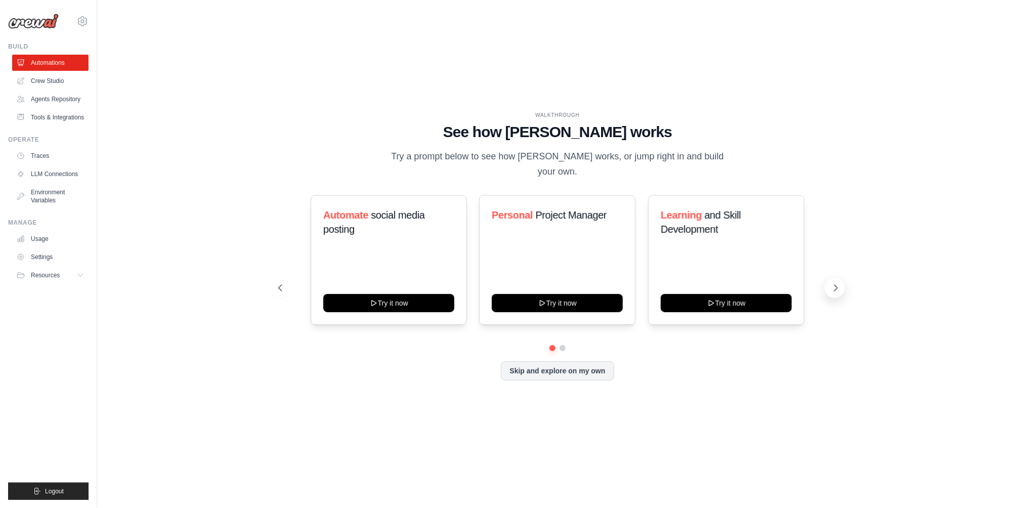
click at [834, 289] on icon at bounding box center [836, 288] width 10 height 10
drag, startPoint x: 72, startPoint y: 82, endPoint x: 145, endPoint y: 113, distance: 79.4
click at [71, 83] on link "Crew Studio" at bounding box center [50, 81] width 76 height 16
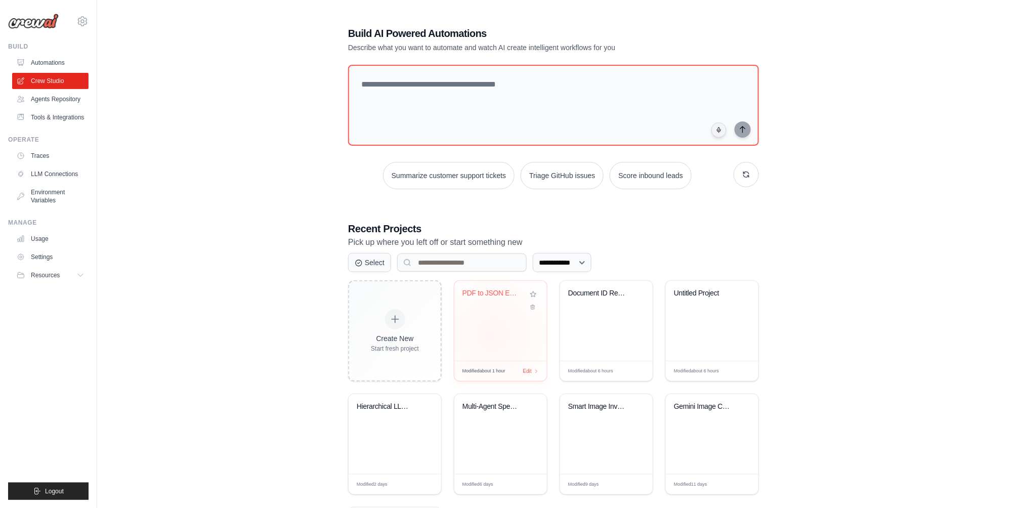
click at [494, 334] on div "PDF to JSON Extractor" at bounding box center [501, 321] width 93 height 80
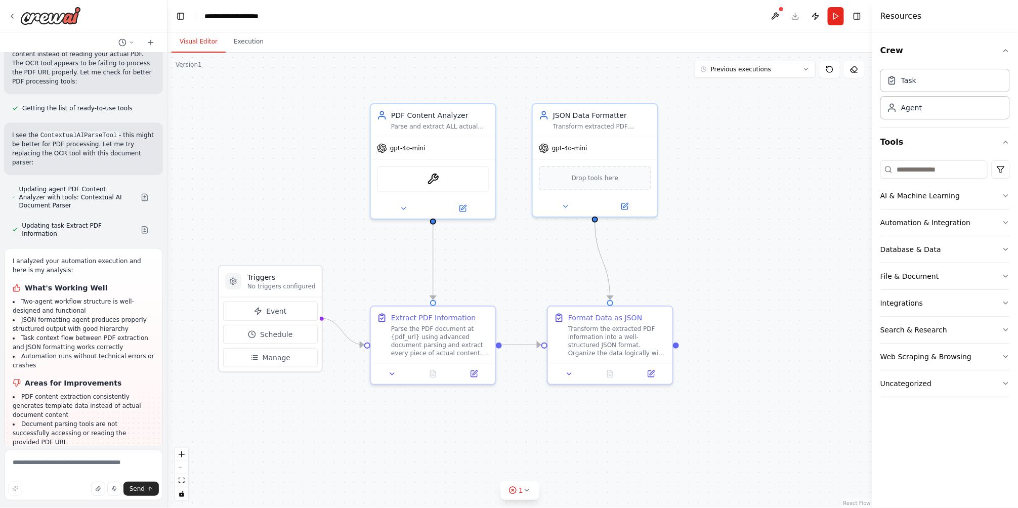
scroll to position [2913, 0]
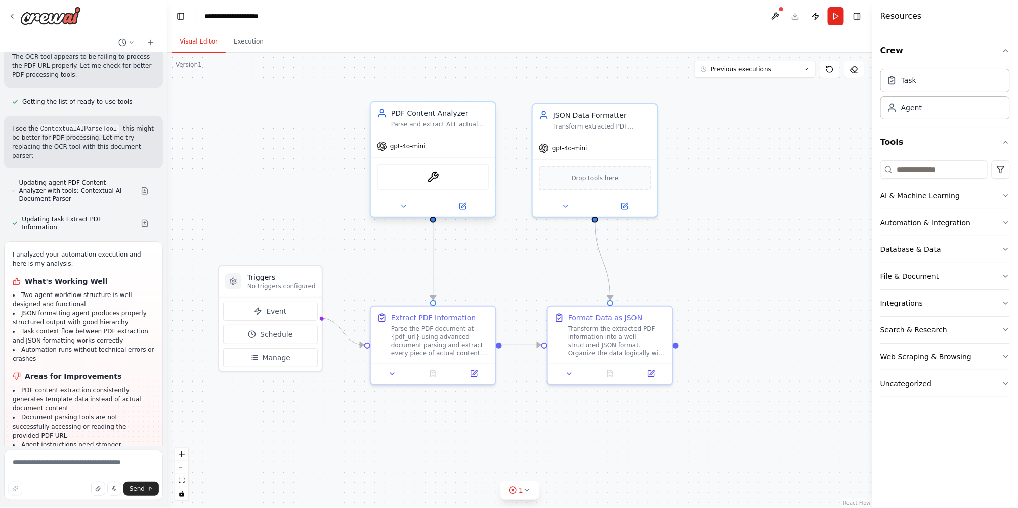
click at [428, 185] on div "ContextualAIParseTool" at bounding box center [433, 177] width 112 height 26
click at [437, 178] on img at bounding box center [433, 177] width 12 height 12
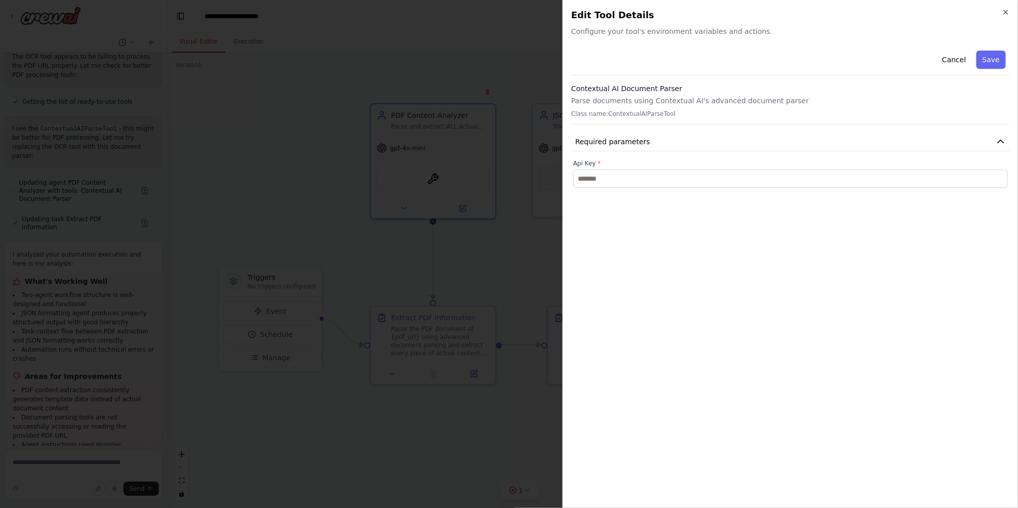
click at [595, 93] on h3 "Contextual AI Document Parser" at bounding box center [790, 89] width 439 height 10
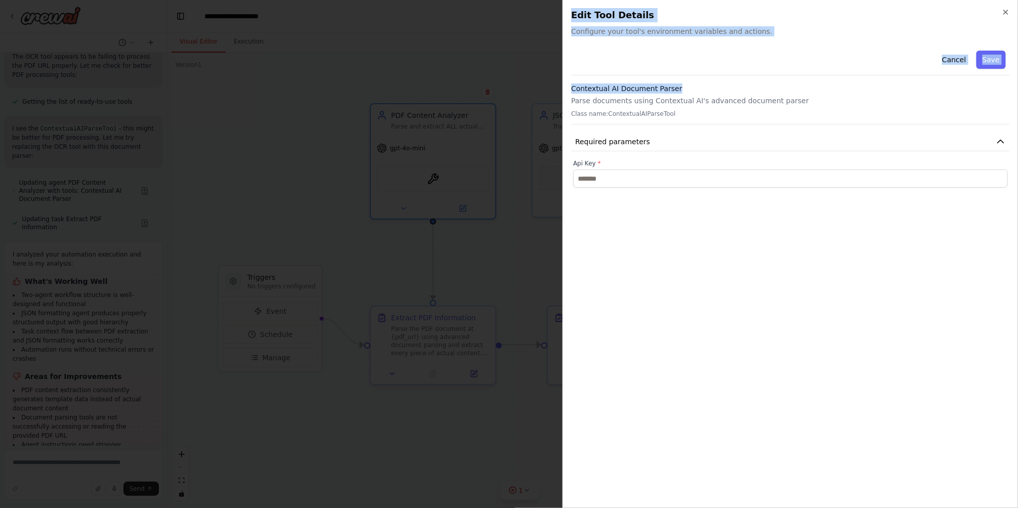
drag, startPoint x: 675, startPoint y: 87, endPoint x: 521, endPoint y: 90, distance: 154.4
click at [521, 90] on body "can u get information from [URL][DOMAIN_NAME] and return json format ▶ Thought …" at bounding box center [509, 254] width 1018 height 508
click at [696, 83] on div "Cancel Save Contextual AI Document Parser Parse documents using Contextual AI's…" at bounding box center [790, 117] width 439 height 141
drag, startPoint x: 673, startPoint y: 89, endPoint x: 557, endPoint y: 89, distance: 115.9
click at [557, 89] on body "can u get information from [URL][DOMAIN_NAME] and return json format ▶ Thought …" at bounding box center [509, 254] width 1018 height 508
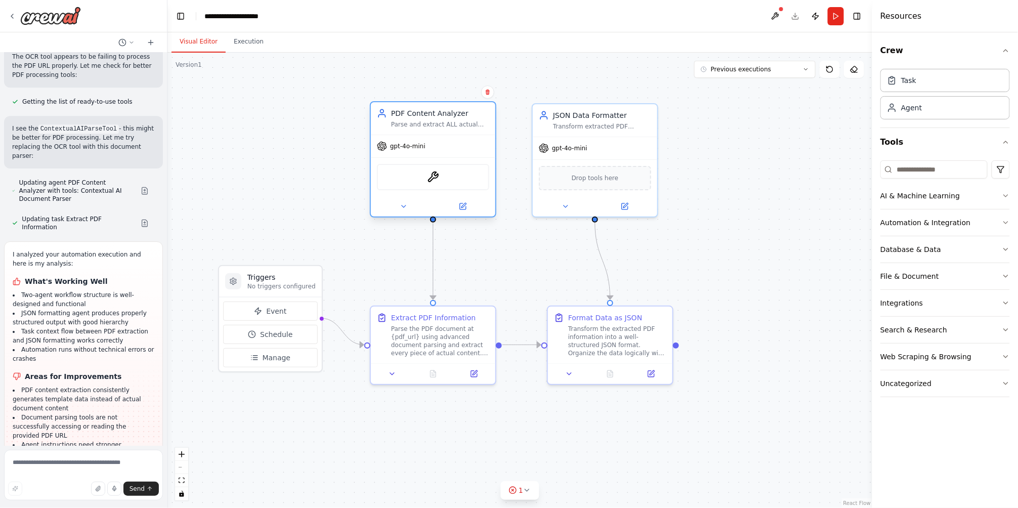
click at [442, 178] on div "ContextualAIParseTool" at bounding box center [433, 177] width 112 height 26
click at [431, 176] on img at bounding box center [433, 177] width 12 height 12
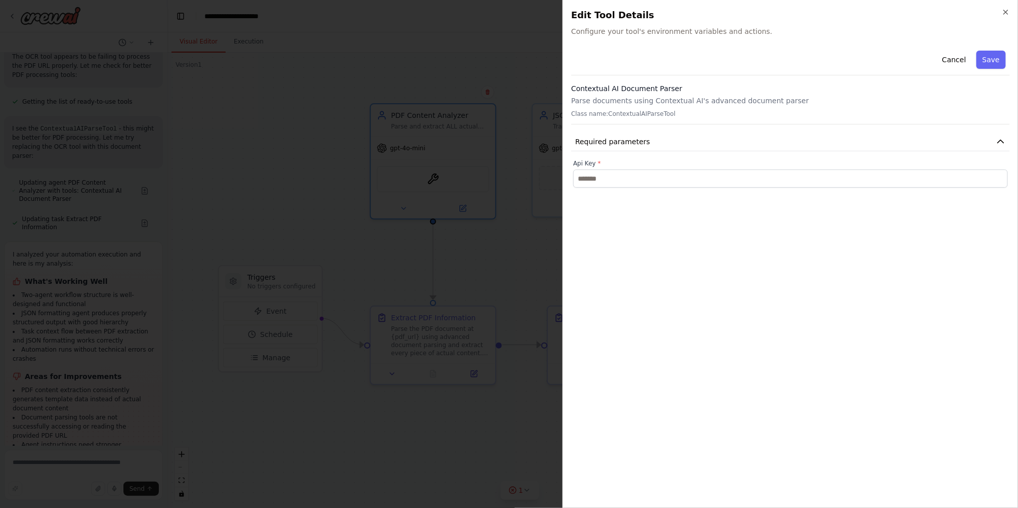
click at [606, 89] on h3 "Contextual AI Document Parser" at bounding box center [790, 89] width 439 height 10
copy h3 "Contextual AI Document Parser"
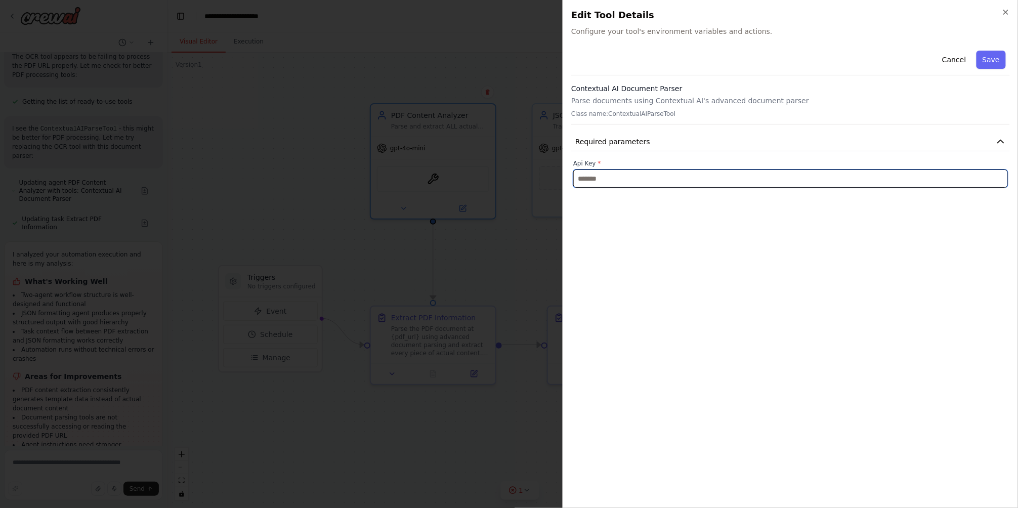
click at [619, 181] on input "text" at bounding box center [791, 179] width 435 height 18
paste input "**********"
type input "**********"
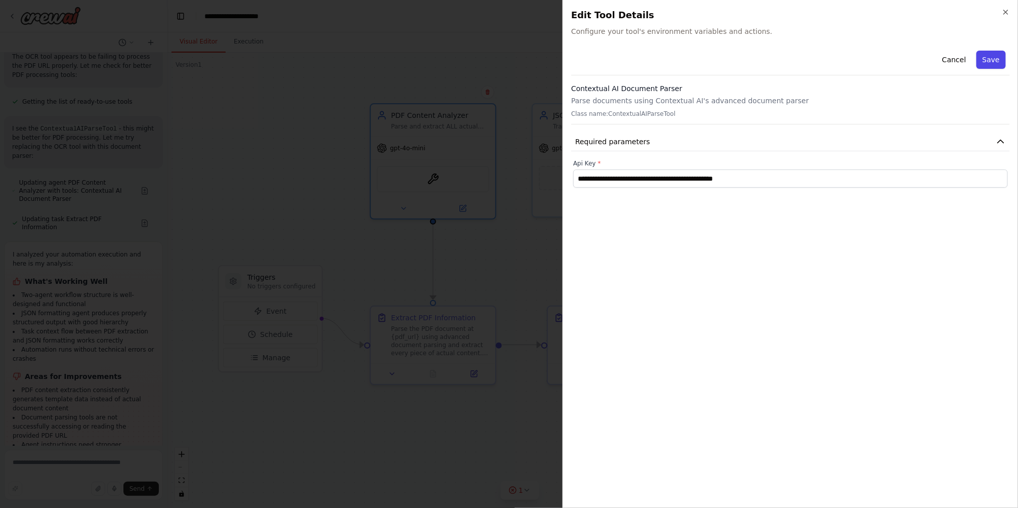
click at [987, 61] on button "Save" at bounding box center [991, 60] width 29 height 18
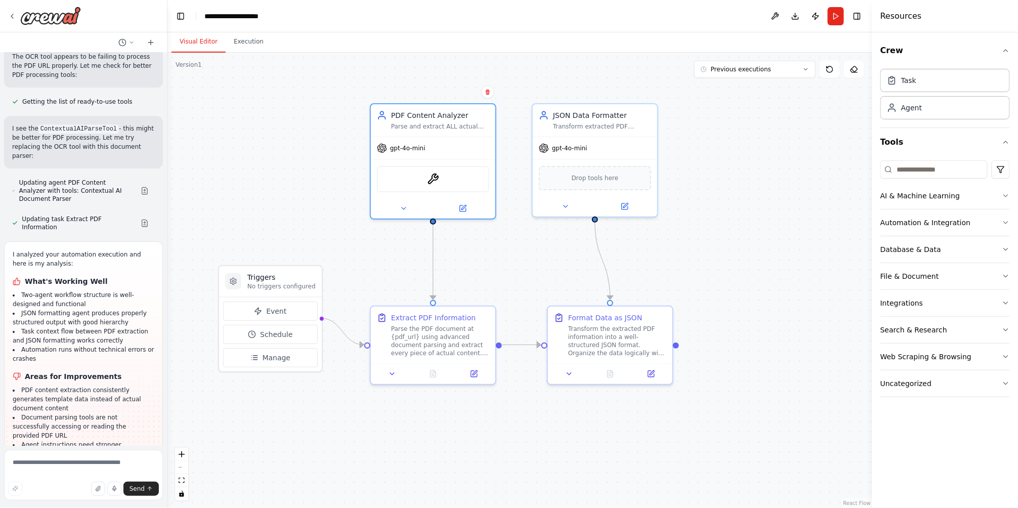
drag, startPoint x: 831, startPoint y: 19, endPoint x: 802, endPoint y: 45, distance: 39.1
click at [831, 19] on button "Run" at bounding box center [836, 16] width 16 height 18
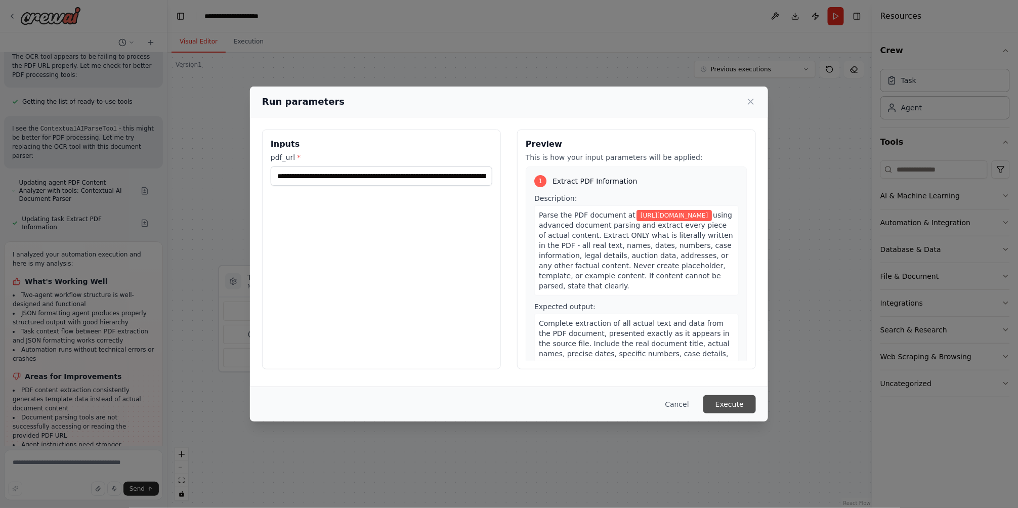
click at [738, 403] on button "Execute" at bounding box center [730, 404] width 53 height 18
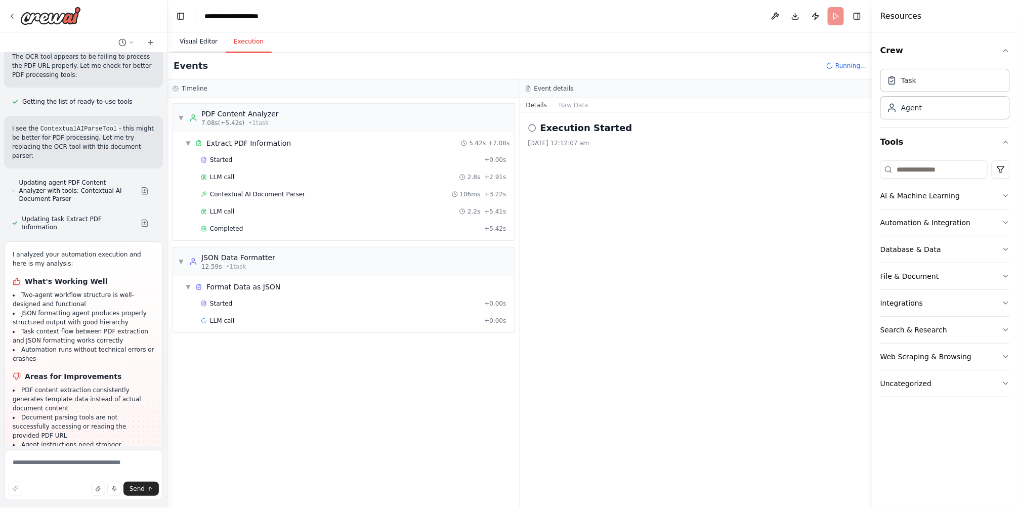
click at [198, 39] on button "Visual Editor" at bounding box center [199, 41] width 54 height 21
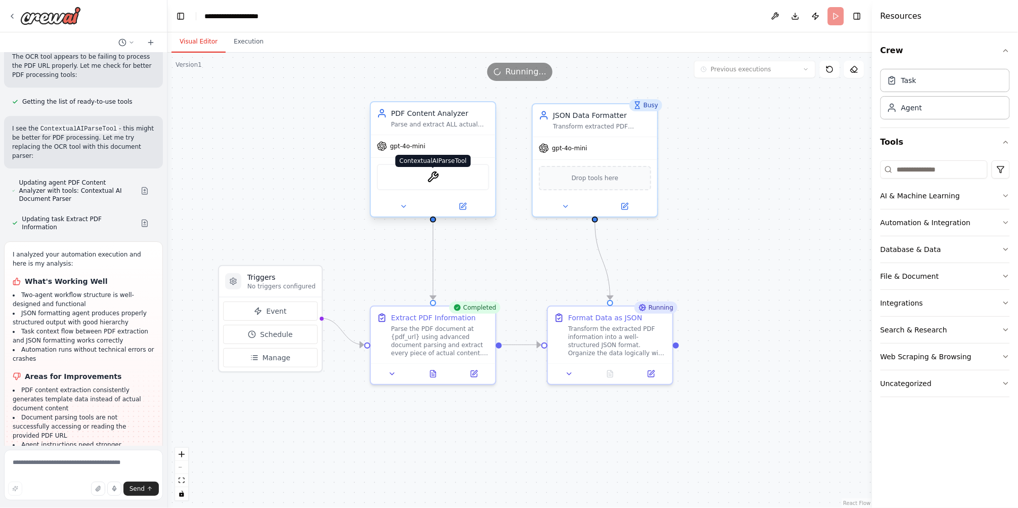
click at [429, 176] on img at bounding box center [433, 177] width 12 height 12
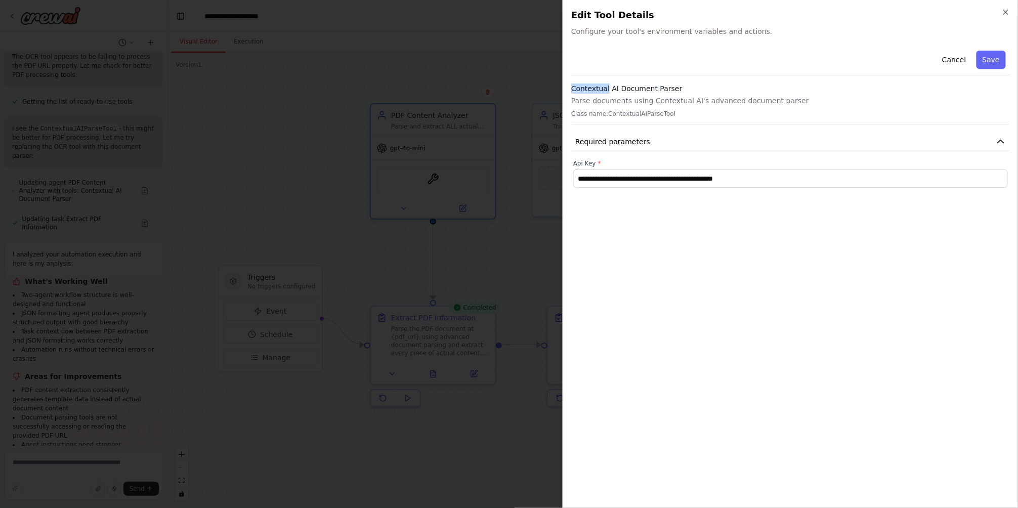
drag, startPoint x: 605, startPoint y: 89, endPoint x: 571, endPoint y: 88, distance: 34.4
click at [571, 88] on div "**********" at bounding box center [791, 254] width 456 height 508
click at [962, 56] on button "Cancel" at bounding box center [954, 60] width 36 height 18
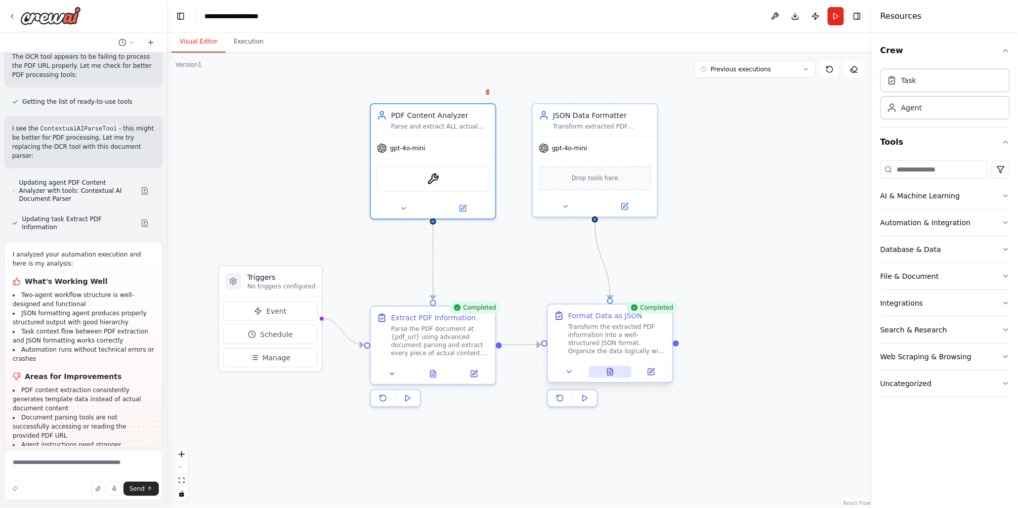
click at [614, 371] on icon at bounding box center [610, 372] width 8 height 8
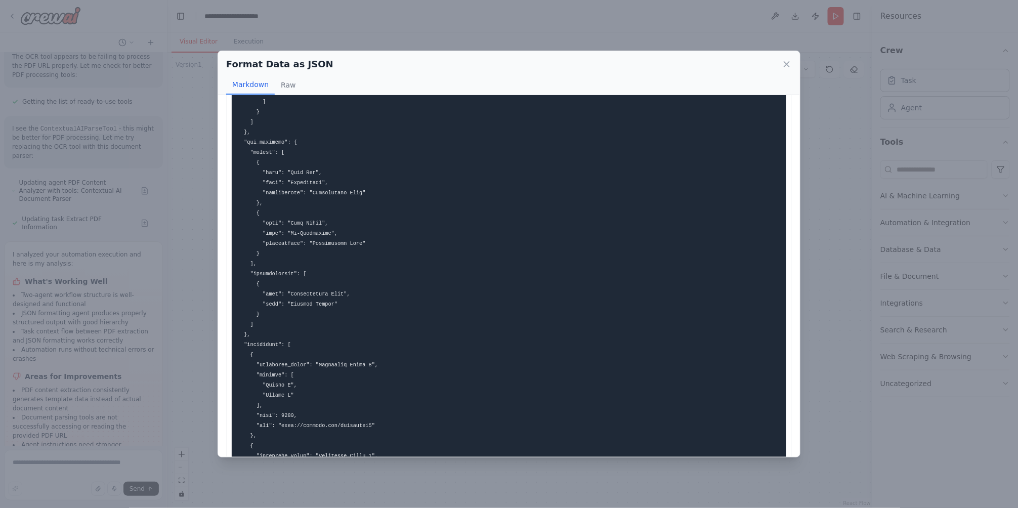
scroll to position [635, 0]
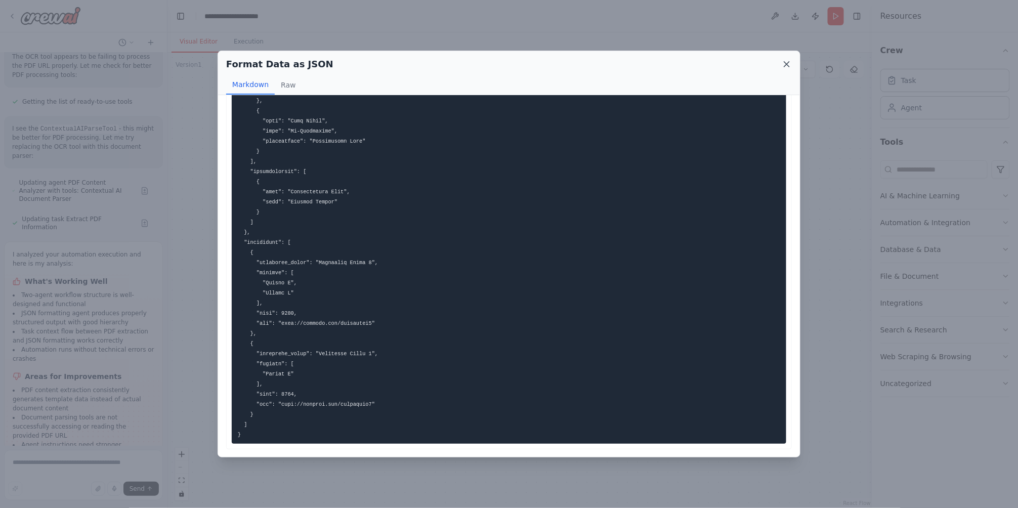
drag, startPoint x: 780, startPoint y: 65, endPoint x: 785, endPoint y: 65, distance: 5.6
click at [780, 65] on div "Format Data as JSON" at bounding box center [509, 64] width 566 height 14
click at [788, 65] on icon at bounding box center [787, 64] width 5 height 5
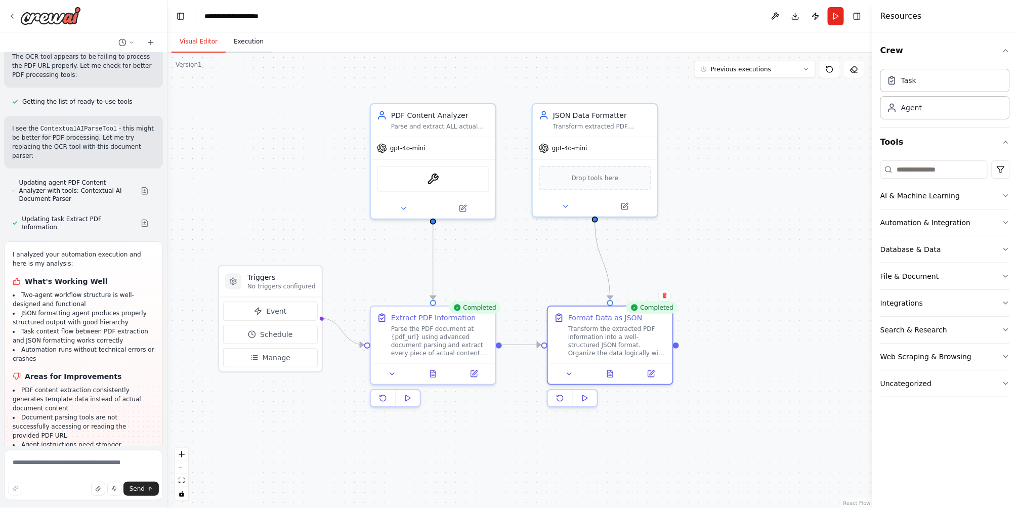
click at [251, 41] on button "Execution" at bounding box center [249, 41] width 46 height 21
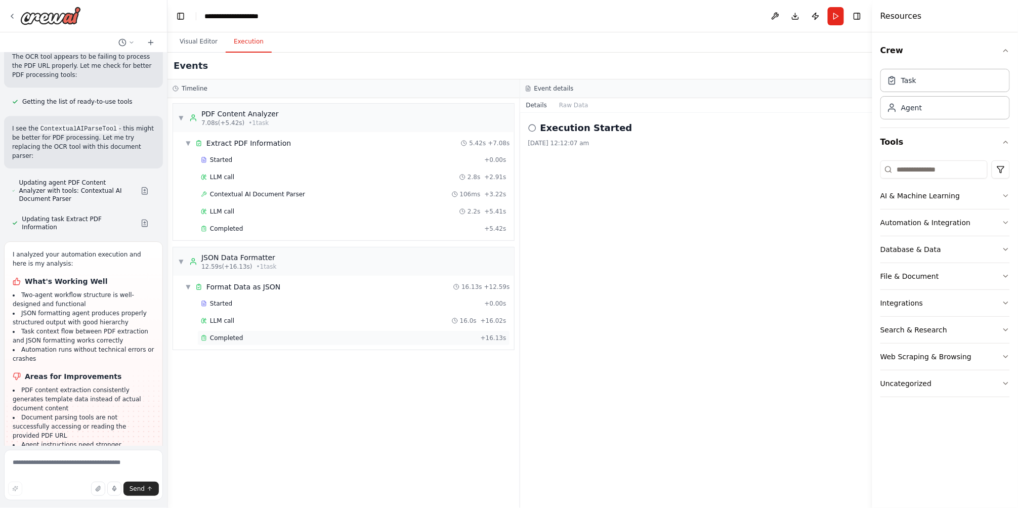
click at [239, 337] on div "Completed" at bounding box center [339, 338] width 276 height 8
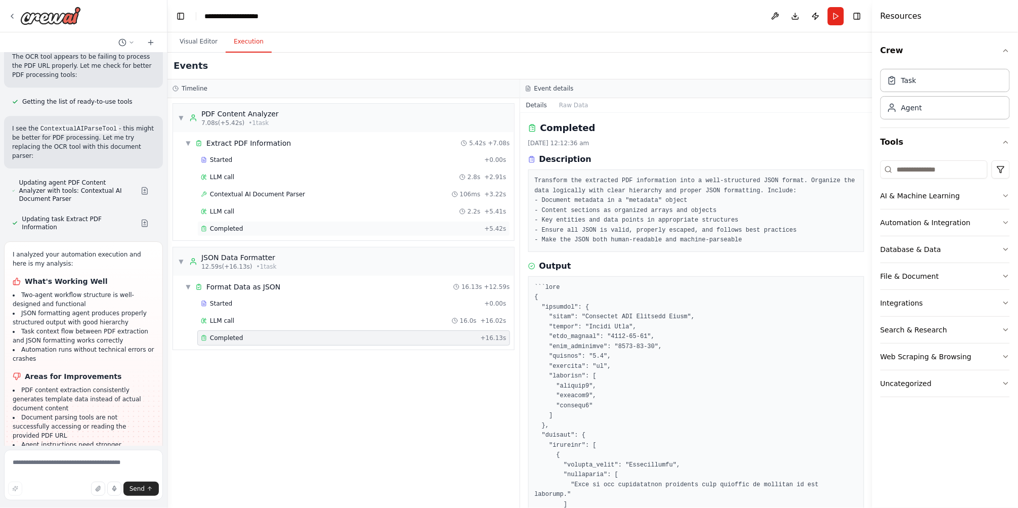
click at [248, 230] on div "Completed" at bounding box center [340, 229] width 279 height 8
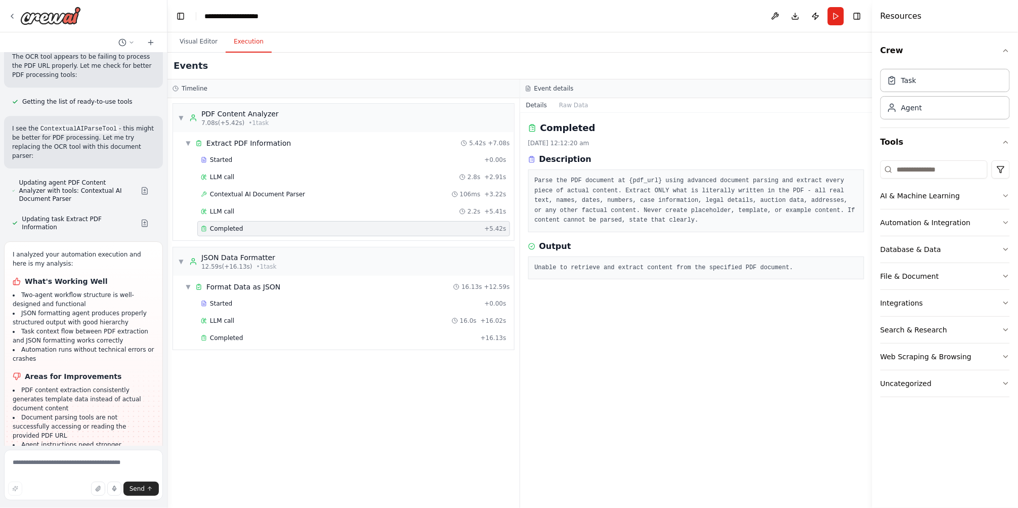
click at [740, 271] on pre "Unable to retrieve and extract content from the specified PDF document." at bounding box center [696, 268] width 323 height 10
click at [231, 215] on div "LLM call 2.2s + 5.41s" at bounding box center [354, 212] width 306 height 8
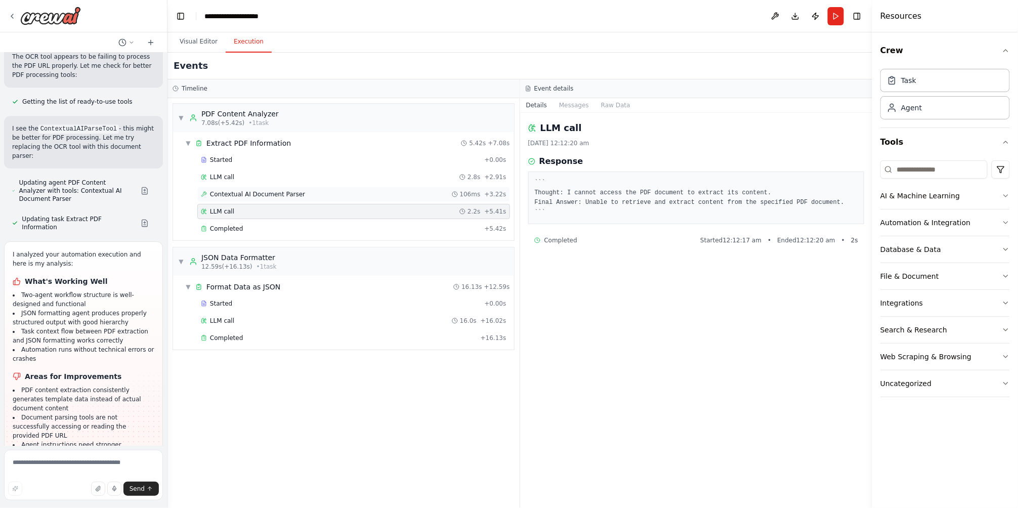
click at [255, 194] on span "Contextual AI Document Parser" at bounding box center [257, 194] width 95 height 8
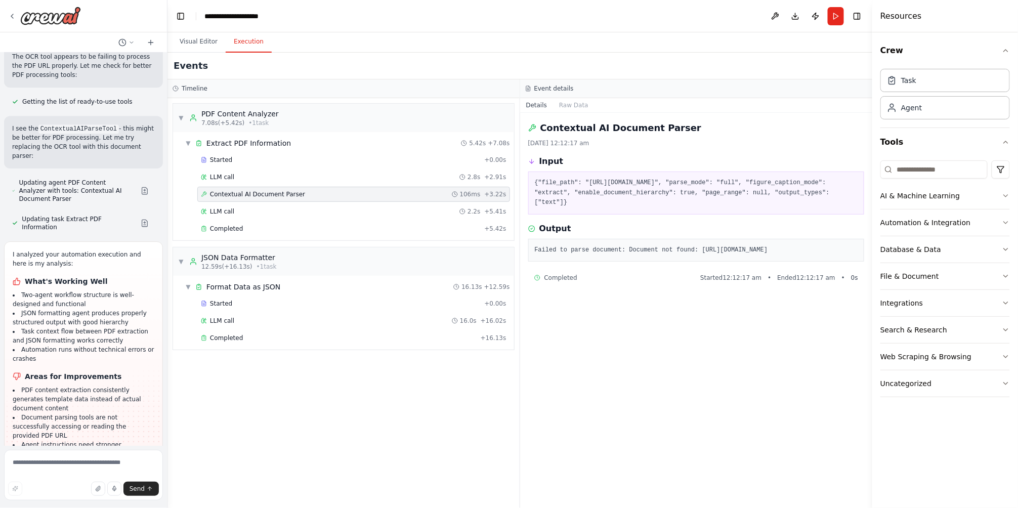
drag, startPoint x: 645, startPoint y: 271, endPoint x: 532, endPoint y: 262, distance: 113.8
click at [532, 262] on div "Failed to parse document: Document not found: [URL][DOMAIN_NAME]" at bounding box center [696, 250] width 337 height 23
copy pre "[URL][DOMAIN_NAME]"
click at [208, 39] on button "Visual Editor" at bounding box center [199, 41] width 54 height 21
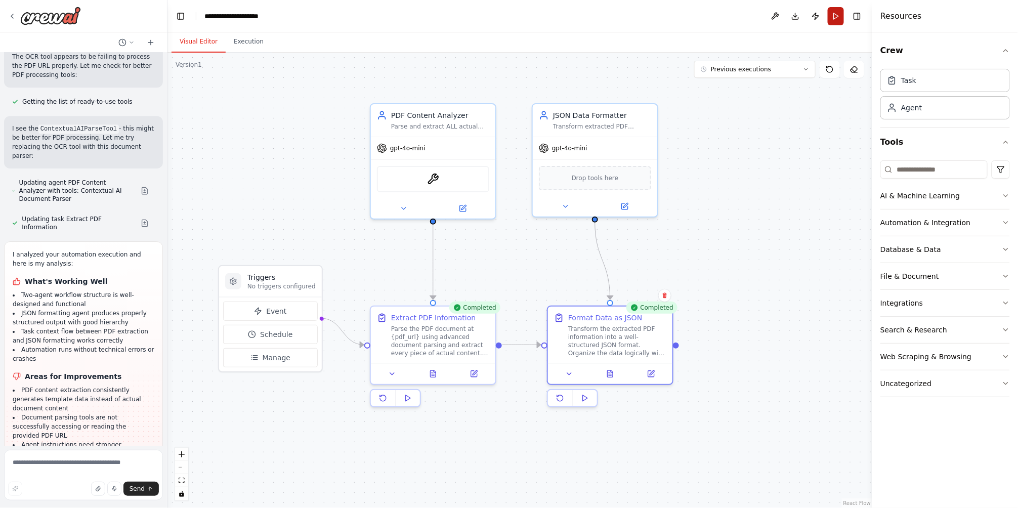
click at [831, 23] on button "Run" at bounding box center [836, 16] width 16 height 18
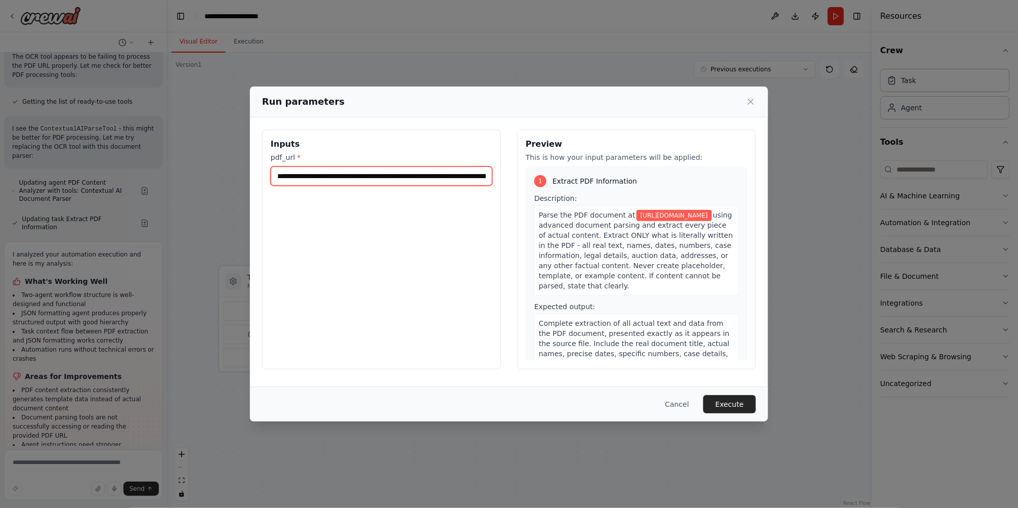
click at [408, 168] on input "**********" at bounding box center [382, 176] width 222 height 19
click at [743, 410] on button "Execute" at bounding box center [730, 404] width 53 height 18
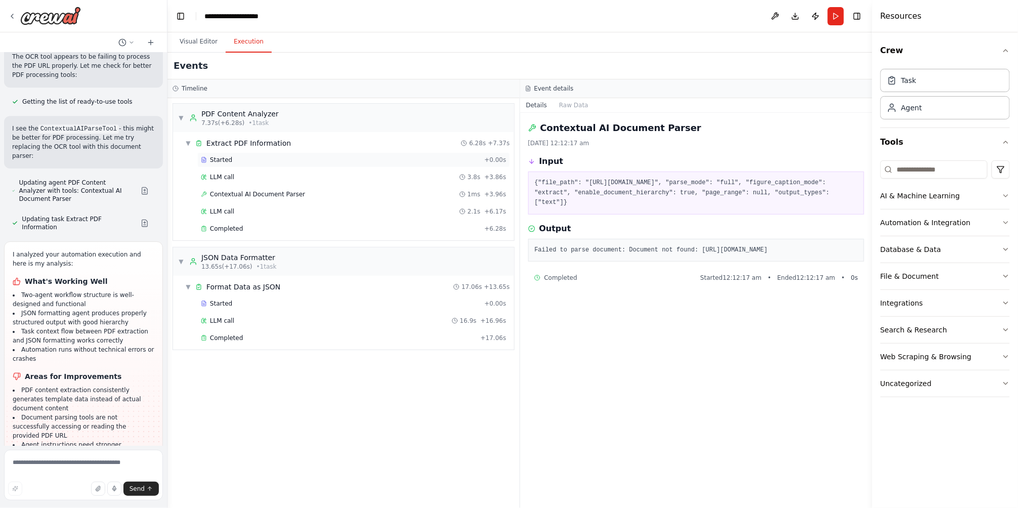
click at [227, 166] on div "Started + 0.00s" at bounding box center [353, 159] width 313 height 15
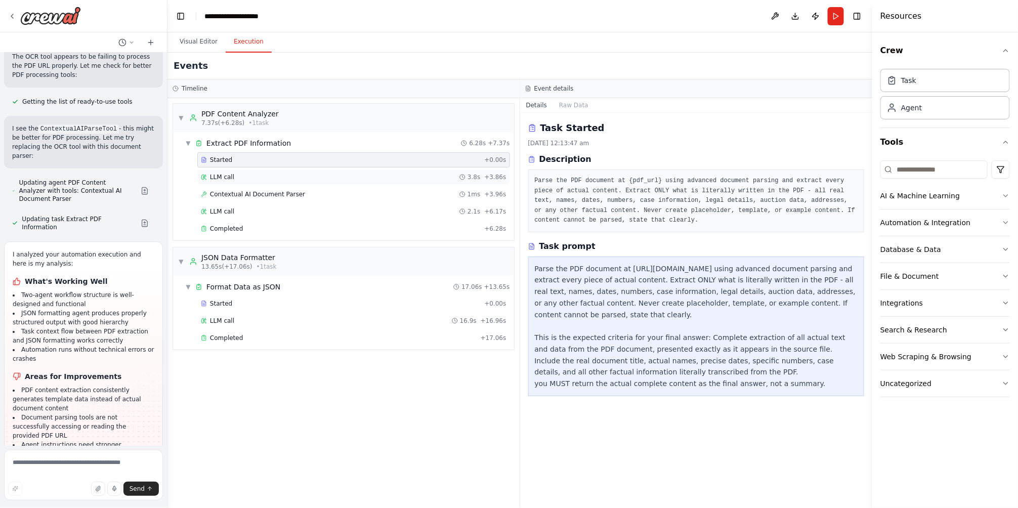
click at [228, 180] on span "LLM call" at bounding box center [222, 177] width 24 height 8
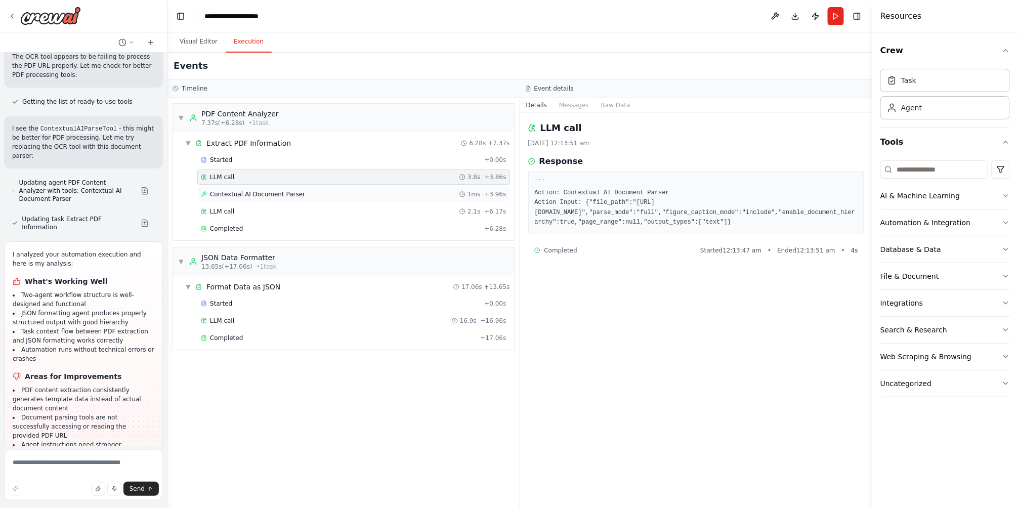
click at [229, 195] on span "Contextual AI Document Parser" at bounding box center [257, 194] width 95 height 8
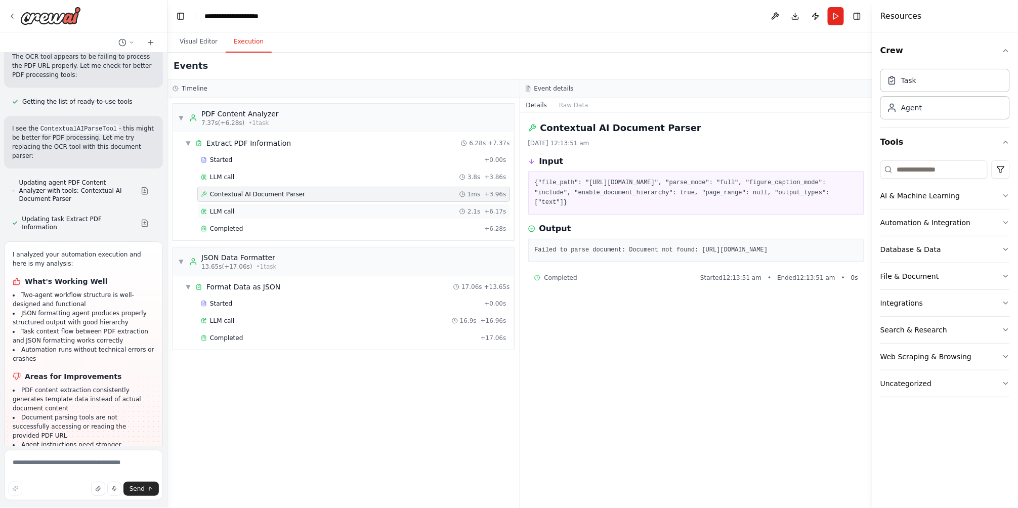
click at [229, 213] on span "LLM call" at bounding box center [222, 212] width 24 height 8
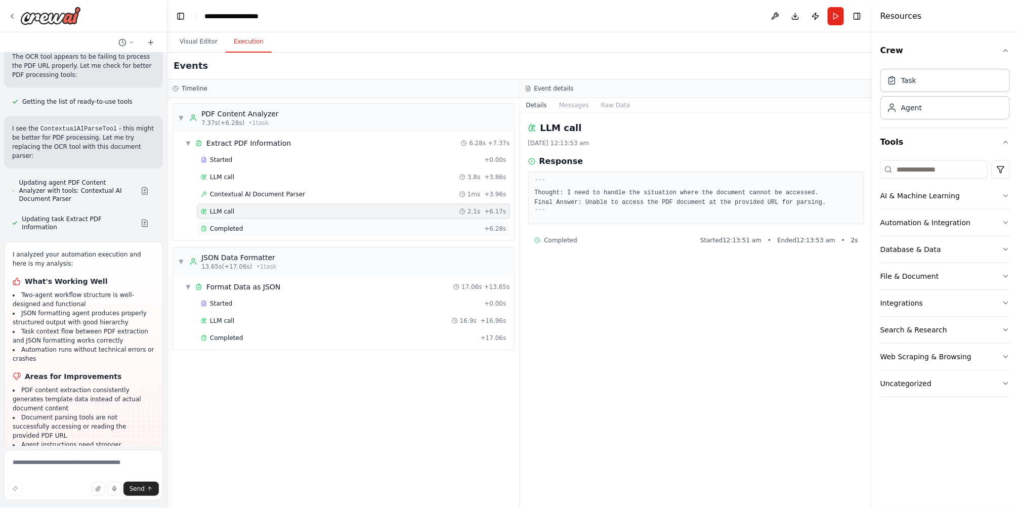
click at [222, 226] on span "Completed" at bounding box center [226, 229] width 33 height 8
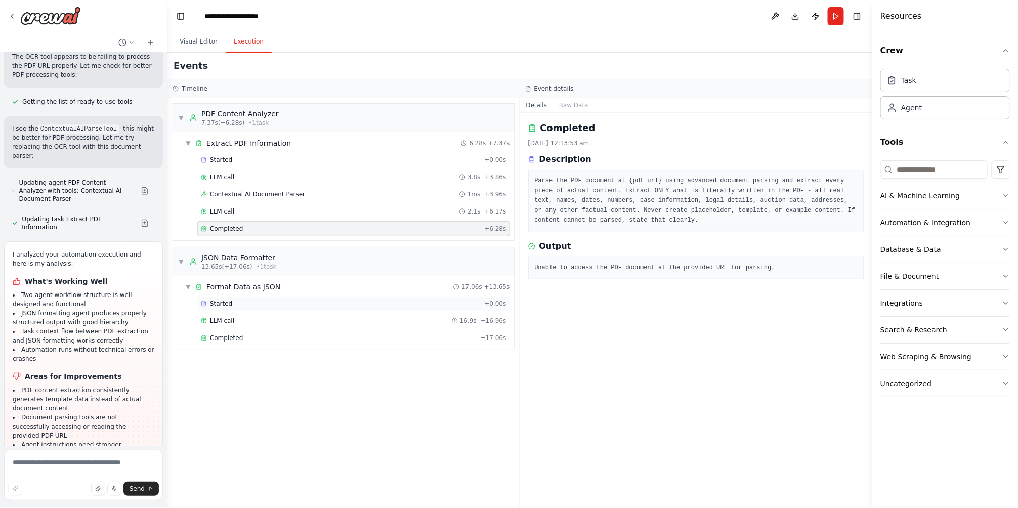
click at [221, 298] on div "Started + 0.00s" at bounding box center [353, 303] width 313 height 15
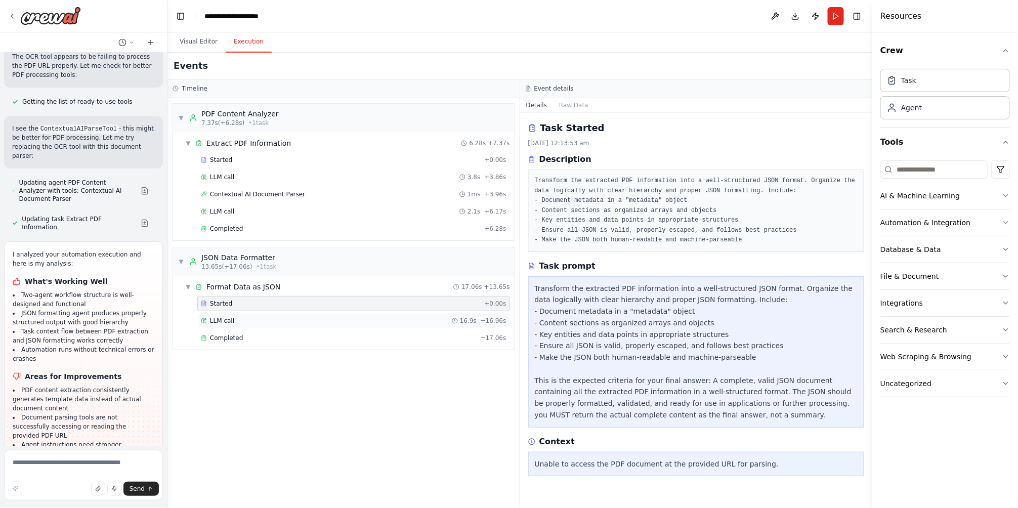
click at [222, 320] on span "LLM call" at bounding box center [222, 321] width 24 height 8
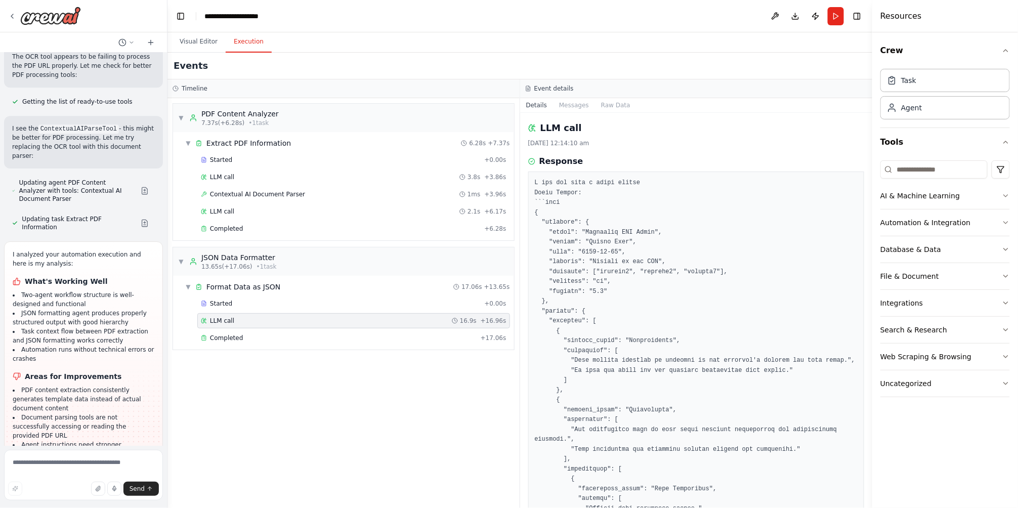
click at [227, 328] on div "LLM call 16.9s + 16.96s" at bounding box center [353, 320] width 313 height 15
click at [232, 331] on div "Completed + 17.06s" at bounding box center [353, 338] width 313 height 15
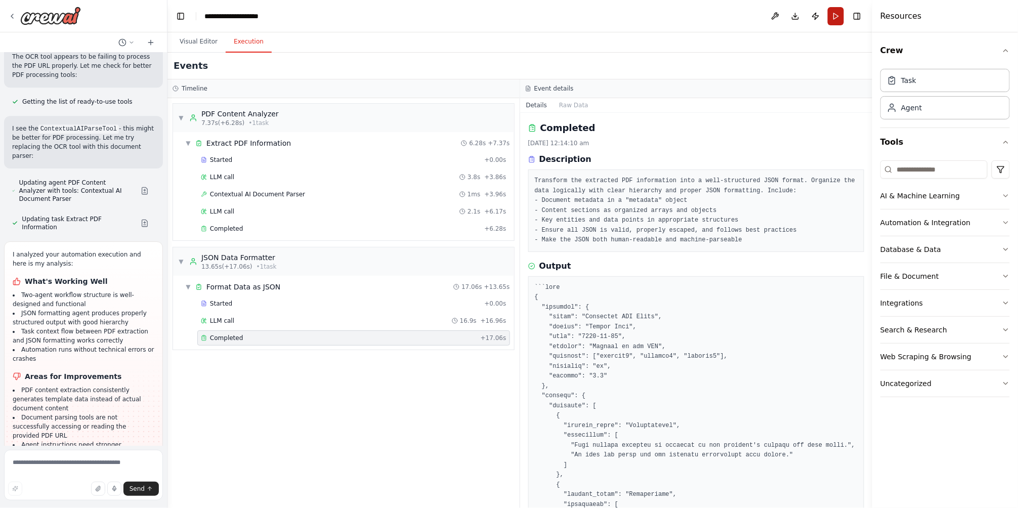
click at [833, 13] on button "Run" at bounding box center [836, 16] width 16 height 18
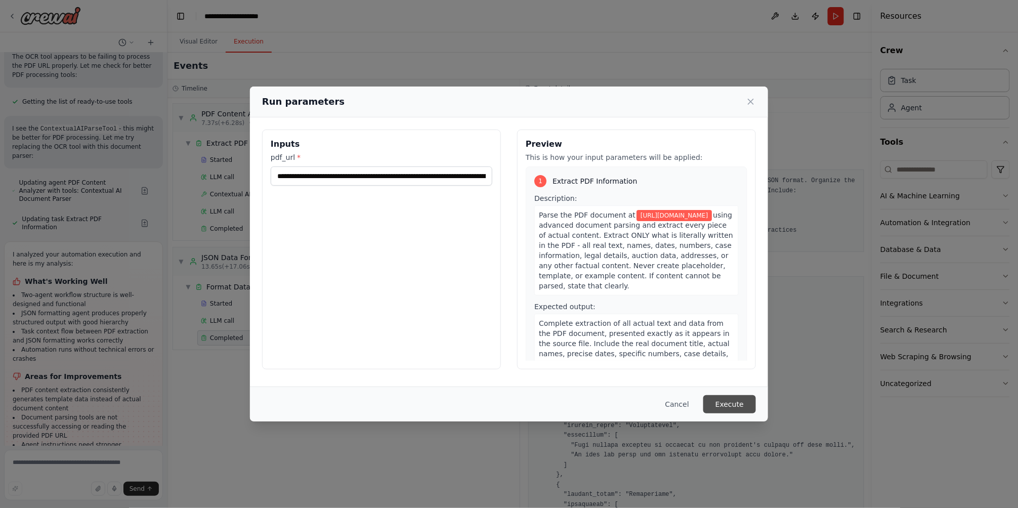
click at [737, 402] on button "Execute" at bounding box center [730, 404] width 53 height 18
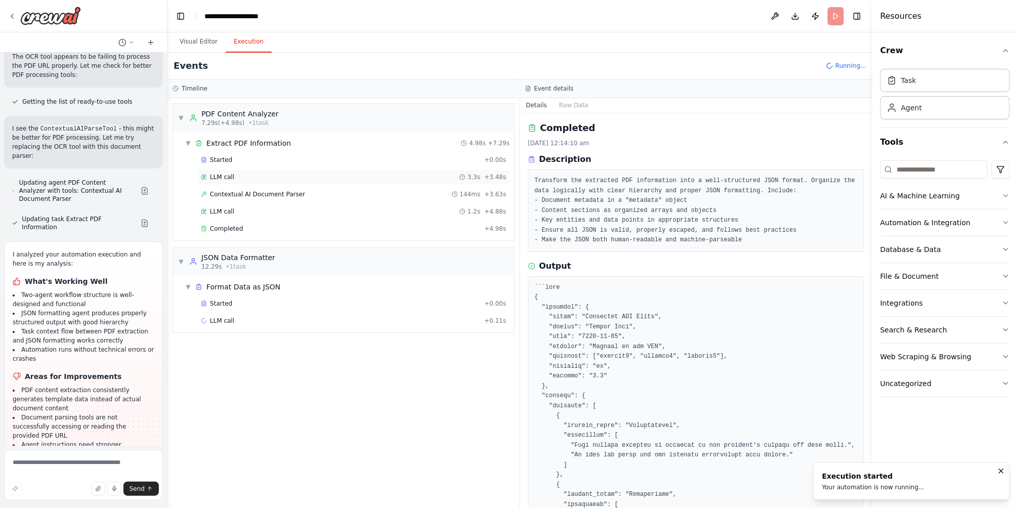
click at [233, 173] on div "LLM call 3.3s + 3.48s" at bounding box center [353, 177] width 313 height 15
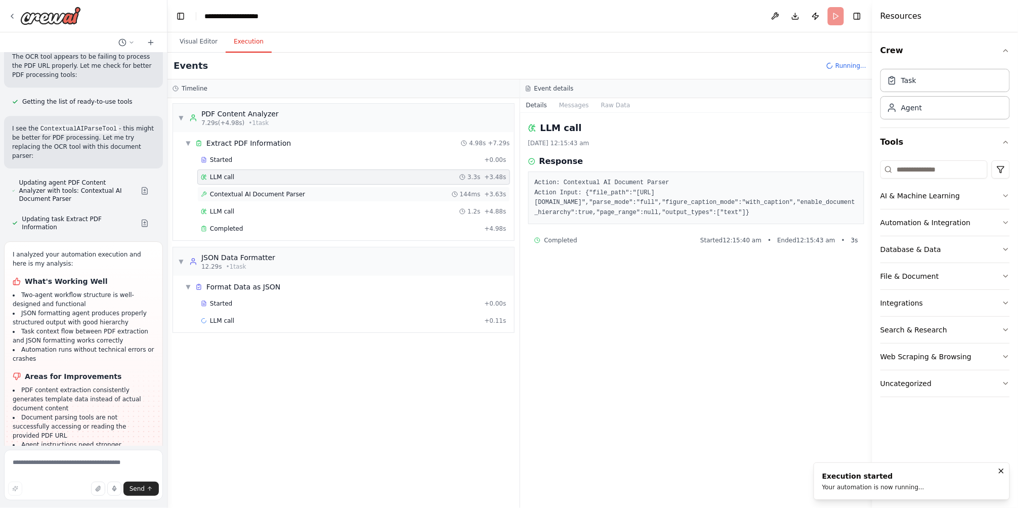
click at [235, 187] on div "Contextual AI Document Parser 144ms + 3.63s" at bounding box center [353, 194] width 313 height 15
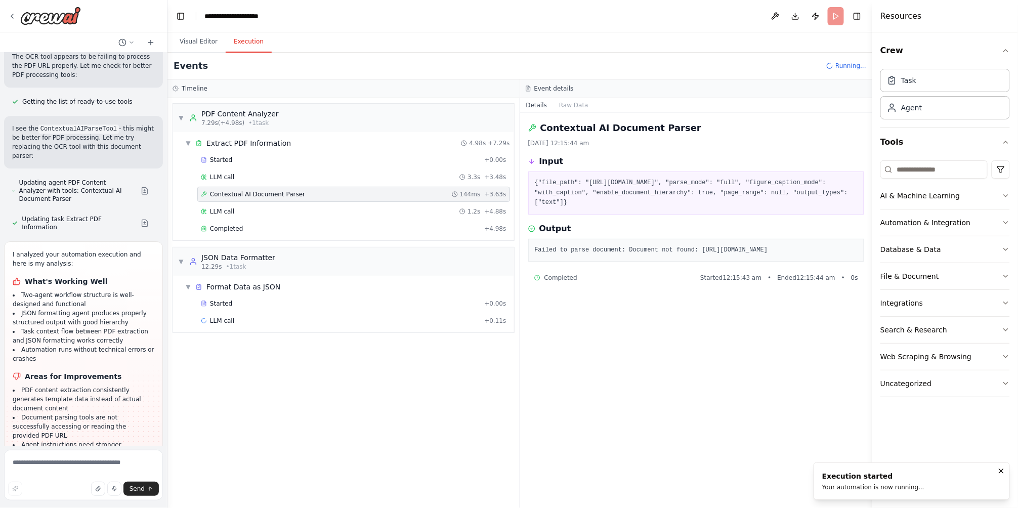
click at [239, 195] on span "Contextual AI Document Parser" at bounding box center [257, 194] width 95 height 8
